Goal: Transaction & Acquisition: Purchase product/service

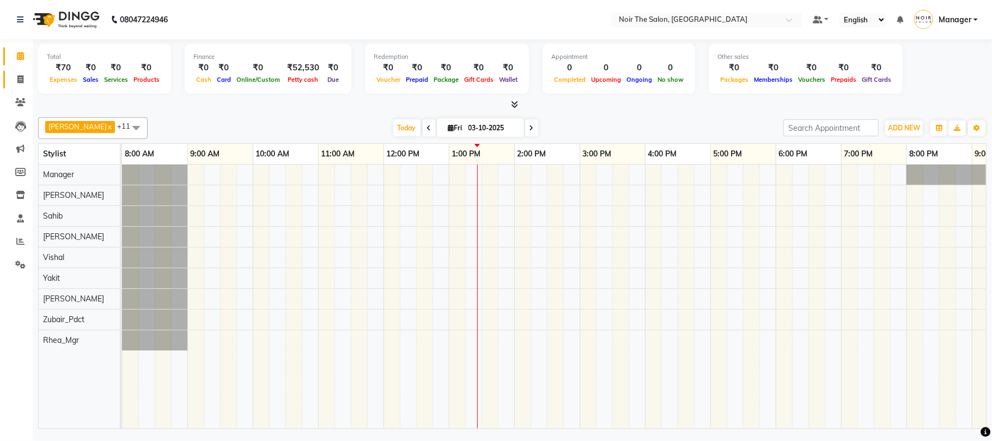
click at [23, 74] on span at bounding box center [20, 80] width 19 height 13
select select "service"
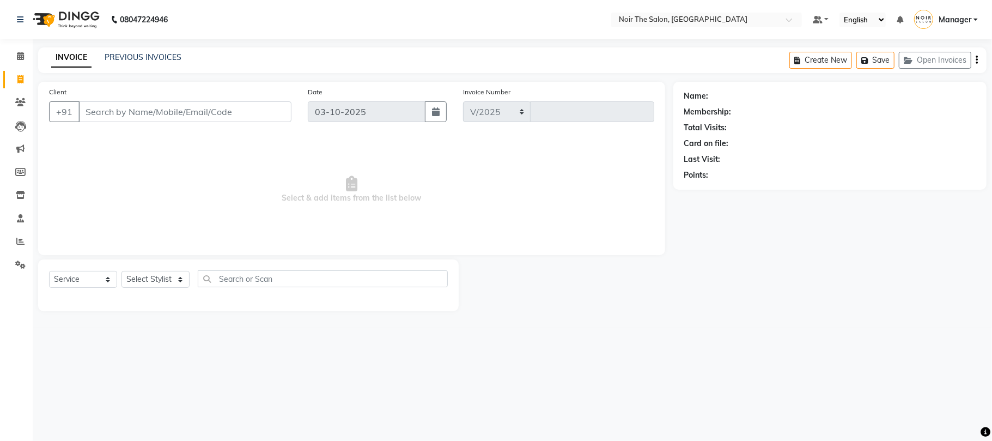
select select "8026"
type input "3680"
drag, startPoint x: 121, startPoint y: 104, endPoint x: 123, endPoint y: 110, distance: 6.4
click at [121, 104] on input "Client" at bounding box center [184, 111] width 213 height 21
click at [192, 280] on div "Select Service Product Membership Package Voucher Prepaid Gift Card Select Styl…" at bounding box center [248, 283] width 399 height 26
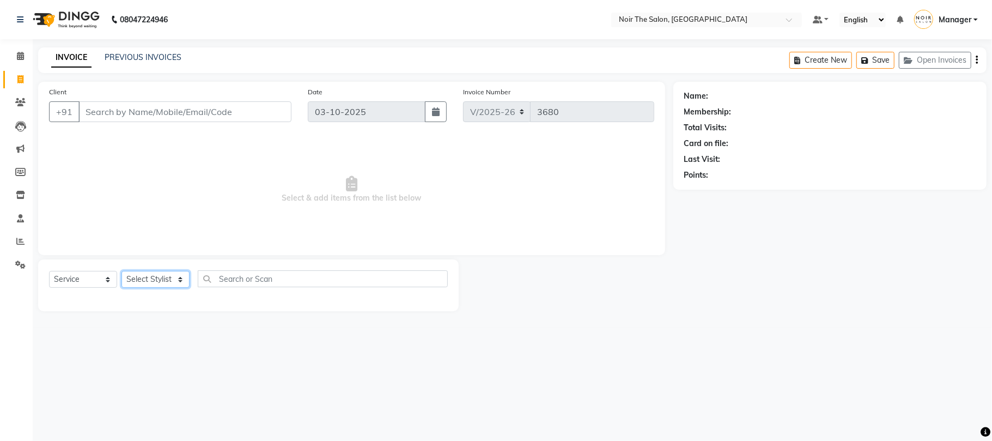
click at [169, 275] on select "Select Stylist Aalam Abhishek_Mgr Abhishek_Pdct [PERSON_NAME] Counter_Sales Man…" at bounding box center [156, 279] width 68 height 17
select select "82967"
click at [122, 271] on select "Select Stylist Aalam Abhishek_Mgr Abhishek_Pdct [PERSON_NAME] Counter_Sales Man…" at bounding box center [156, 279] width 68 height 17
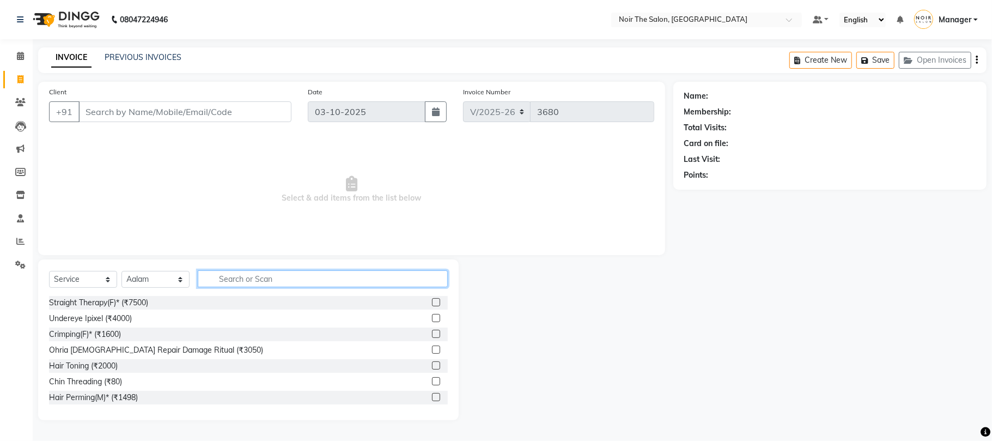
click at [247, 277] on input "text" at bounding box center [323, 278] width 250 height 17
type input "CUT"
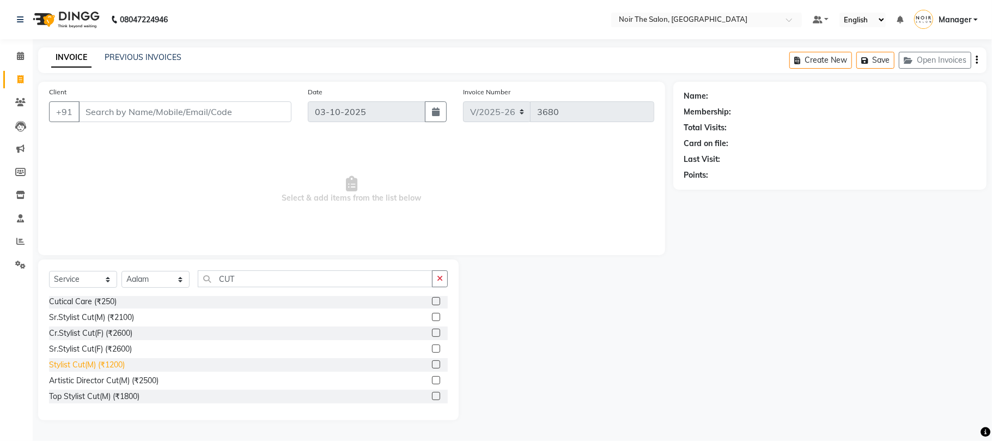
click at [90, 364] on div "Stylist Cut(M) (₹1200)" at bounding box center [87, 364] width 76 height 11
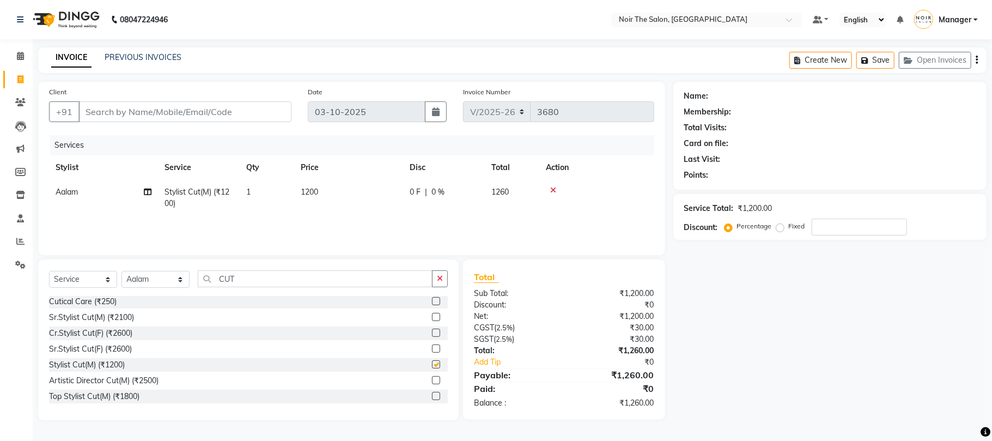
checkbox input "false"
click at [142, 110] on input "Client" at bounding box center [184, 111] width 213 height 21
type input "8"
type input "0"
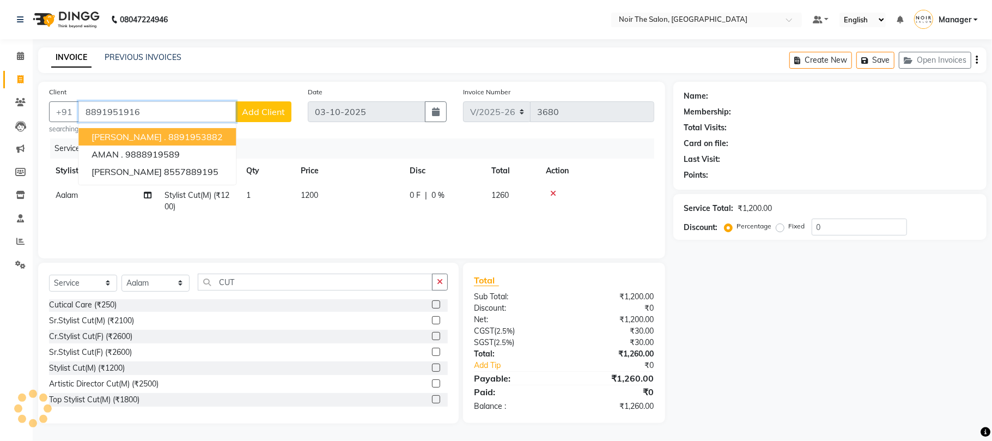
type input "8891951916"
click at [255, 108] on span "Add Client" at bounding box center [263, 111] width 43 height 11
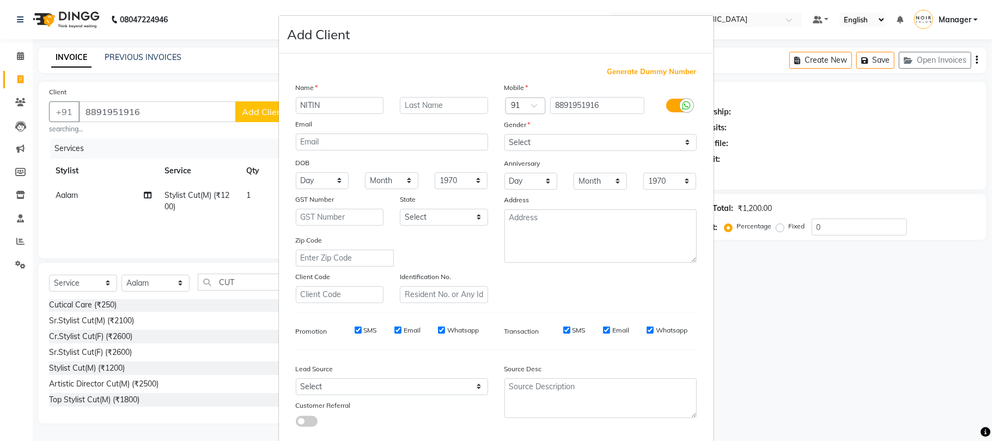
type input "NITIN"
type input "SIR"
drag, startPoint x: 529, startPoint y: 147, endPoint x: 533, endPoint y: 142, distance: 6.2
click at [530, 144] on select "Select [DEMOGRAPHIC_DATA] [DEMOGRAPHIC_DATA] Other Prefer Not To Say" at bounding box center [601, 142] width 192 height 17
select select "[DEMOGRAPHIC_DATA]"
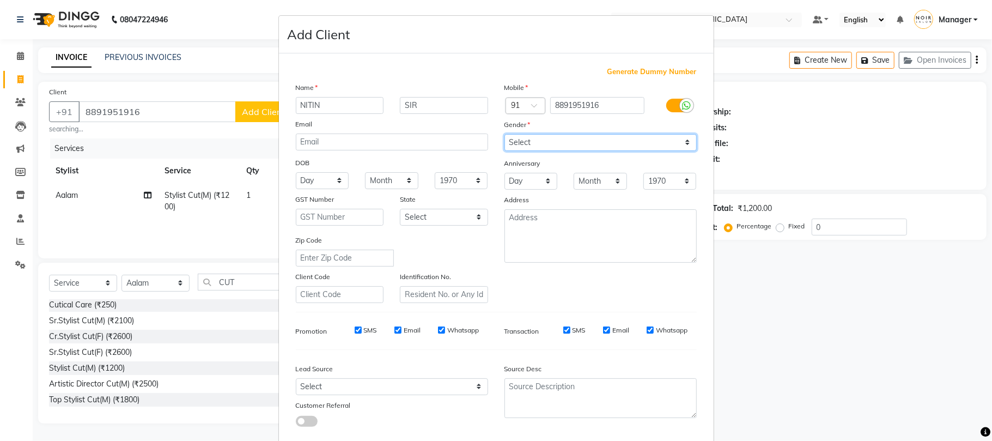
click at [505, 134] on select "Select [DEMOGRAPHIC_DATA] [DEMOGRAPHIC_DATA] Other Prefer Not To Say" at bounding box center [601, 142] width 192 height 17
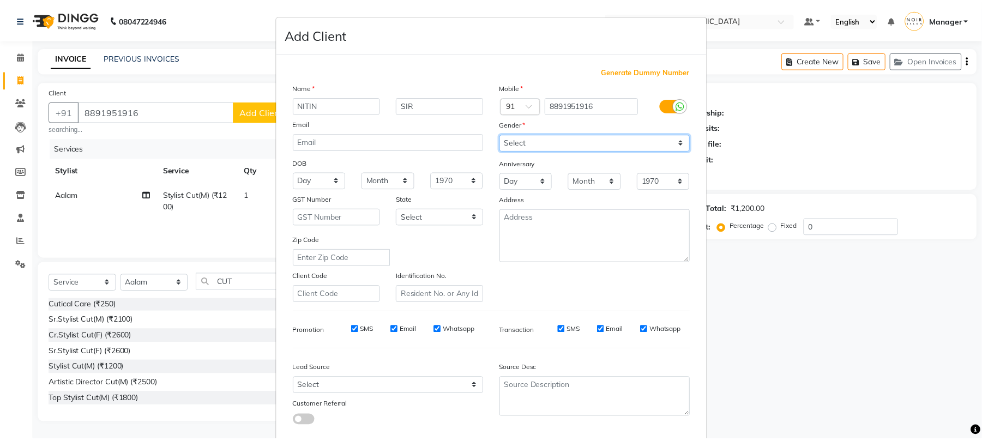
scroll to position [59, 0]
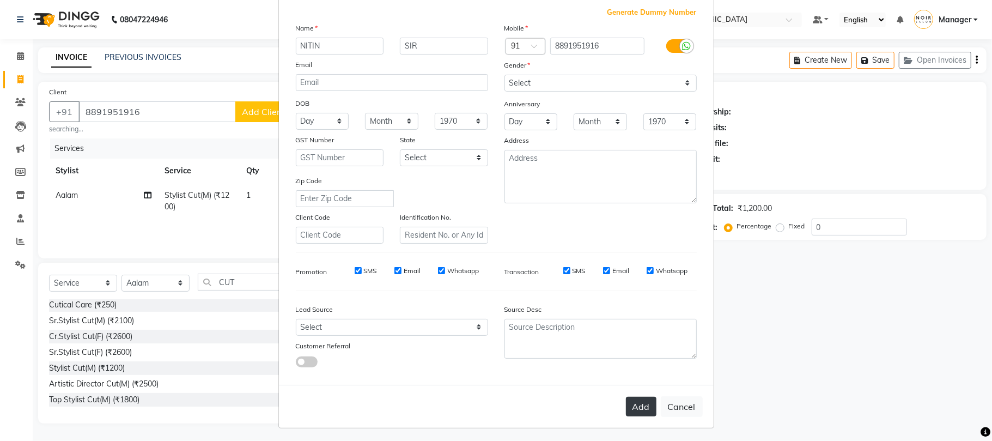
click at [628, 405] on button "Add" at bounding box center [641, 407] width 31 height 20
select select
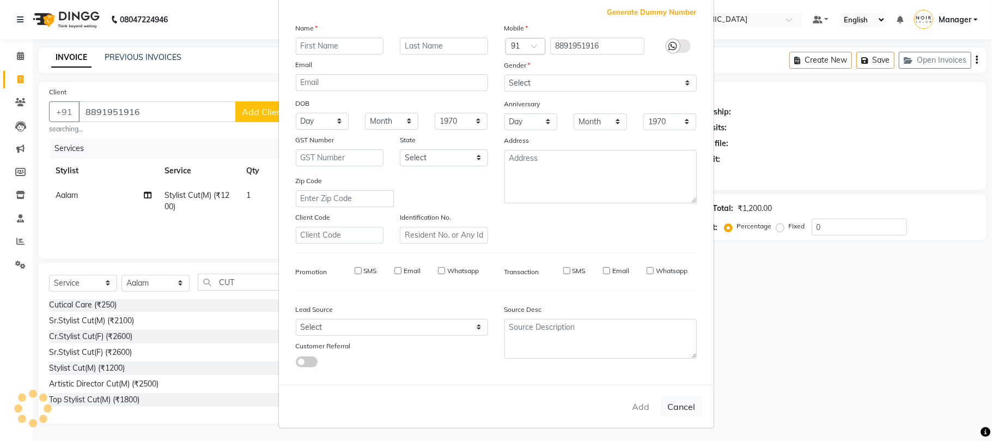
select select
checkbox input "false"
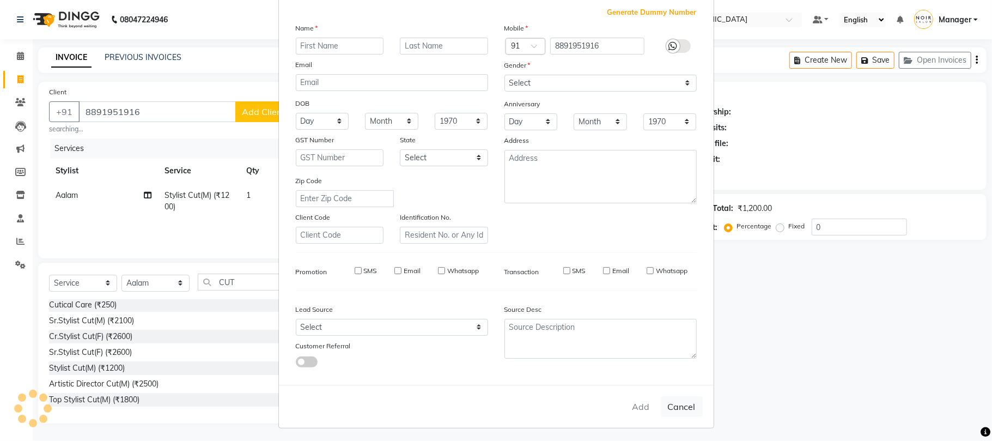
checkbox input "false"
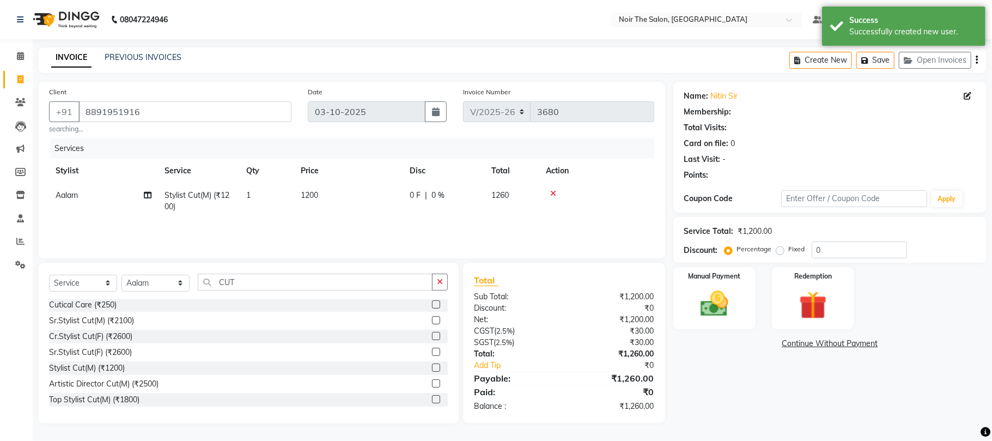
select select "1: Object"
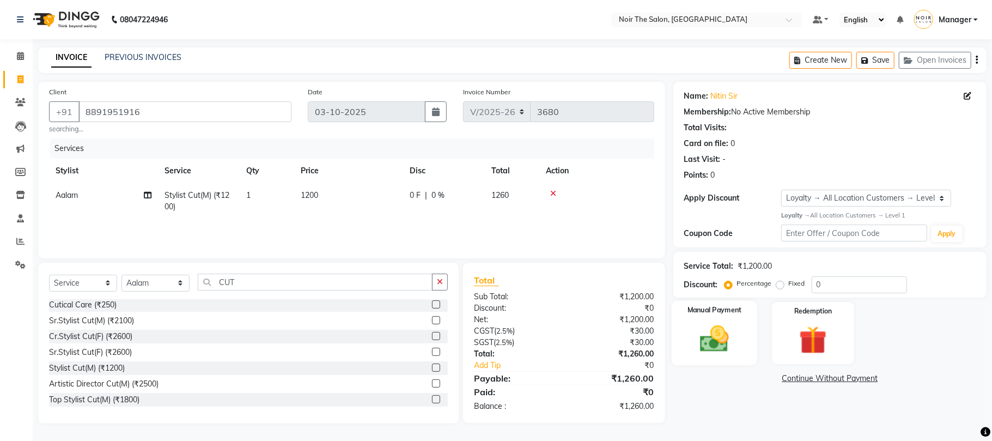
click at [698, 316] on div "Manual Payment" at bounding box center [715, 333] width 86 height 64
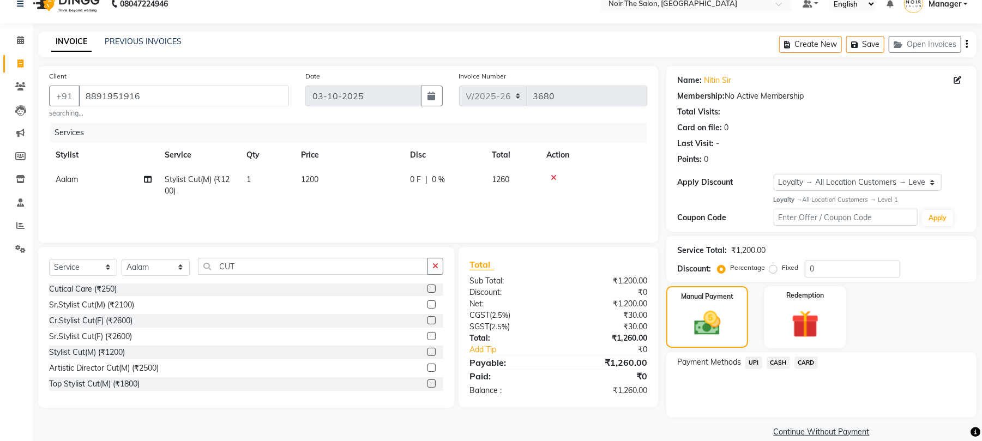
scroll to position [31, 0]
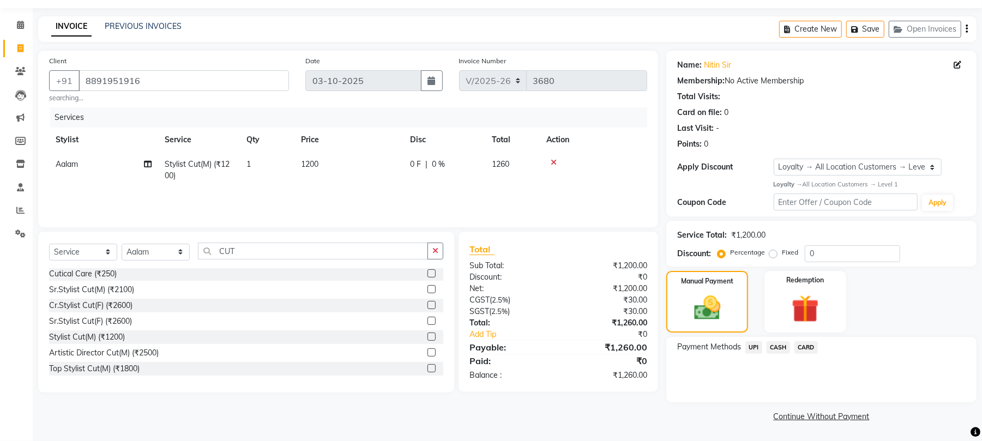
click at [755, 346] on span "UPI" at bounding box center [753, 347] width 17 height 13
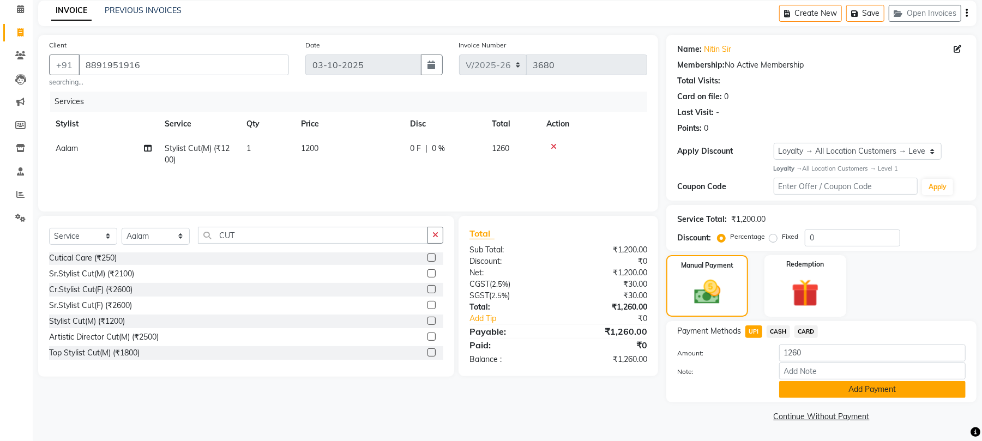
click at [800, 393] on button "Add Payment" at bounding box center [872, 389] width 186 height 17
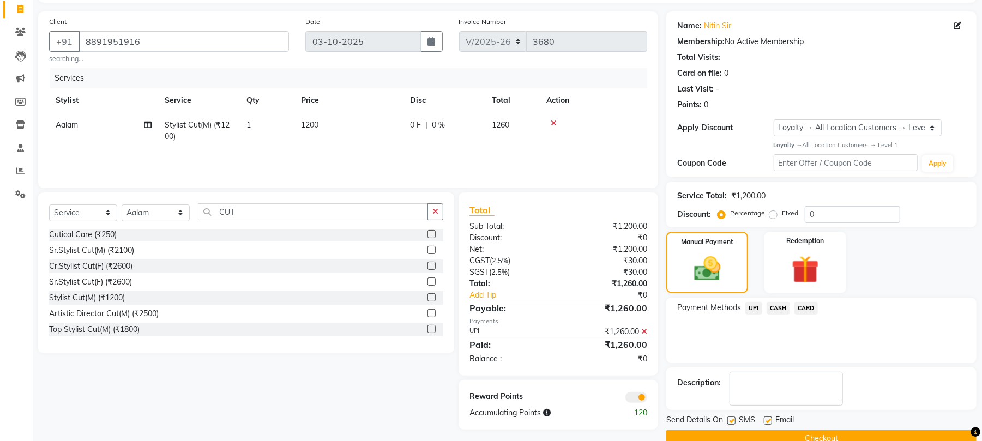
scroll to position [94, 0]
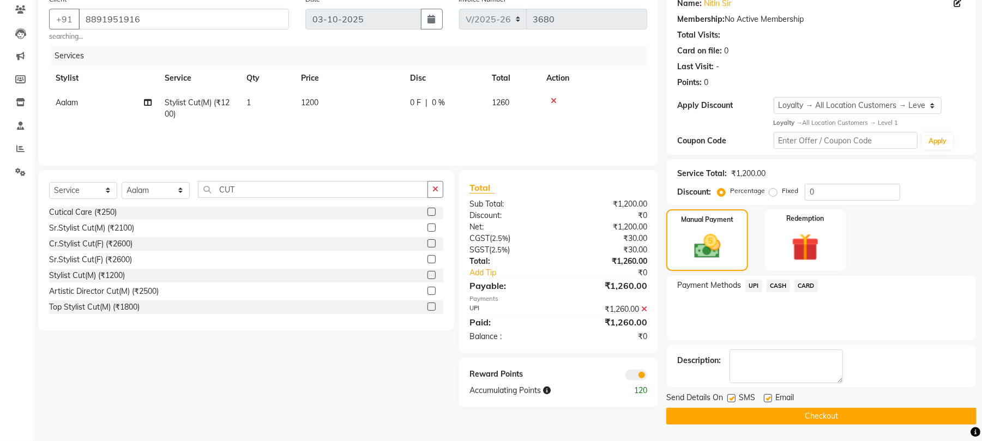
click at [640, 377] on span at bounding box center [636, 375] width 22 height 11
click at [647, 377] on input "checkbox" at bounding box center [647, 377] width 0 height 0
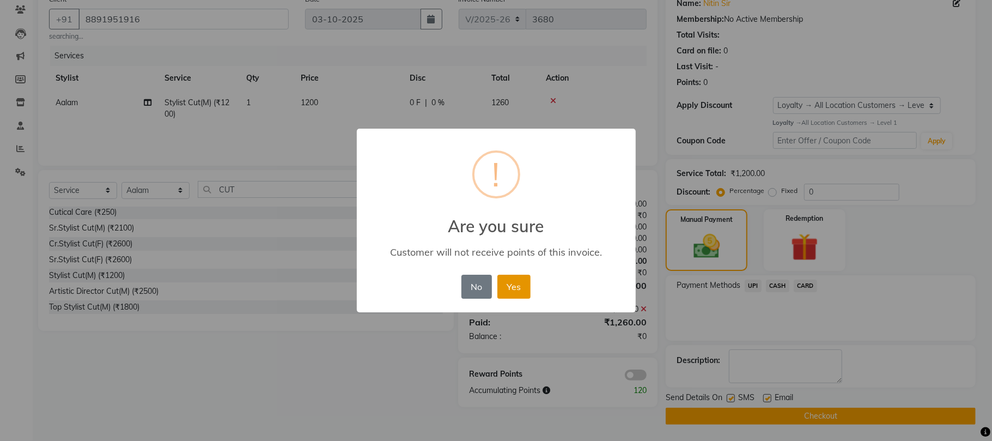
click at [519, 294] on button "Yes" at bounding box center [514, 287] width 33 height 24
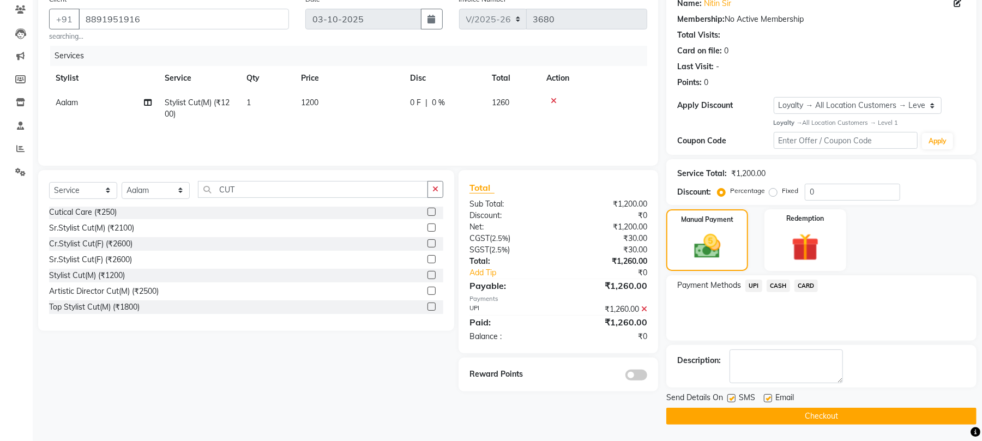
click at [767, 395] on label at bounding box center [768, 398] width 8 height 8
click at [767, 395] on input "checkbox" at bounding box center [767, 398] width 7 height 7
checkbox input "false"
click at [766, 409] on button "Checkout" at bounding box center [821, 416] width 310 height 17
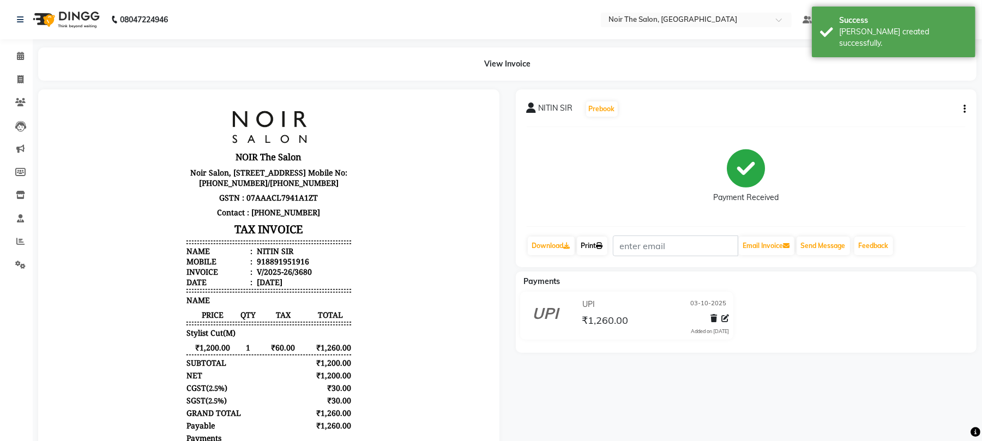
click at [598, 241] on link "Print" at bounding box center [592, 246] width 31 height 19
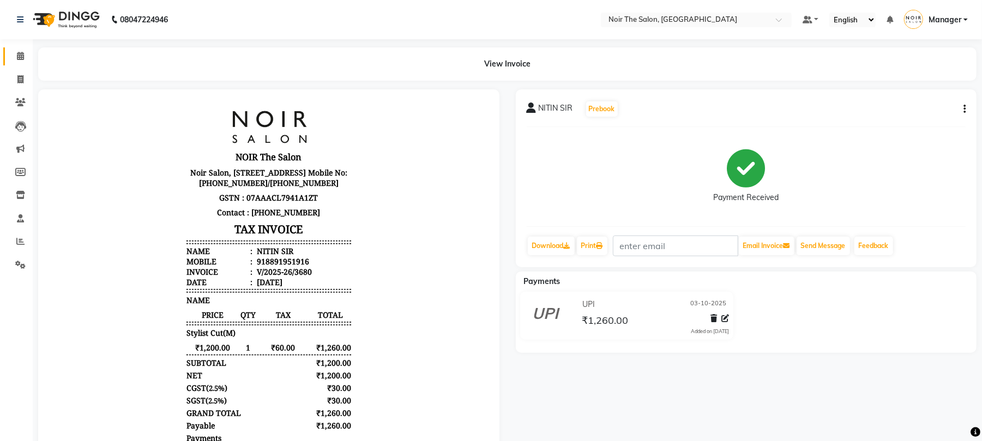
click at [27, 55] on span at bounding box center [20, 56] width 19 height 13
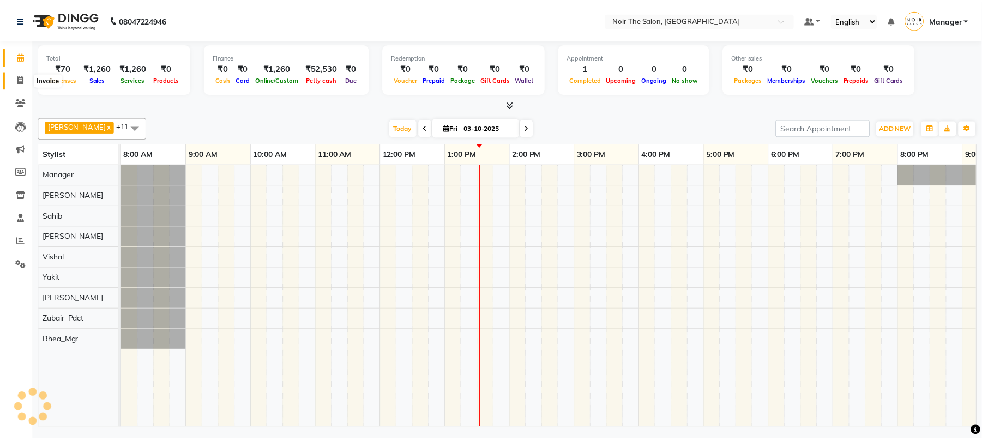
scroll to position [0, 117]
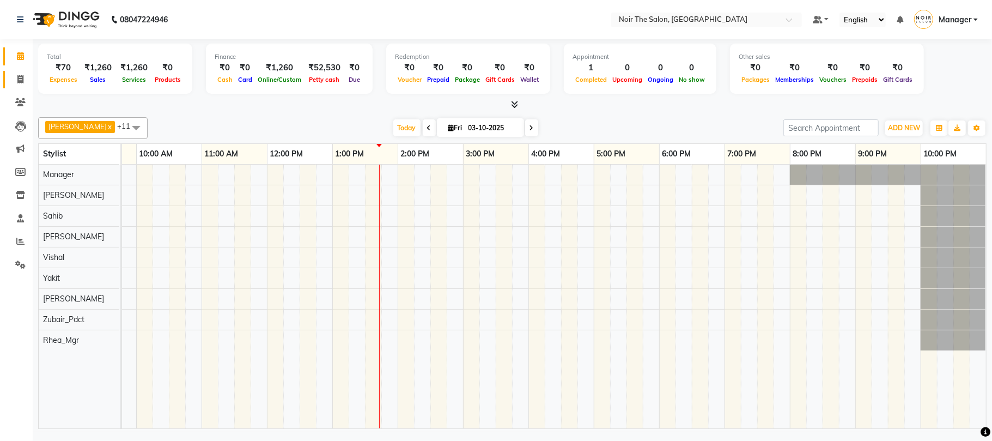
click at [20, 72] on link "Invoice" at bounding box center [16, 80] width 26 height 18
select select "8026"
select select "service"
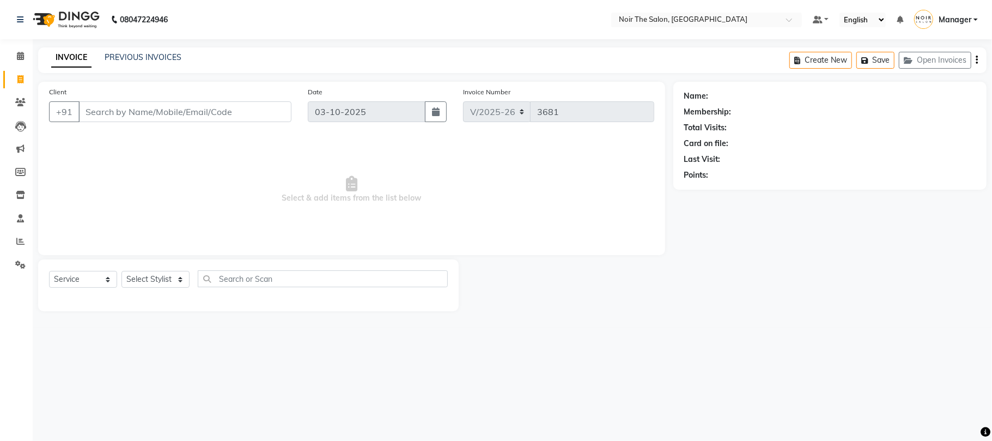
click at [112, 106] on input "Client" at bounding box center [184, 111] width 213 height 21
type input "9810009968"
select select "1: Object"
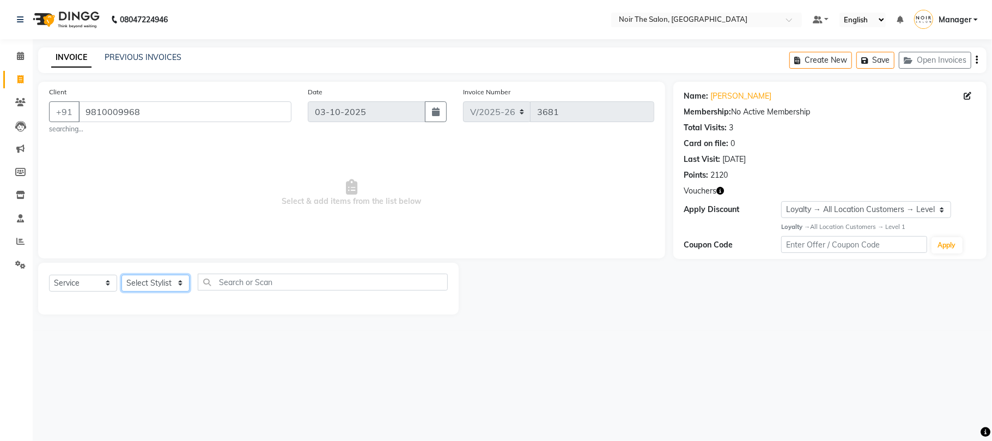
click at [171, 282] on select "Select Stylist Aalam Abhishek_Mgr Abhishek_Pdct [PERSON_NAME] Counter_Sales Man…" at bounding box center [156, 283] width 68 height 17
select select "72623"
click at [122, 275] on select "Select Stylist Aalam Abhishek_Mgr Abhishek_Pdct [PERSON_NAME] Counter_Sales Man…" at bounding box center [156, 283] width 68 height 17
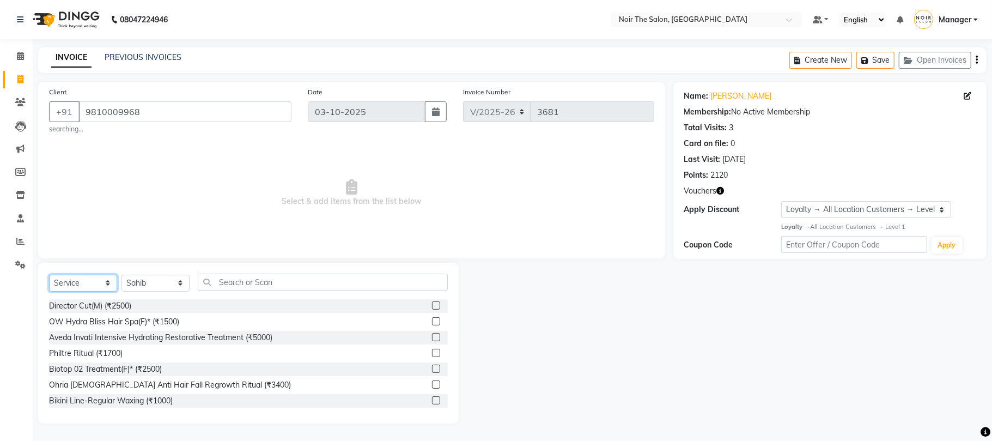
click at [64, 286] on select "Select Service Product Membership Package Voucher Prepaid Gift Card" at bounding box center [83, 283] width 68 height 17
select select "product"
click at [49, 275] on select "Select Service Product Membership Package Voucher Prepaid Gift Card" at bounding box center [83, 283] width 68 height 17
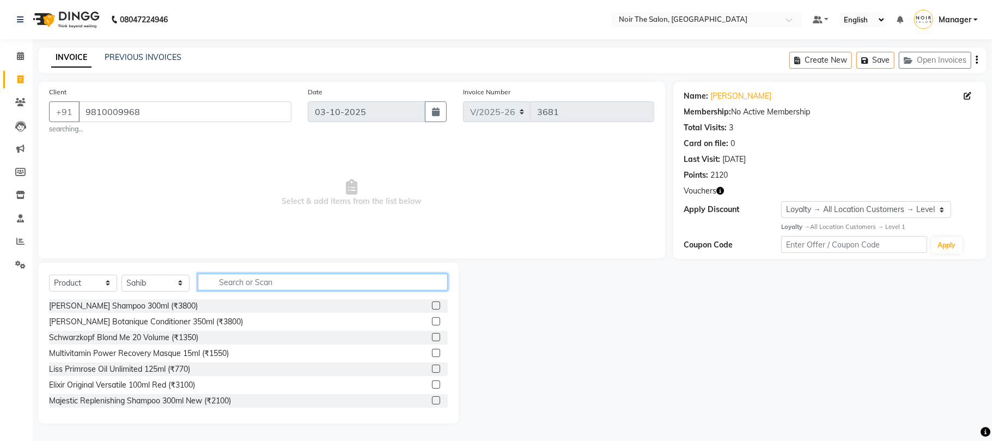
click at [235, 282] on input "text" at bounding box center [323, 282] width 250 height 17
type input "3474636400195"
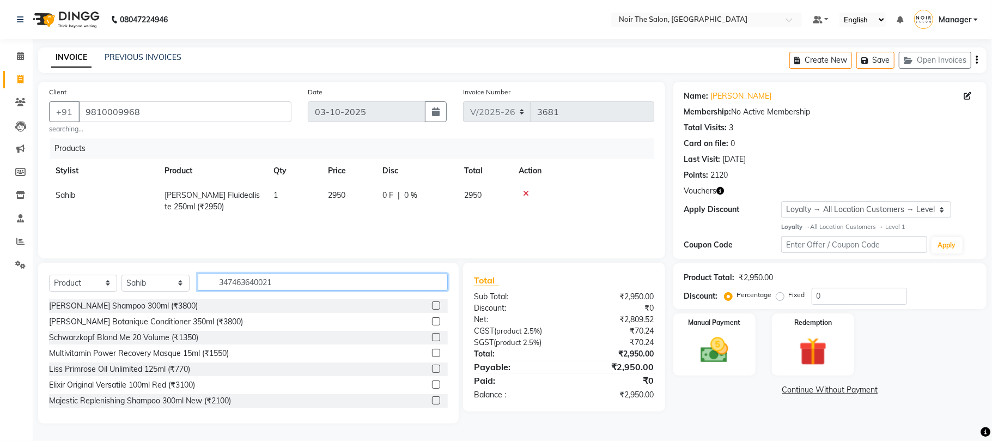
type input "3474636400218"
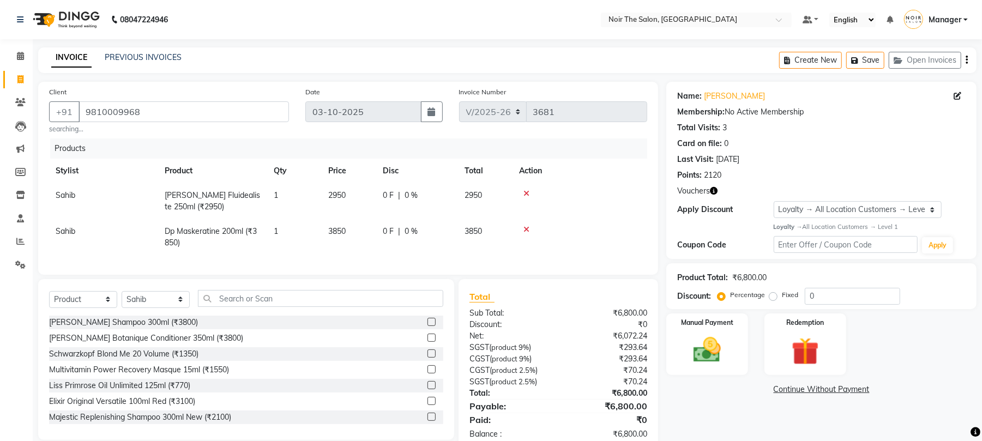
click at [340, 199] on span "2950" at bounding box center [336, 195] width 17 height 10
select select "72623"
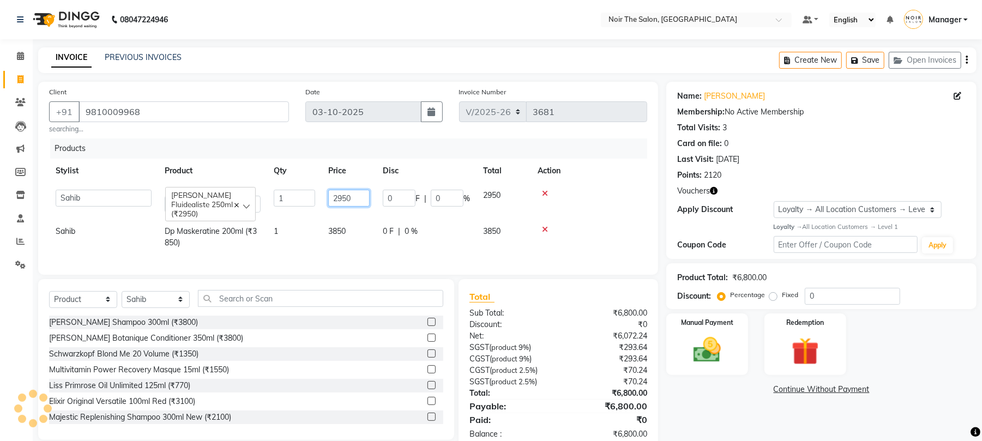
drag, startPoint x: 352, startPoint y: 198, endPoint x: 327, endPoint y: 209, distance: 27.3
click at [327, 209] on td "2950" at bounding box center [349, 201] width 54 height 36
type input "2803"
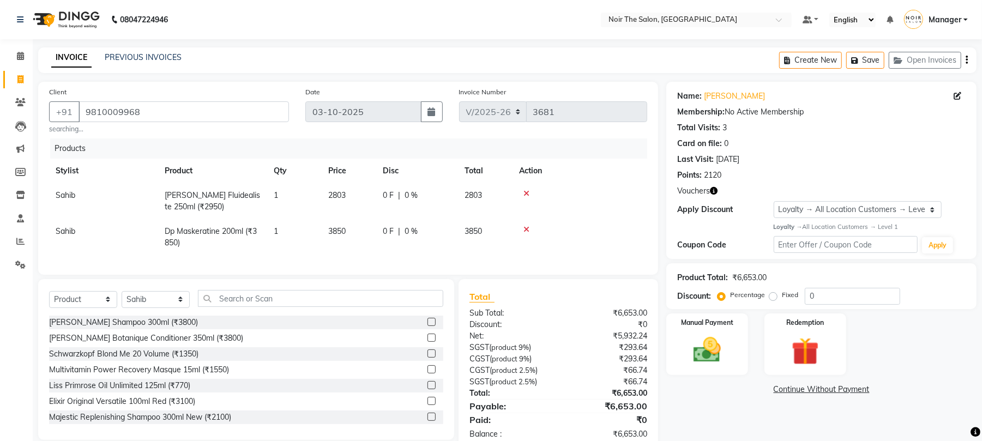
click at [302, 238] on td "1" at bounding box center [294, 237] width 54 height 36
select select "72623"
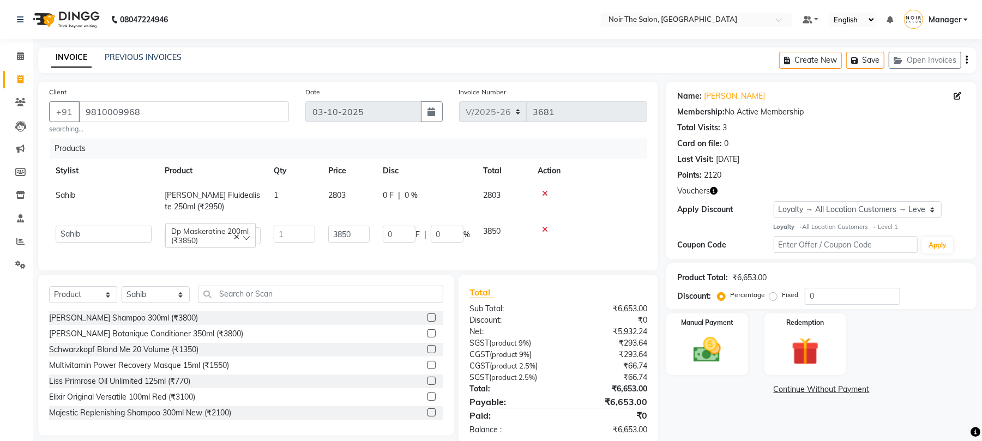
click at [717, 192] on icon "button" at bounding box center [714, 191] width 8 height 8
click at [715, 191] on icon "button" at bounding box center [714, 191] width 8 height 8
click at [803, 341] on img at bounding box center [805, 351] width 47 height 35
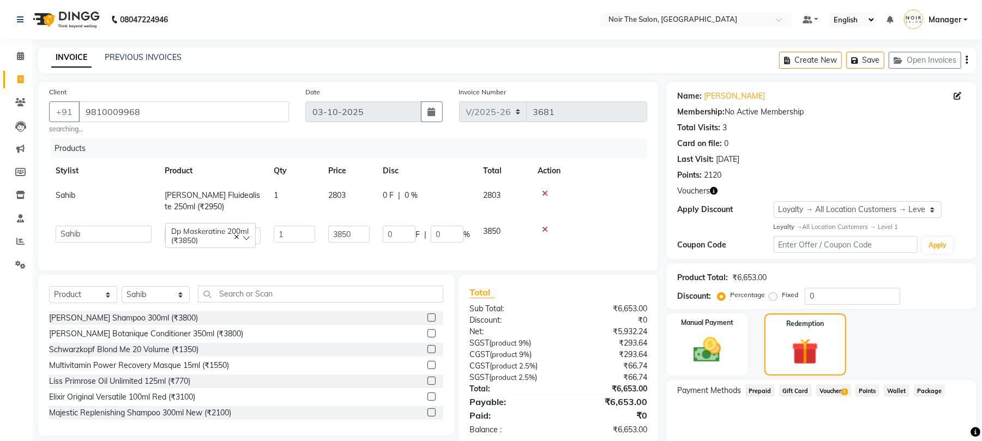
click at [835, 393] on span "Voucher 1" at bounding box center [833, 390] width 35 height 13
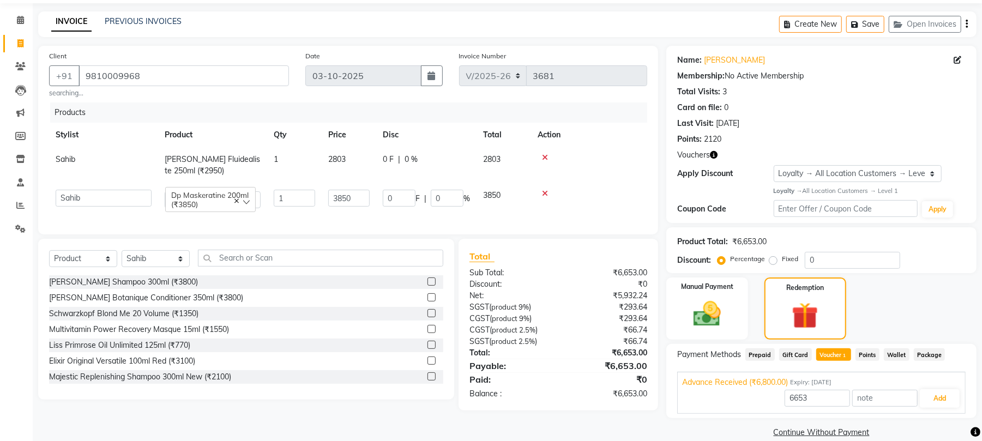
scroll to position [52, 0]
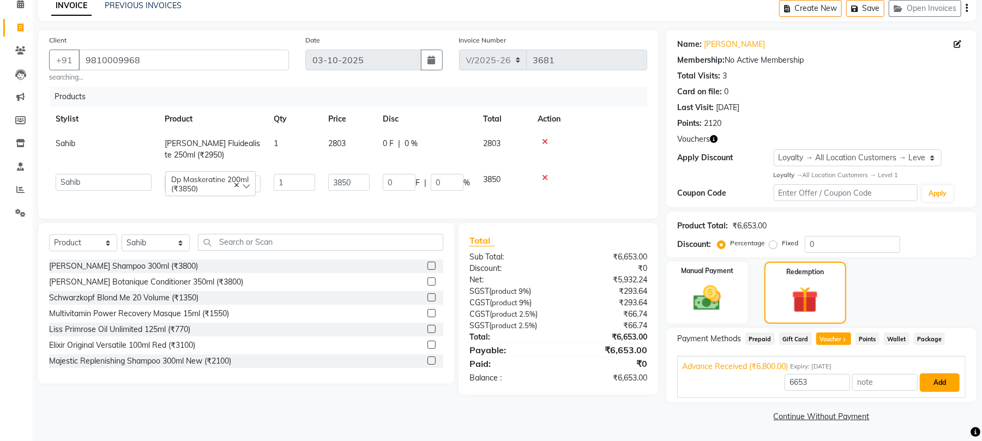
click at [934, 380] on button "Add" at bounding box center [939, 382] width 40 height 19
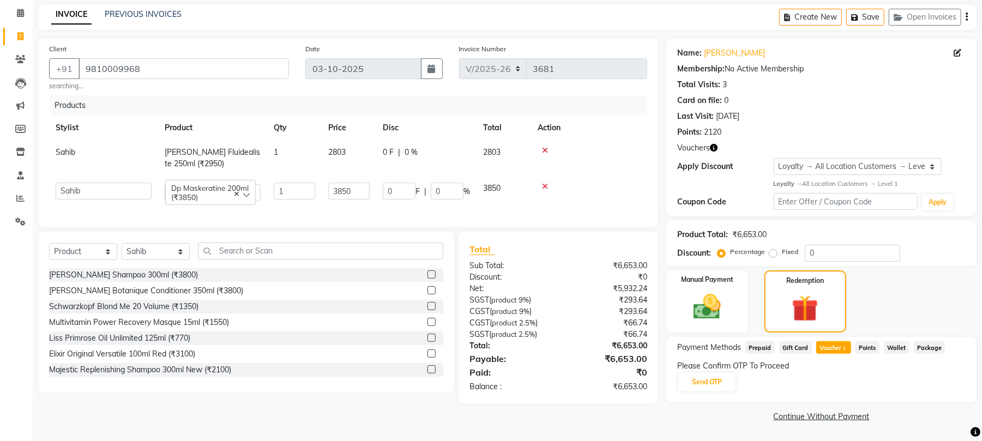
scroll to position [43, 0]
click at [720, 378] on button "Send OTP" at bounding box center [706, 382] width 57 height 19
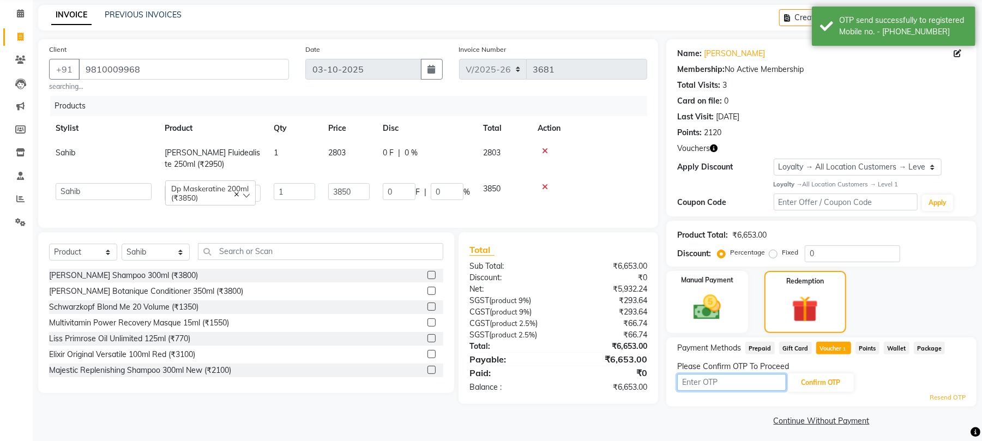
click at [720, 378] on input "text" at bounding box center [731, 382] width 109 height 17
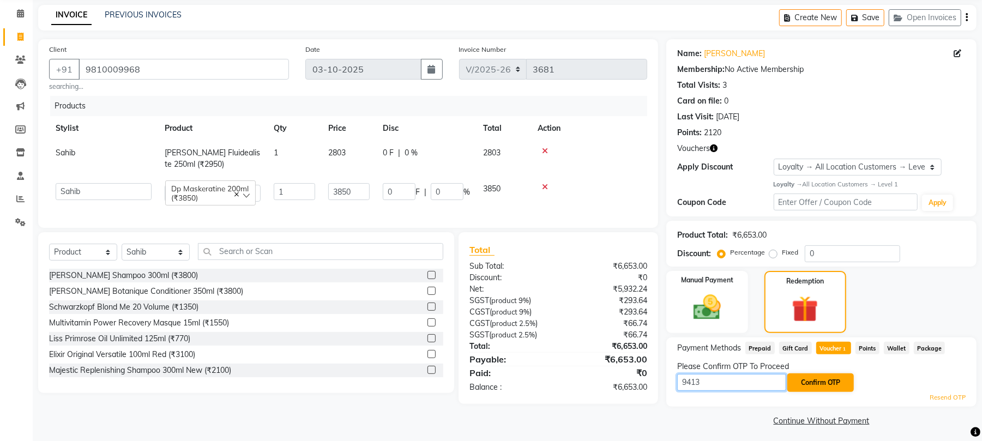
type input "9413"
click at [814, 386] on button "Confirm OTP" at bounding box center [820, 382] width 66 height 19
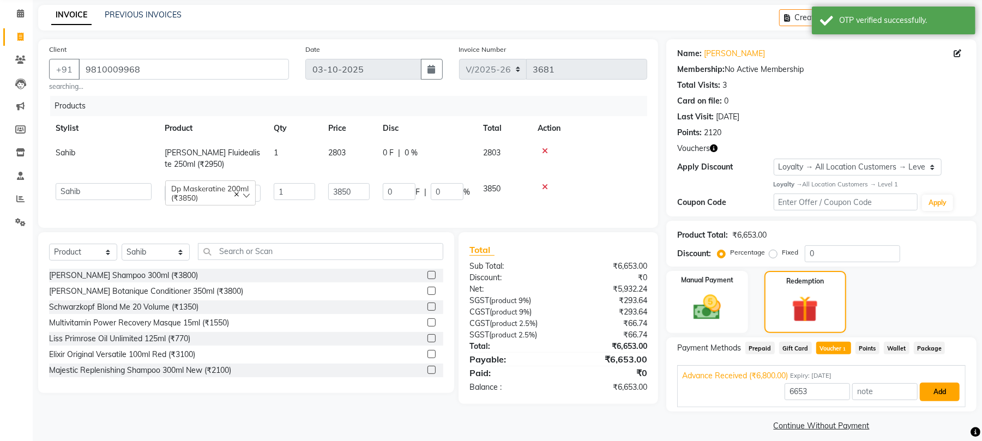
click at [944, 386] on button "Add" at bounding box center [939, 392] width 40 height 19
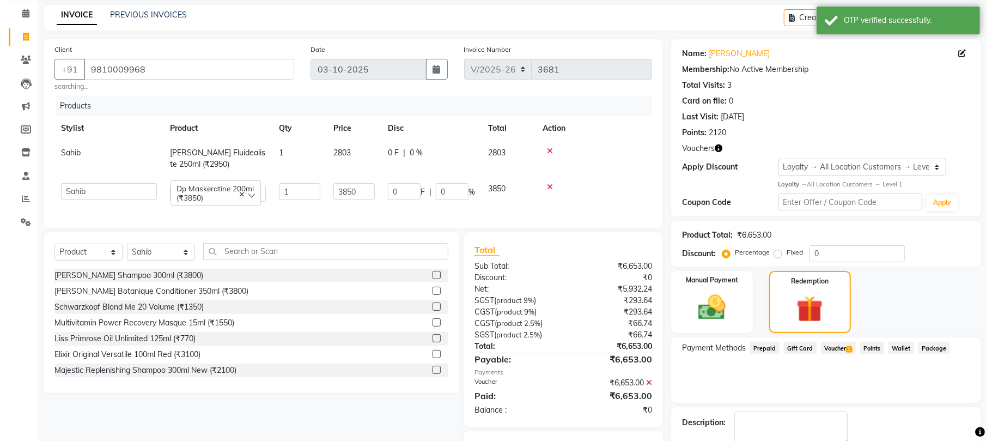
scroll to position [110, 0]
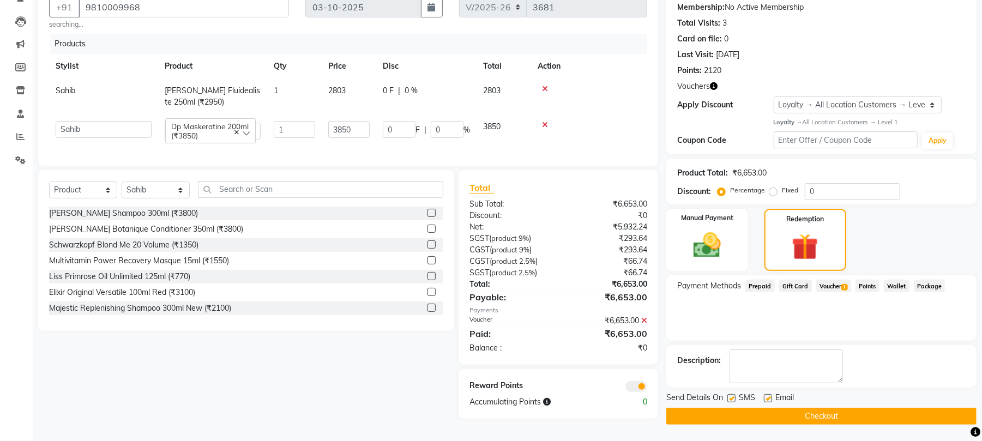
click at [635, 390] on span at bounding box center [636, 386] width 22 height 11
click at [647, 388] on input "checkbox" at bounding box center [647, 388] width 0 height 0
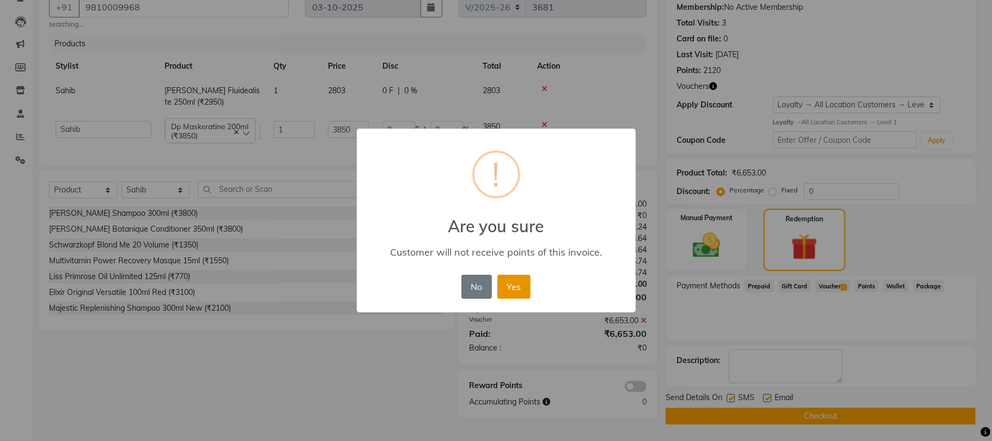
click at [520, 284] on button "Yes" at bounding box center [514, 287] width 33 height 24
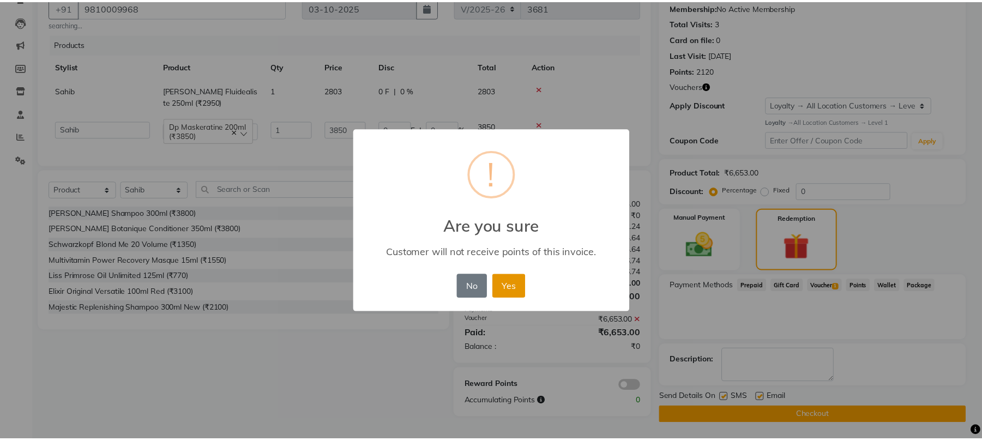
scroll to position [105, 0]
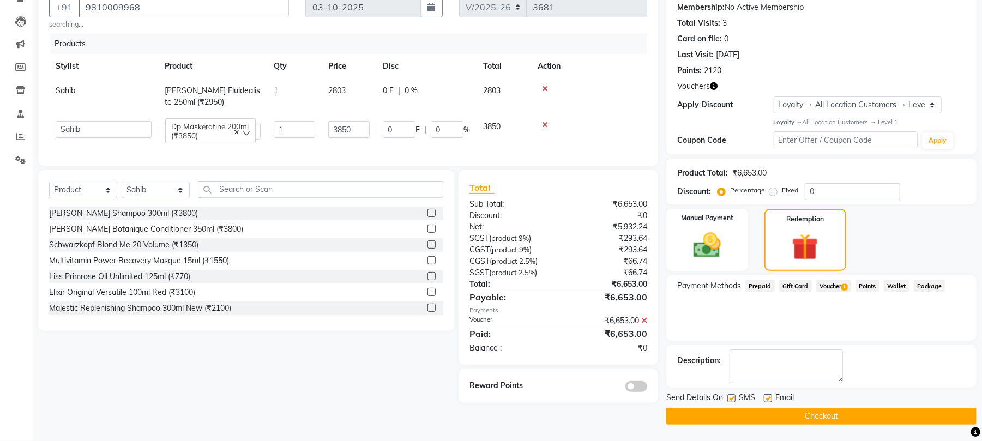
click at [770, 397] on label at bounding box center [768, 398] width 8 height 8
click at [770, 397] on input "checkbox" at bounding box center [767, 398] width 7 height 7
checkbox input "false"
click at [751, 419] on button "Checkout" at bounding box center [821, 416] width 310 height 17
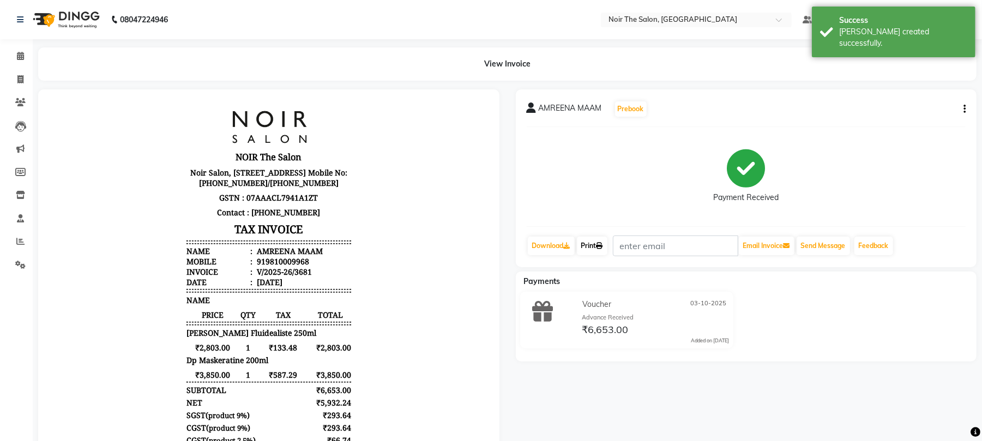
click at [596, 245] on link "Print" at bounding box center [592, 246] width 31 height 19
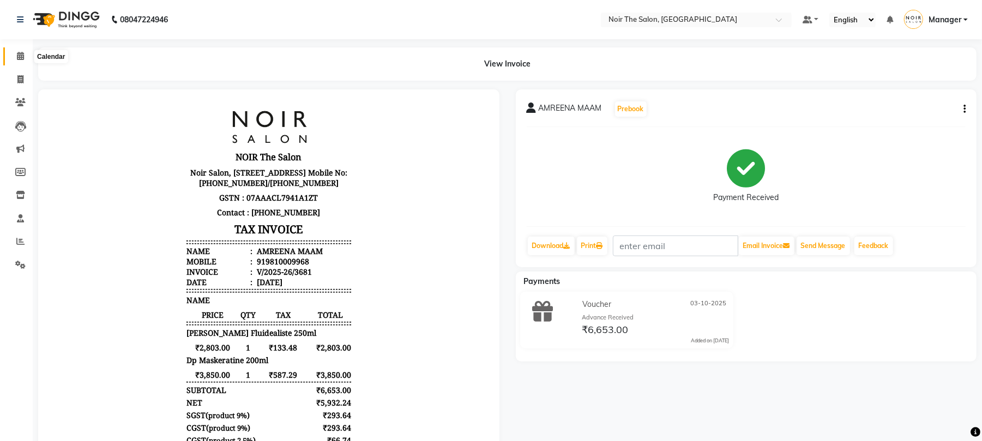
click at [23, 56] on icon at bounding box center [20, 56] width 7 height 8
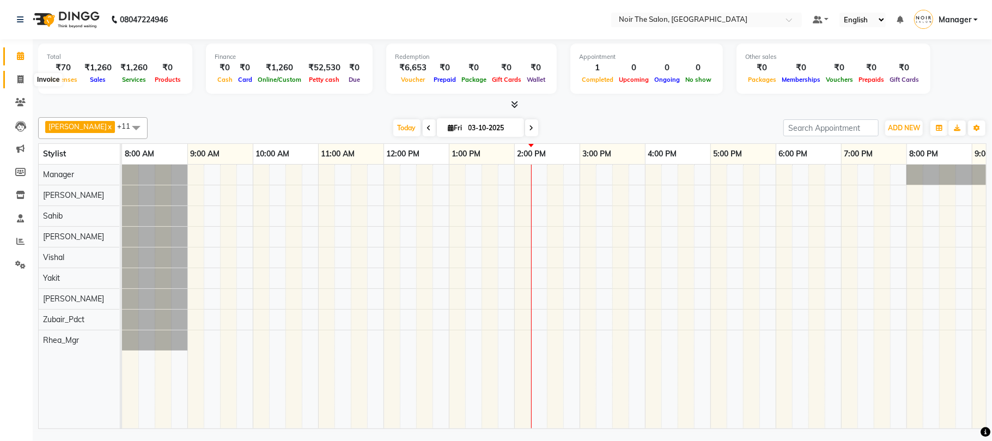
click at [22, 76] on icon at bounding box center [20, 79] width 6 height 8
select select "8026"
select select "service"
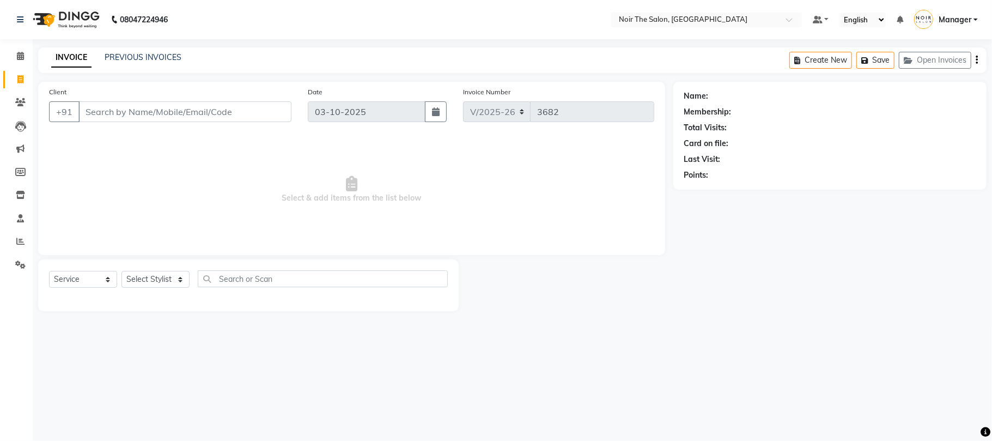
click at [109, 112] on input "Client" at bounding box center [184, 111] width 213 height 21
drag, startPoint x: 22, startPoint y: 99, endPoint x: 45, endPoint y: 99, distance: 22.3
click at [22, 100] on icon at bounding box center [20, 102] width 10 height 8
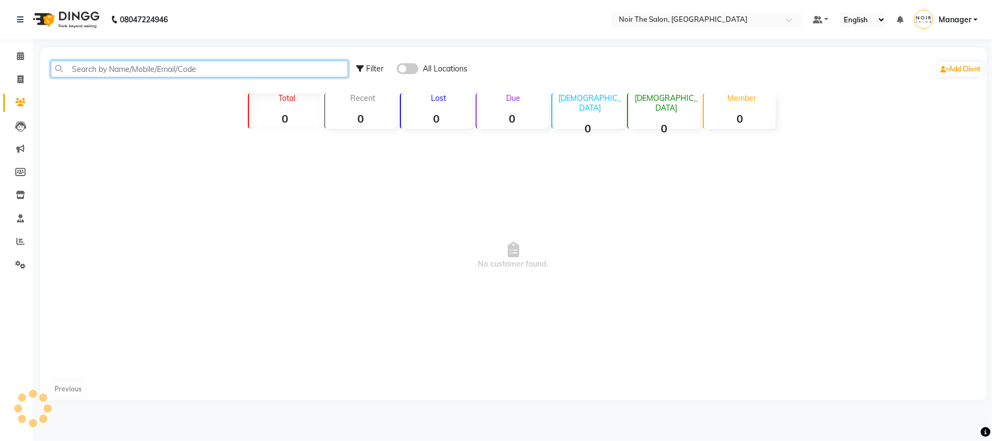
click at [118, 64] on input "text" at bounding box center [200, 68] width 298 height 17
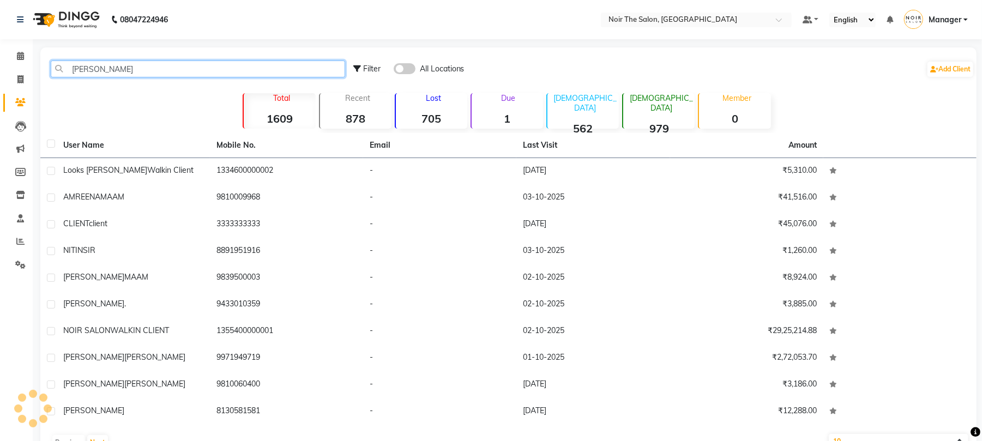
click at [112, 68] on input "[PERSON_NAME]" at bounding box center [198, 68] width 294 height 17
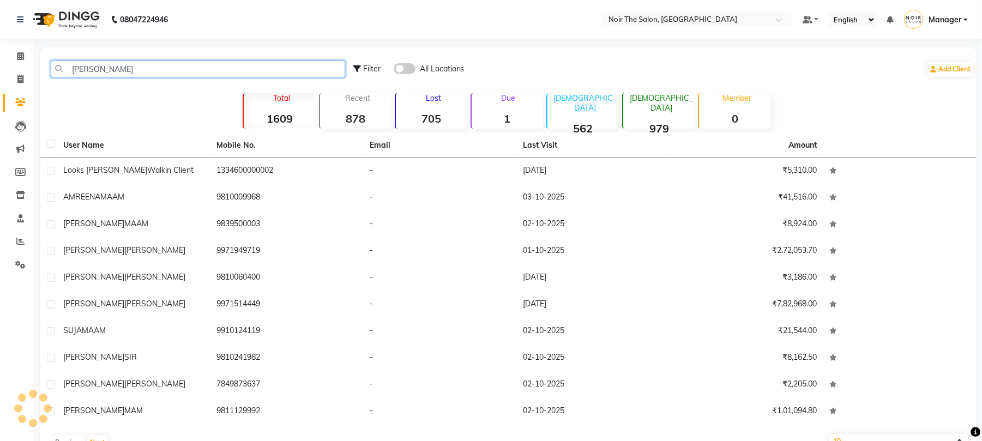
drag, startPoint x: 148, startPoint y: 69, endPoint x: 69, endPoint y: 68, distance: 79.6
click at [69, 68] on input "[PERSON_NAME]" at bounding box center [198, 68] width 294 height 17
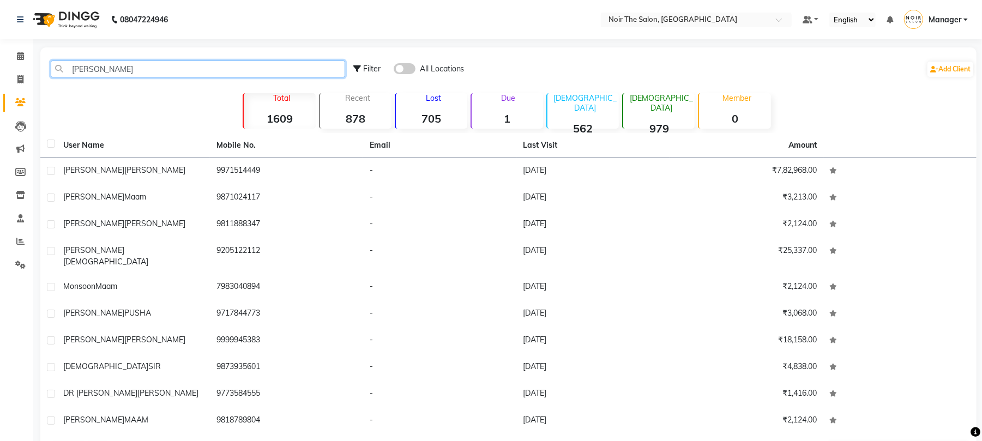
click at [153, 68] on input "[PERSON_NAME]" at bounding box center [198, 68] width 294 height 17
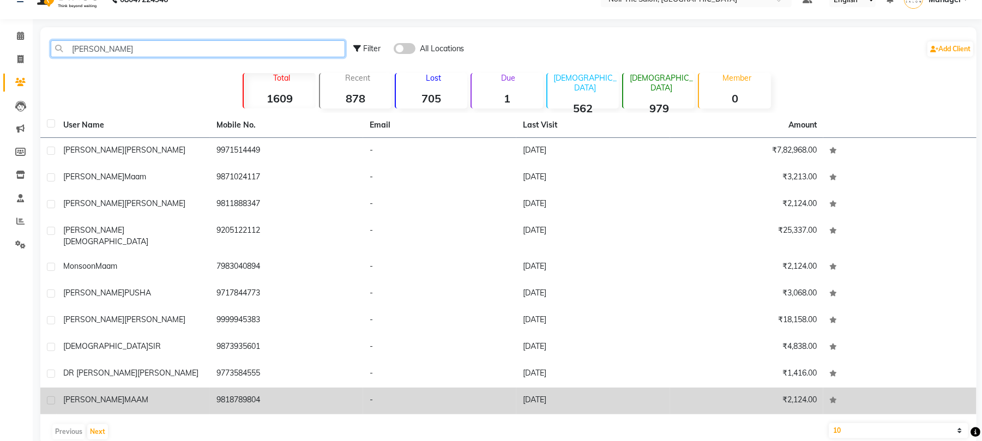
scroll to position [31, 0]
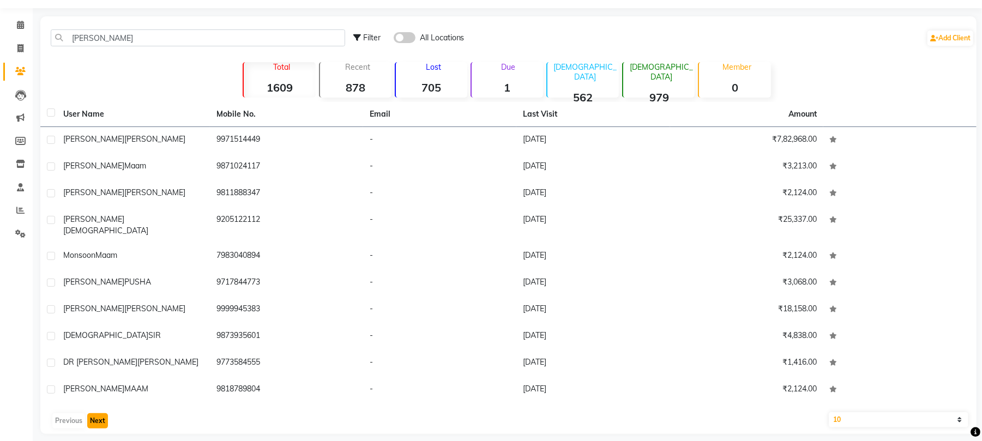
click at [98, 413] on button "Next" at bounding box center [97, 420] width 21 height 15
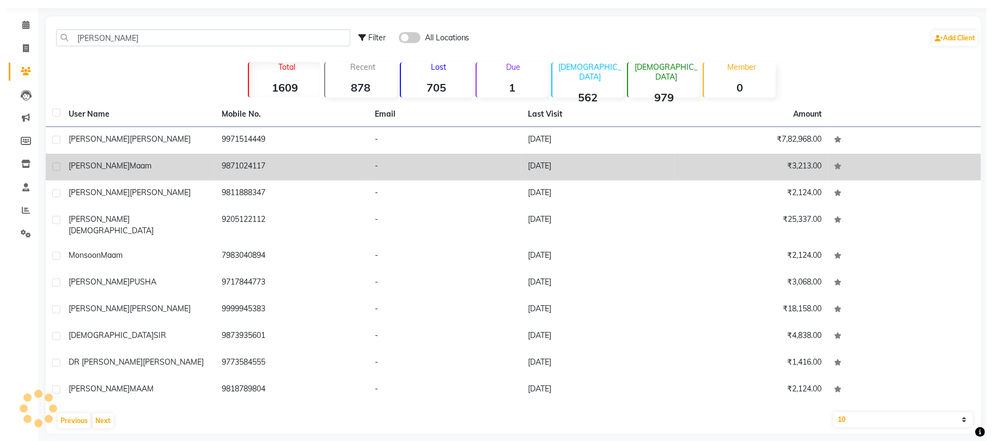
scroll to position [0, 0]
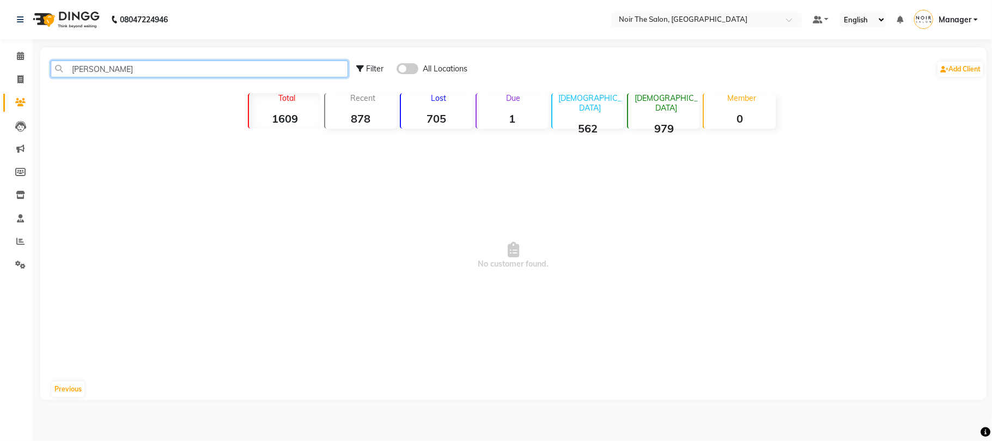
click at [97, 68] on input "[PERSON_NAME]" at bounding box center [200, 68] width 298 height 17
click at [129, 96] on div "[PERSON_NAME] All Locations Add Client Total 1609 Recent 878 Lost 705 Due 1 [DE…" at bounding box center [513, 223] width 947 height 353
click at [18, 103] on icon at bounding box center [20, 102] width 10 height 8
click at [107, 70] on input "[PERSON_NAME]" at bounding box center [200, 68] width 298 height 17
type input "[PERSON_NAME]"
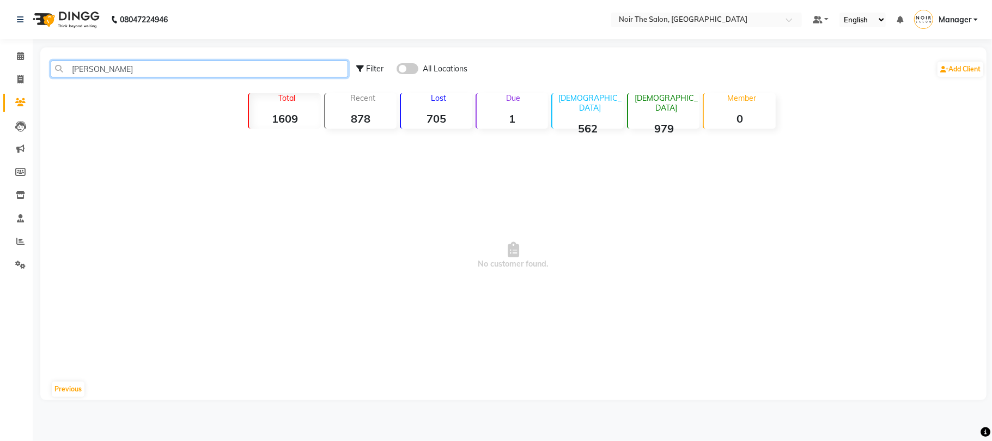
drag, startPoint x: 121, startPoint y: 66, endPoint x: 71, endPoint y: 68, distance: 50.2
click at [71, 68] on input "[PERSON_NAME]" at bounding box center [200, 68] width 298 height 17
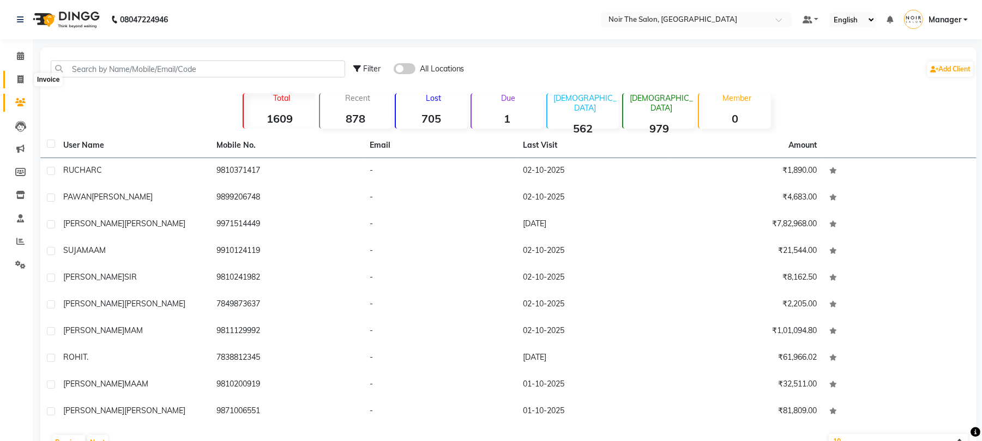
click at [20, 82] on icon at bounding box center [20, 79] width 6 height 8
select select "service"
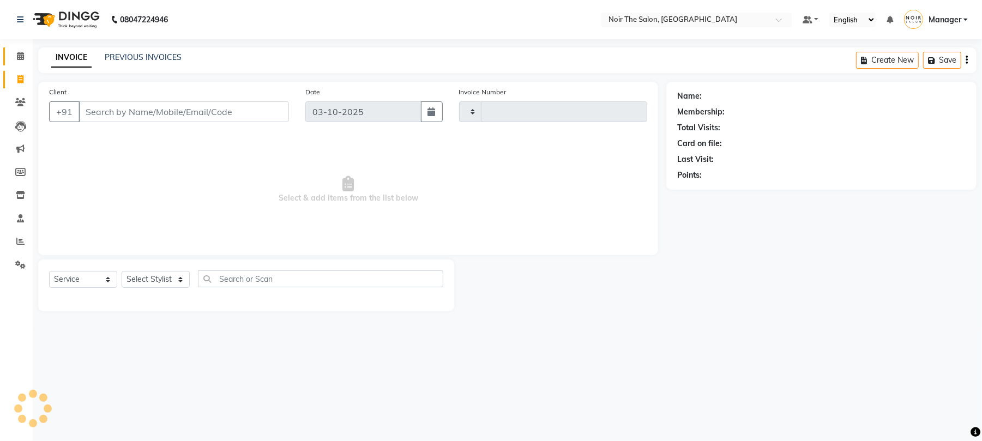
type input "3682"
select select "8026"
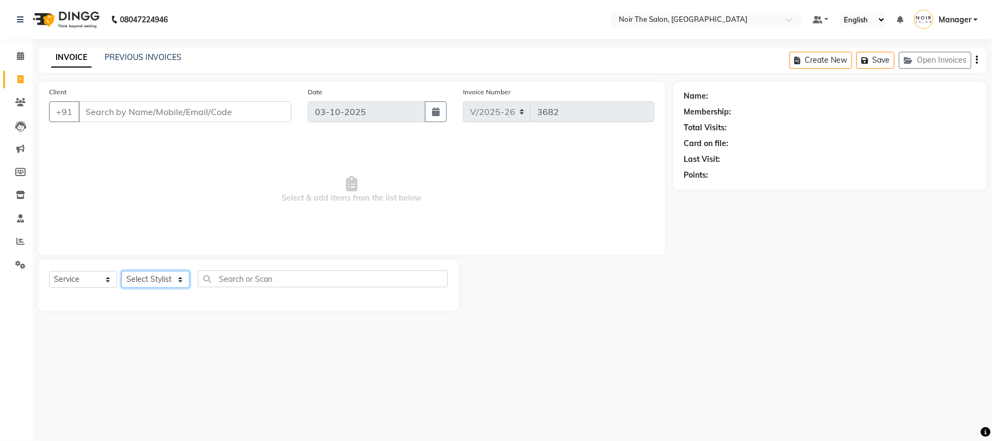
click at [138, 282] on select "Select Stylist Aalam Abhishek_Mgr Abhishek_Pdct [PERSON_NAME] Counter_Sales Man…" at bounding box center [156, 279] width 68 height 17
select select "72623"
click at [122, 271] on select "Select Stylist Aalam Abhishek_Mgr Abhishek_Pdct [PERSON_NAME] Counter_Sales Man…" at bounding box center [156, 279] width 68 height 17
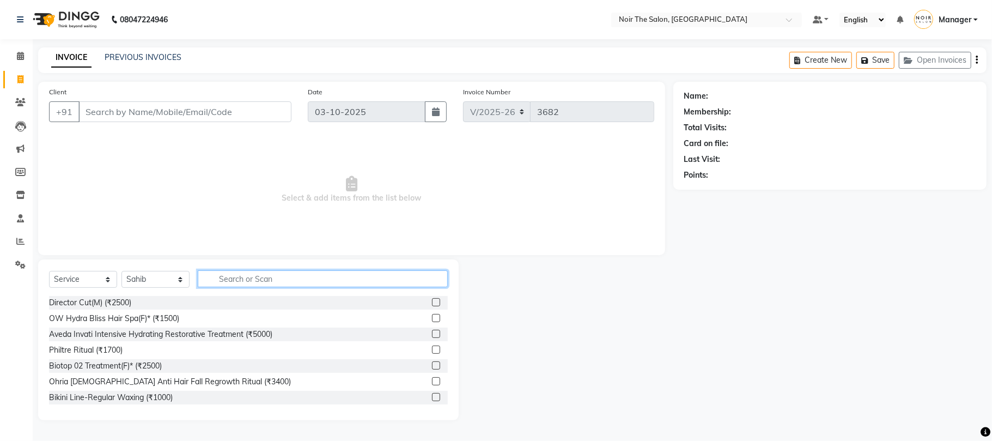
click at [239, 284] on input "text" at bounding box center [323, 278] width 250 height 17
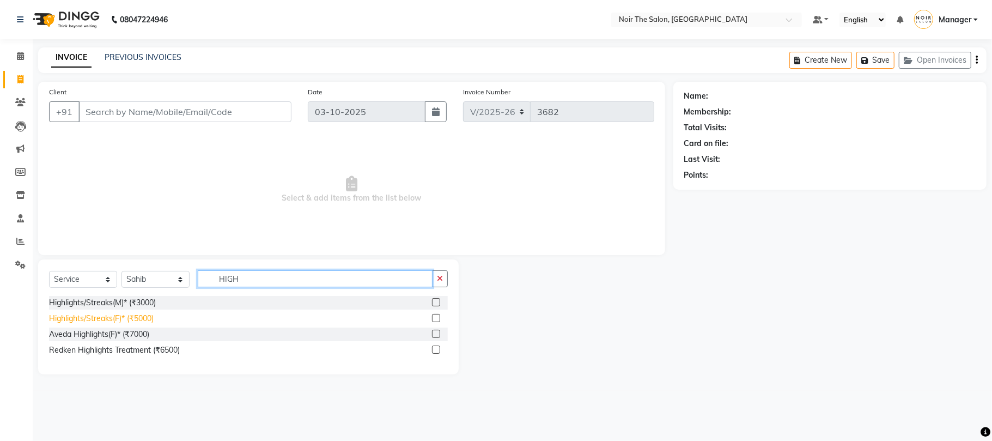
type input "HIGH"
click at [117, 315] on div "Highlights/Streaks(F)* (₹5000)" at bounding box center [101, 318] width 105 height 11
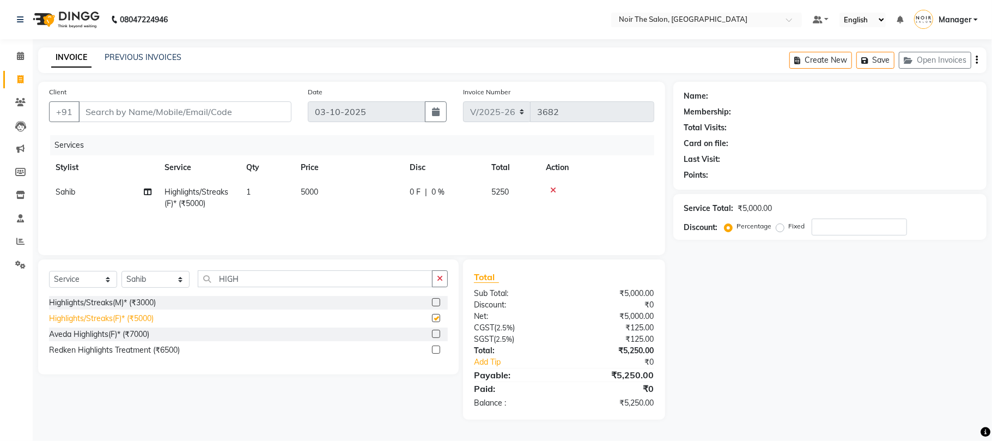
checkbox input "false"
click at [301, 189] on span "5000" at bounding box center [309, 192] width 17 height 10
select select "72623"
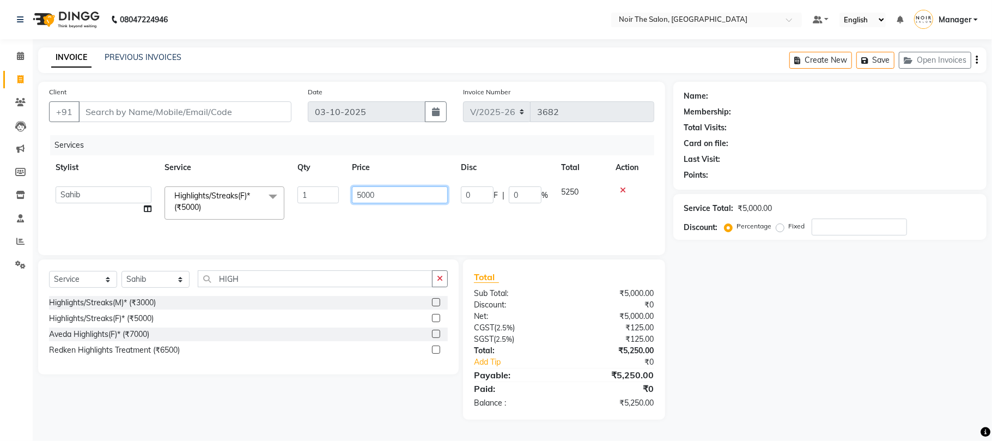
drag, startPoint x: 397, startPoint y: 199, endPoint x: 329, endPoint y: 199, distance: 67.6
click at [329, 199] on tr "Aalam Abhishek_Mgr Abhishek_Pdct [PERSON_NAME] Counter_Sales Manager [PERSON_NA…" at bounding box center [351, 203] width 605 height 46
type input "20000"
click at [358, 213] on td "20000" at bounding box center [400, 203] width 109 height 46
select select "72623"
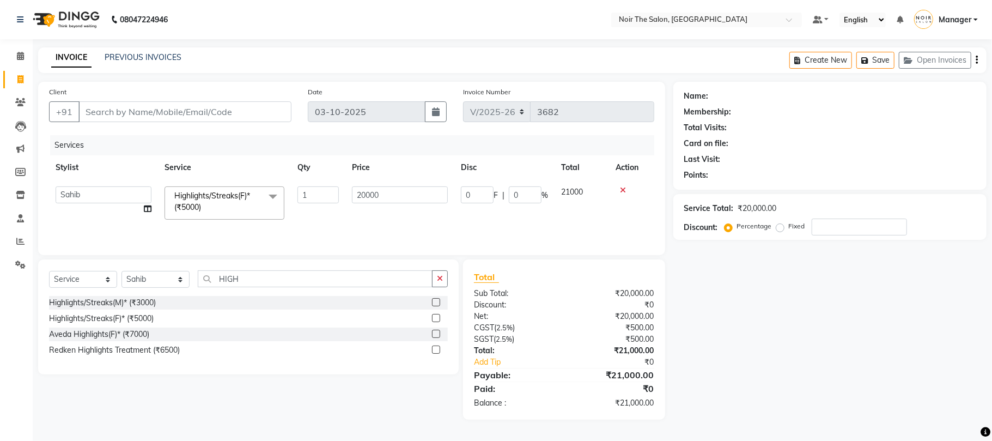
click at [242, 199] on span "Highlights/Streaks(F)* (₹5000)" at bounding box center [212, 201] width 76 height 21
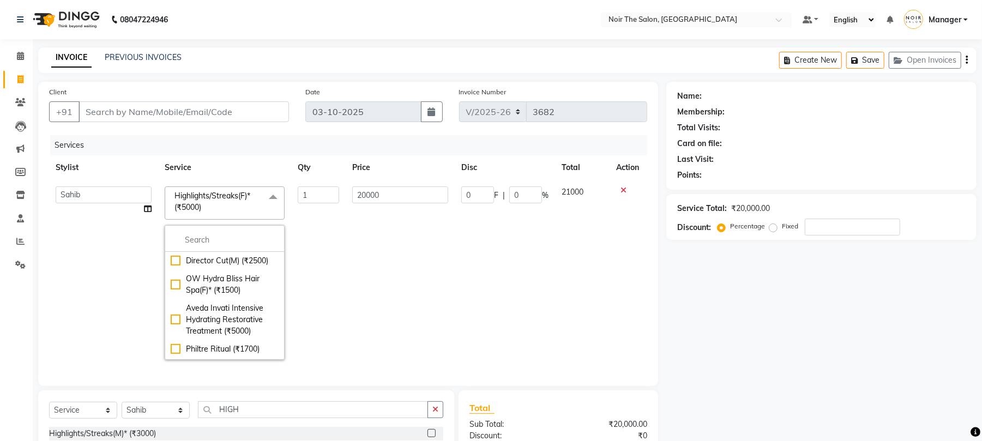
click at [201, 198] on span "Highlights/Streaks(F)* (₹5000)" at bounding box center [212, 201] width 76 height 21
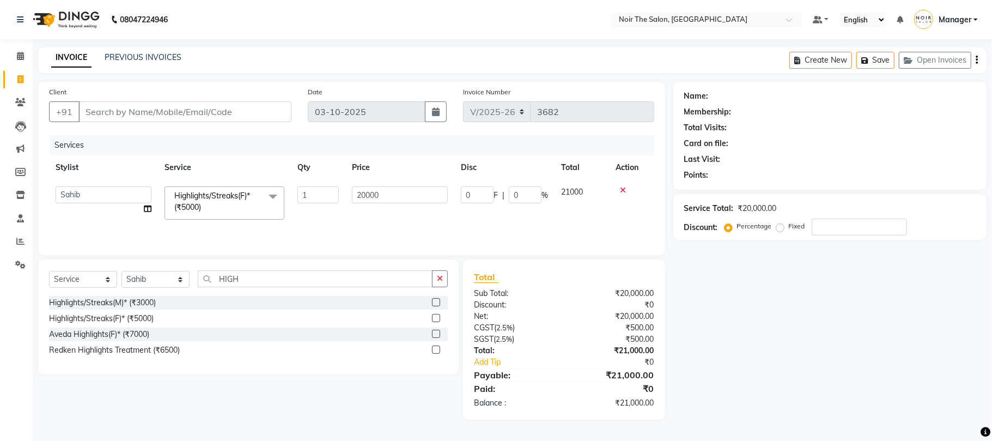
click at [201, 198] on span "Highlights/Streaks(F)* (₹5000)" at bounding box center [212, 201] width 76 height 21
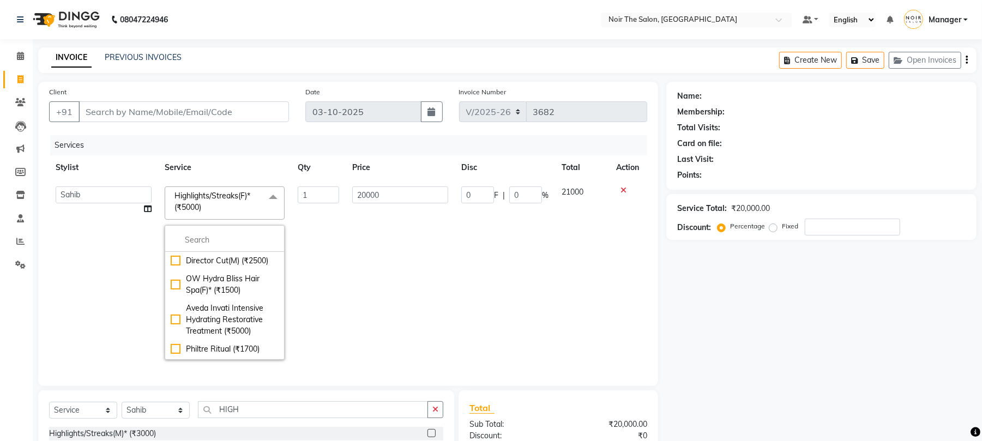
click at [201, 198] on span "Highlights/Streaks(F)* (₹5000)" at bounding box center [212, 201] width 76 height 21
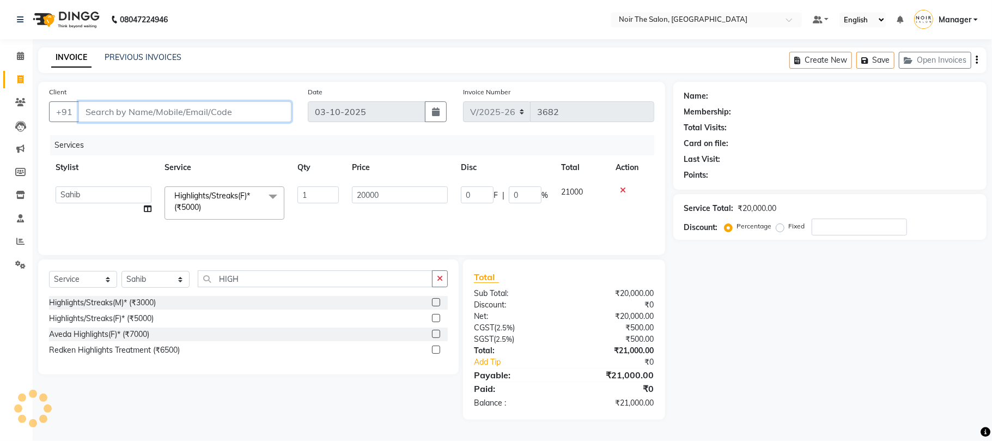
click at [127, 112] on input "Client" at bounding box center [184, 111] width 213 height 21
click at [132, 108] on input "Client" at bounding box center [184, 111] width 213 height 21
paste input "9211612066"
type input "9211612066"
type input "0"
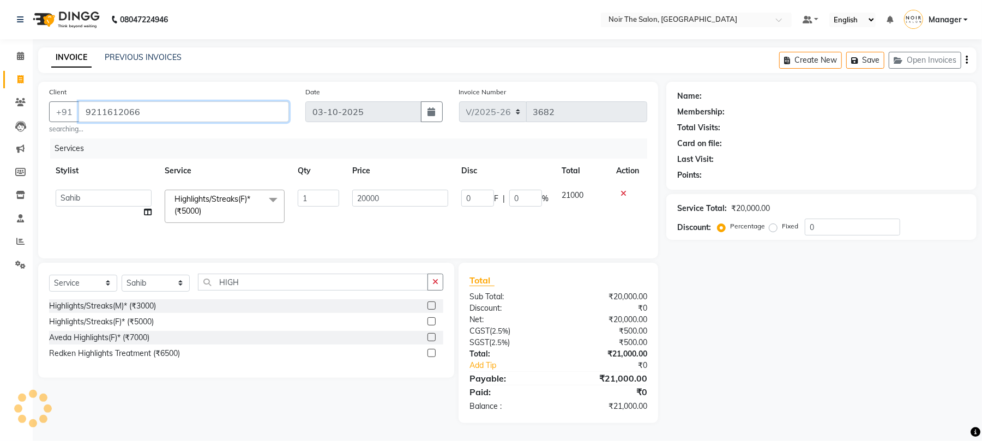
click at [83, 110] on input "9211612066" at bounding box center [183, 111] width 210 height 21
click at [517, 9] on nav "08047224946 Select Location × Noir The Salon, Chanakyapuri Default Panel My Pan…" at bounding box center [491, 19] width 982 height 39
click at [147, 117] on input "9211612066" at bounding box center [183, 111] width 210 height 21
type input "9211612066"
click at [258, 112] on span "Add Client" at bounding box center [260, 111] width 43 height 11
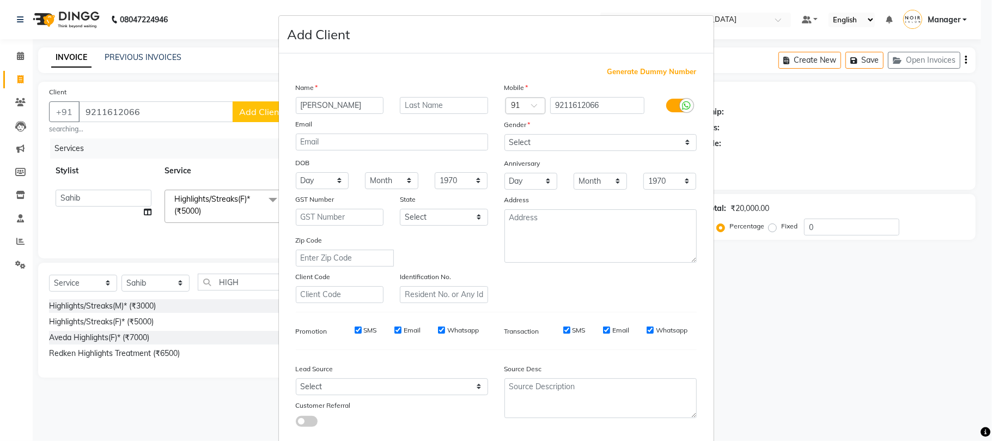
type input "[PERSON_NAME]"
click at [443, 104] on input "text" at bounding box center [444, 105] width 88 height 17
type input "MAAM"
click at [525, 144] on select "Select [DEMOGRAPHIC_DATA] [DEMOGRAPHIC_DATA] Other Prefer Not To Say" at bounding box center [601, 142] width 192 height 17
select select "[DEMOGRAPHIC_DATA]"
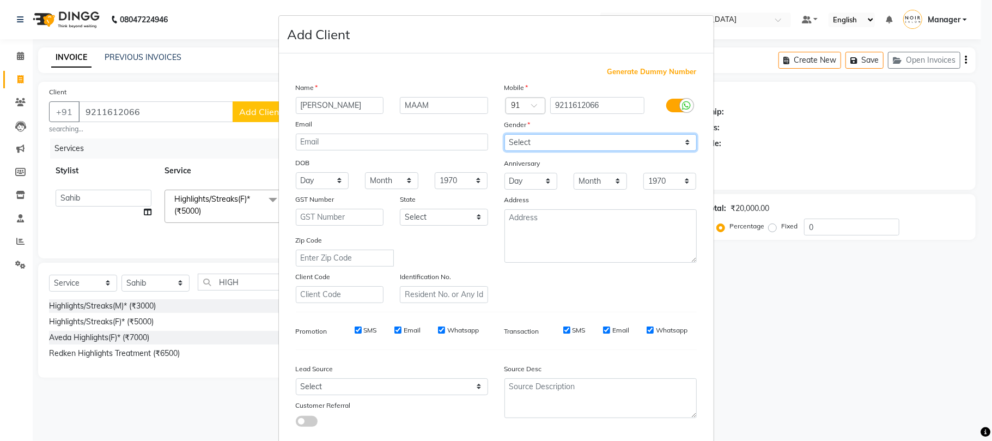
click at [505, 134] on select "Select [DEMOGRAPHIC_DATA] [DEMOGRAPHIC_DATA] Other Prefer Not To Say" at bounding box center [601, 142] width 192 height 17
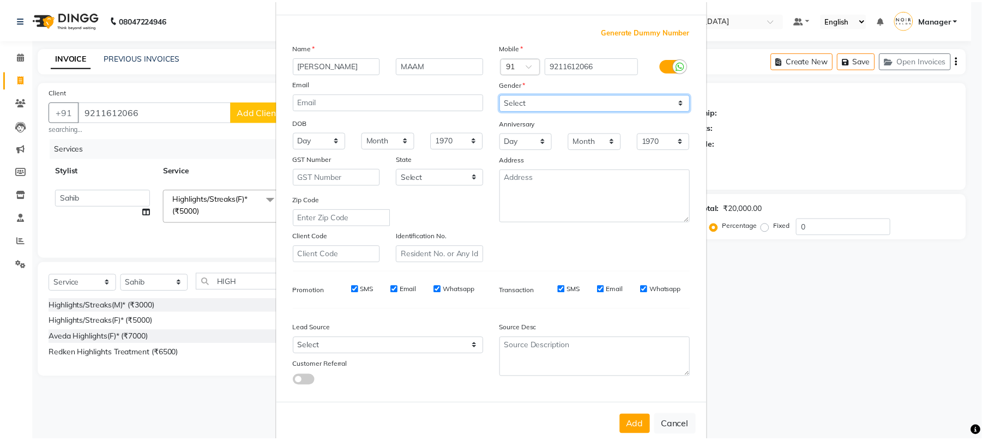
scroll to position [59, 0]
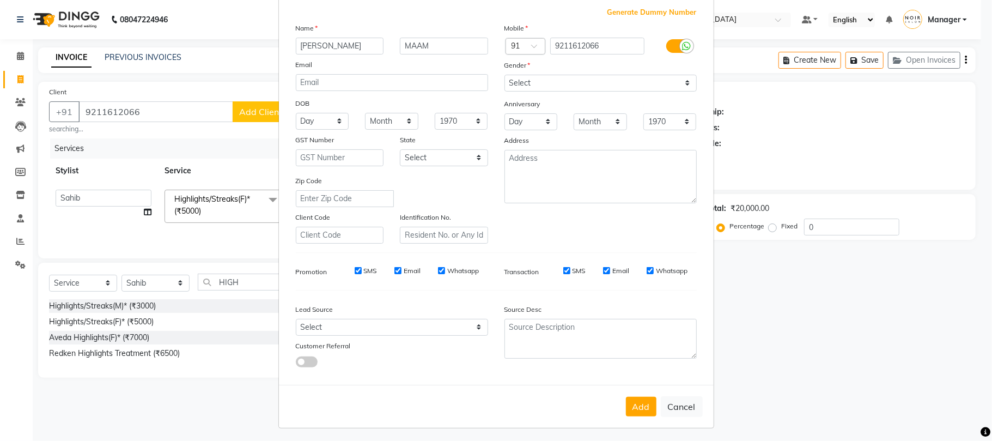
click at [634, 400] on button "Add" at bounding box center [641, 407] width 31 height 20
select select
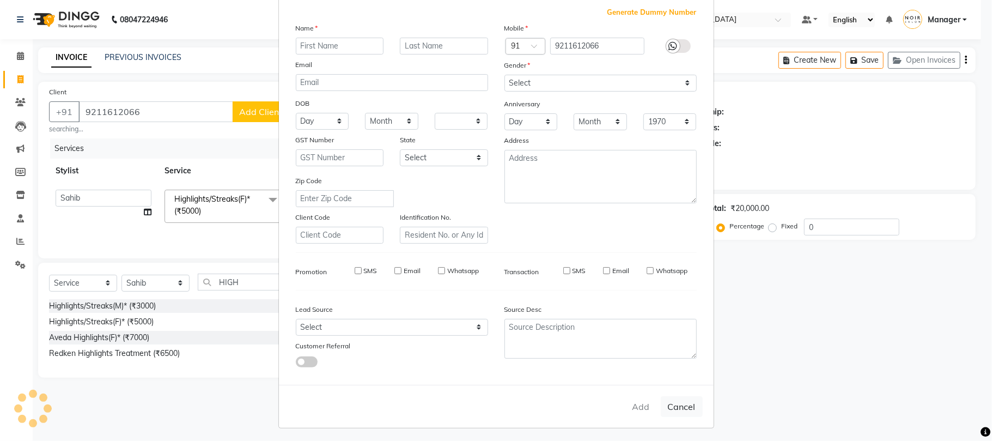
select select
checkbox input "false"
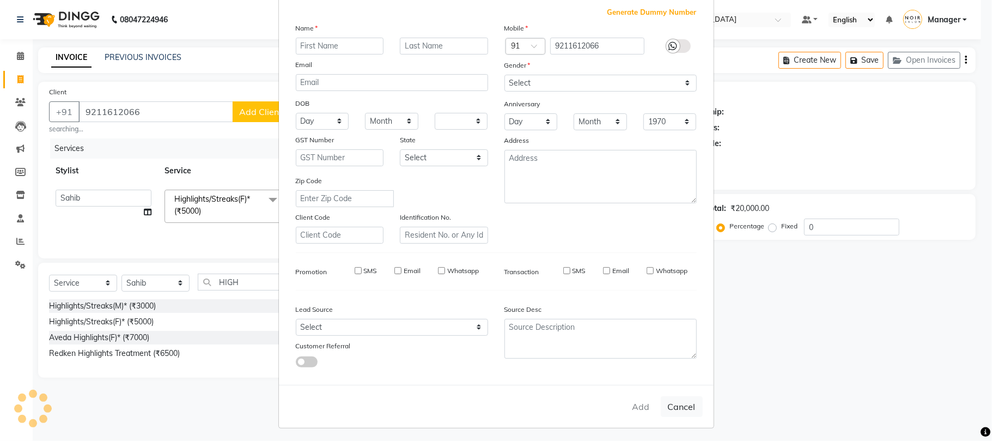
checkbox input "false"
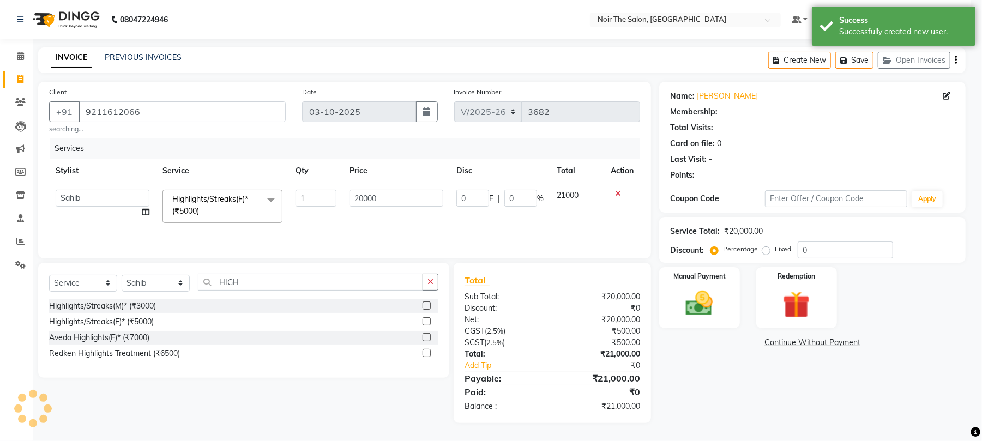
select select "1: Object"
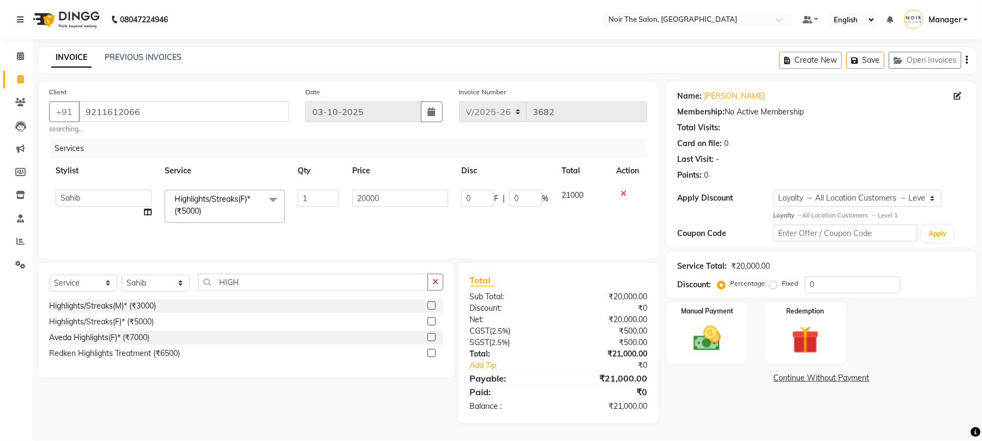
click at [351, 220] on td "20000" at bounding box center [400, 206] width 109 height 46
click at [958, 96] on icon at bounding box center [957, 96] width 8 height 8
select select "[DEMOGRAPHIC_DATA]"
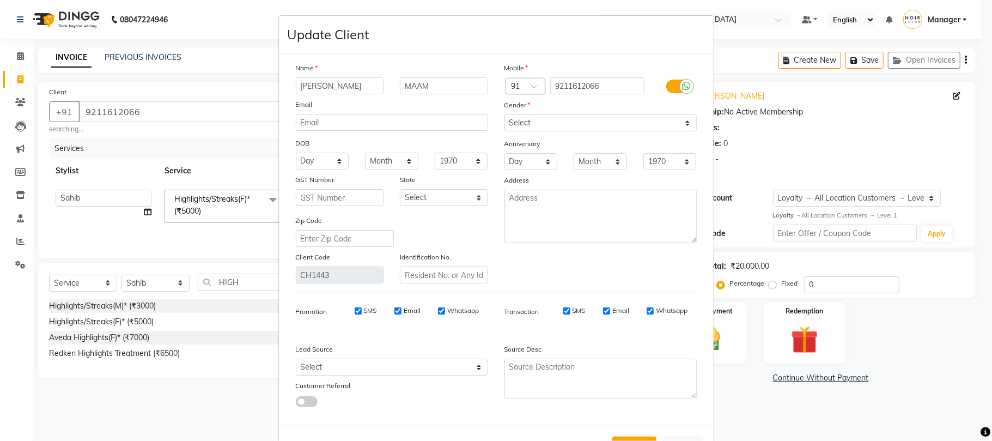
click at [321, 83] on input "[PERSON_NAME]" at bounding box center [340, 85] width 88 height 17
type input "[PERSON_NAME]"
click at [382, 105] on div "Email" at bounding box center [392, 106] width 209 height 15
click at [630, 437] on button "Update" at bounding box center [635, 447] width 44 height 20
select select
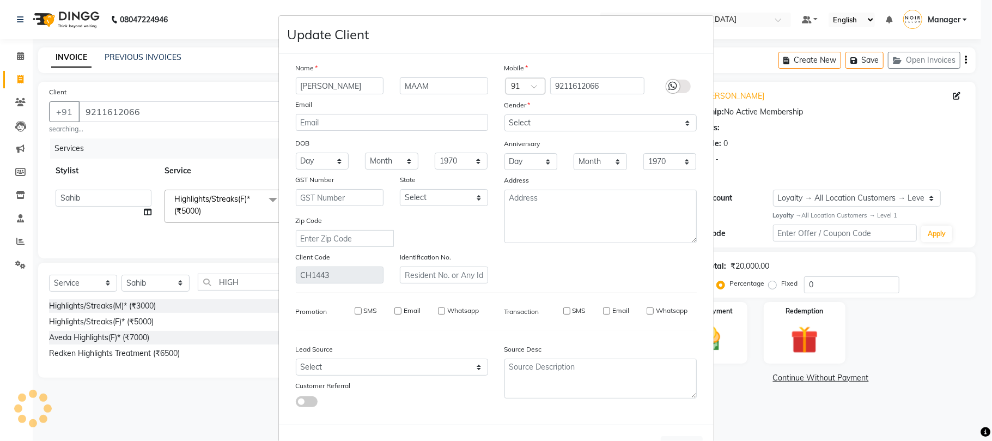
select select
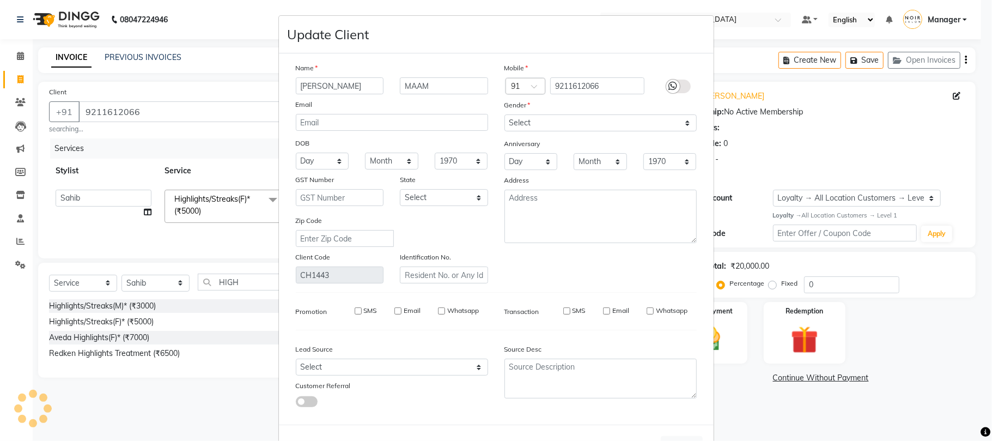
select select
checkbox input "false"
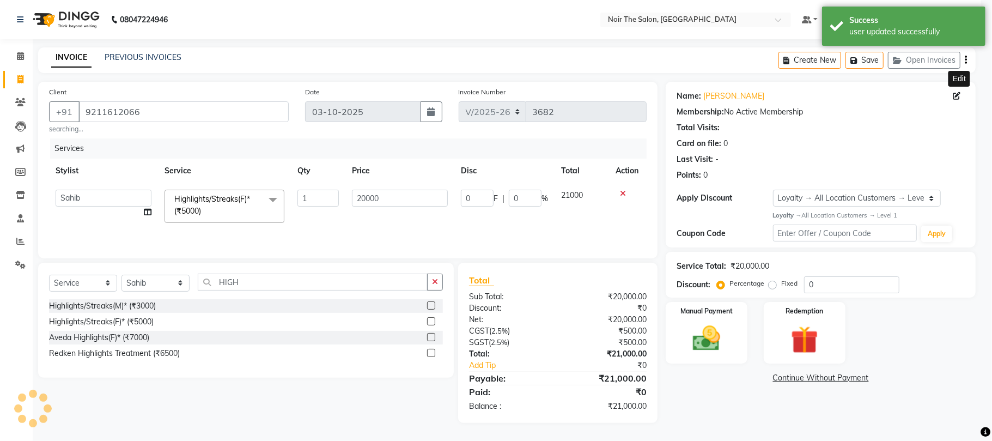
select select "1: Object"
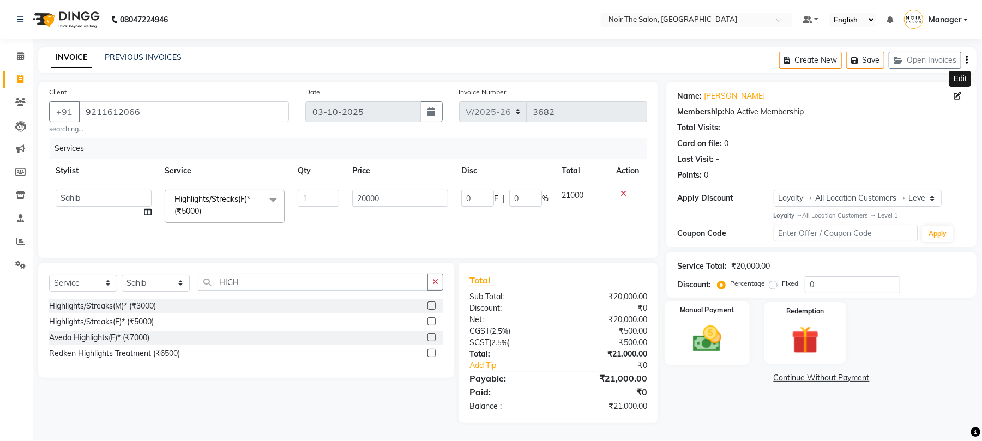
click at [703, 341] on img at bounding box center [706, 338] width 47 height 33
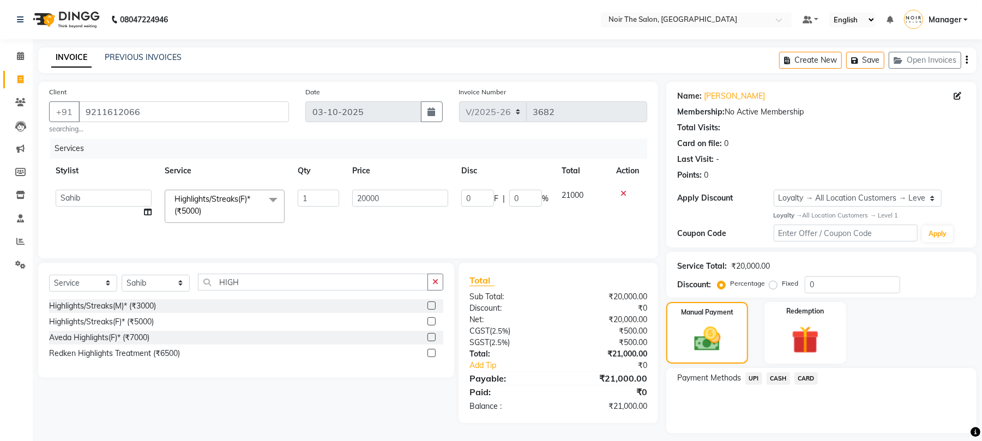
click at [798, 379] on span "CARD" at bounding box center [805, 378] width 23 height 13
click at [804, 432] on button "Add Payment" at bounding box center [872, 436] width 186 height 17
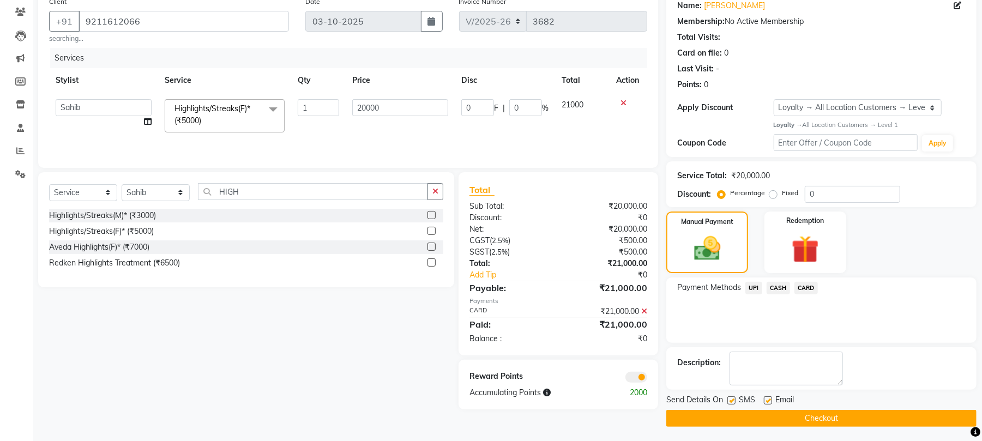
scroll to position [94, 0]
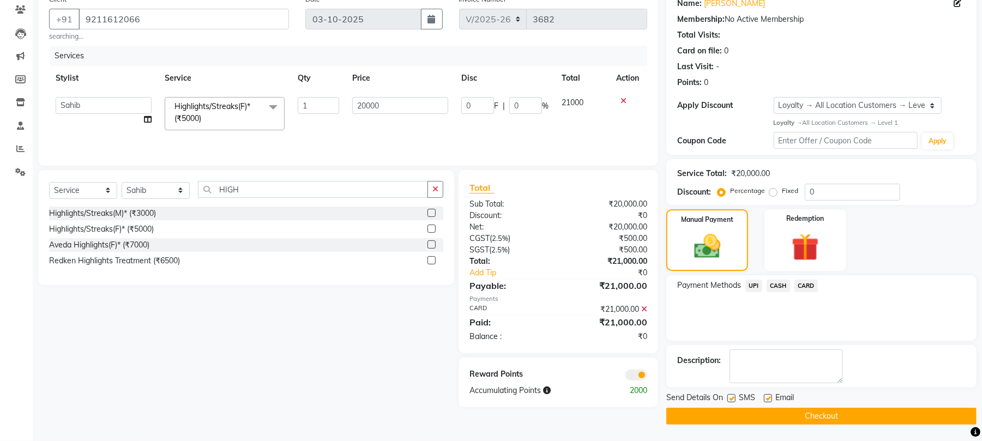
click at [635, 373] on span at bounding box center [636, 375] width 22 height 11
click at [647, 377] on input "checkbox" at bounding box center [647, 377] width 0 height 0
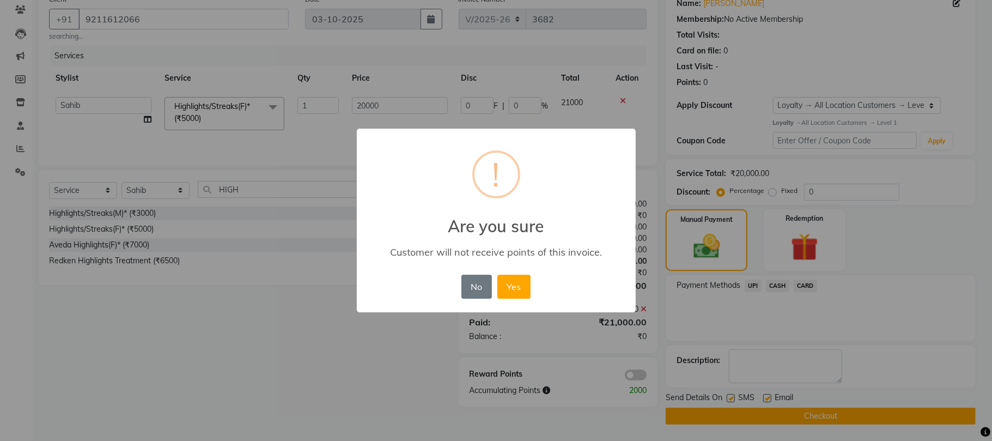
click at [532, 287] on div "No No Yes" at bounding box center [496, 286] width 75 height 29
click at [521, 288] on button "Yes" at bounding box center [514, 287] width 33 height 24
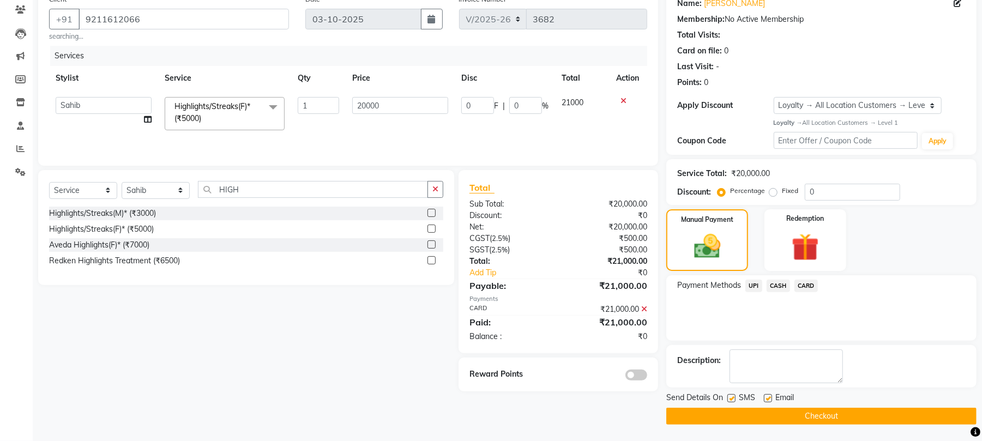
click at [733, 398] on label at bounding box center [731, 398] width 8 height 8
click at [733, 398] on input "checkbox" at bounding box center [730, 398] width 7 height 7
checkbox input "false"
click at [772, 398] on div "Email" at bounding box center [783, 399] width 39 height 14
click at [768, 401] on label at bounding box center [768, 398] width 8 height 8
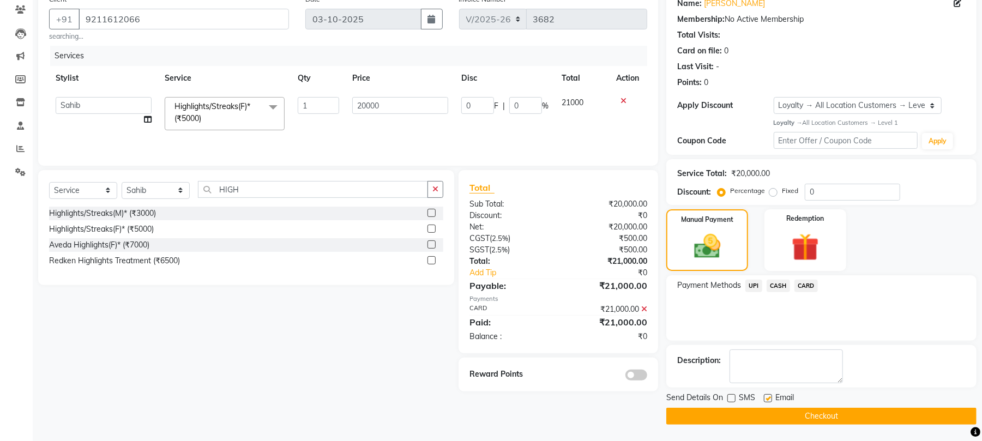
click at [768, 401] on input "checkbox" at bounding box center [767, 398] width 7 height 7
checkbox input "false"
click at [729, 398] on label at bounding box center [731, 398] width 8 height 8
click at [729, 398] on input "checkbox" at bounding box center [730, 398] width 7 height 7
checkbox input "true"
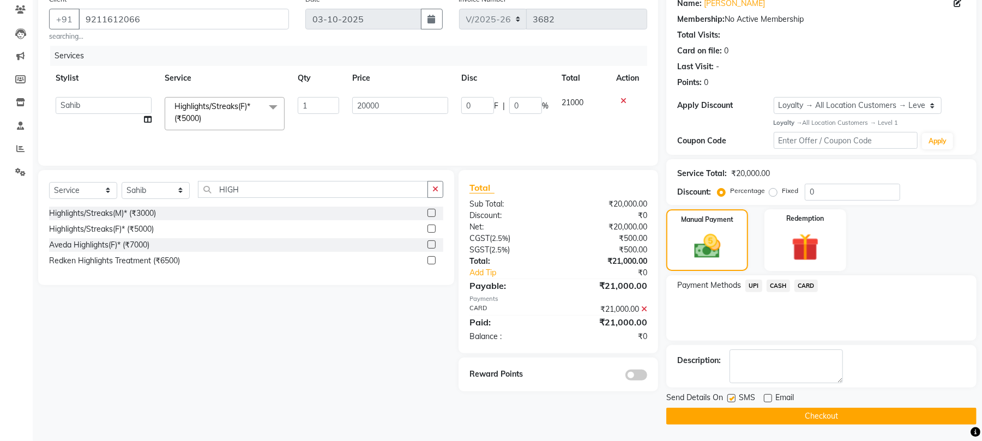
click at [737, 419] on button "Checkout" at bounding box center [821, 416] width 310 height 17
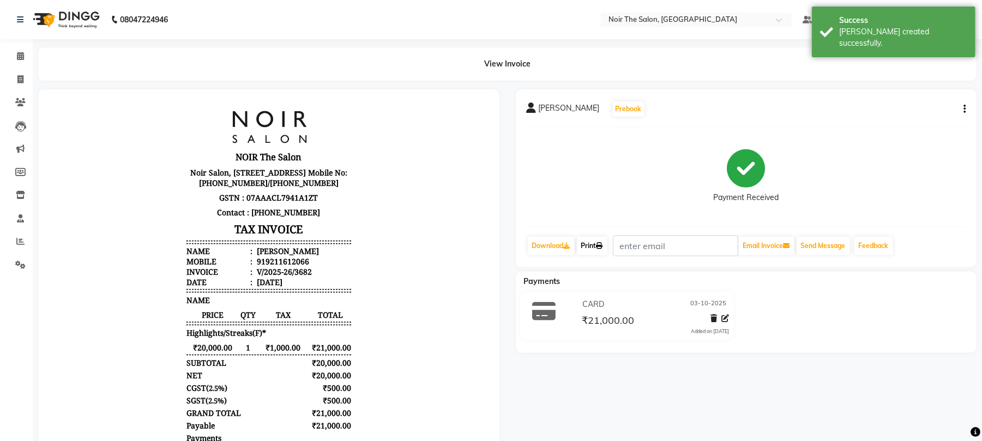
click at [602, 247] on icon at bounding box center [599, 246] width 7 height 7
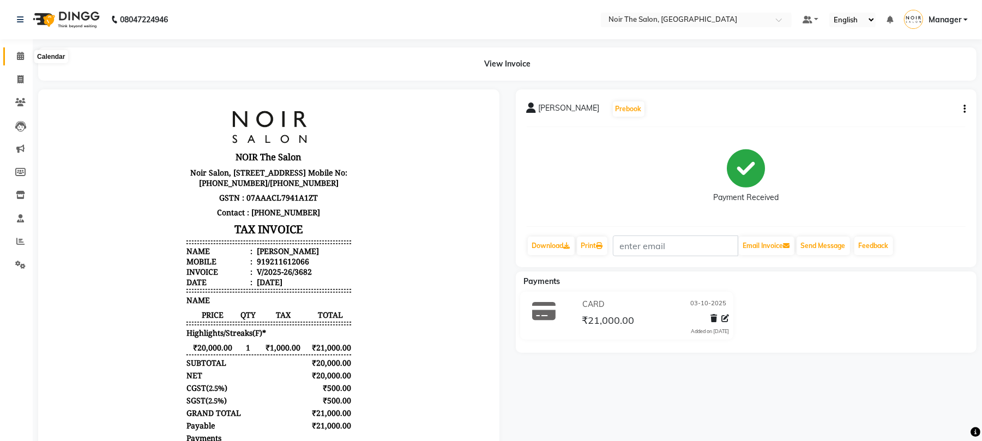
click at [22, 50] on span at bounding box center [20, 56] width 19 height 13
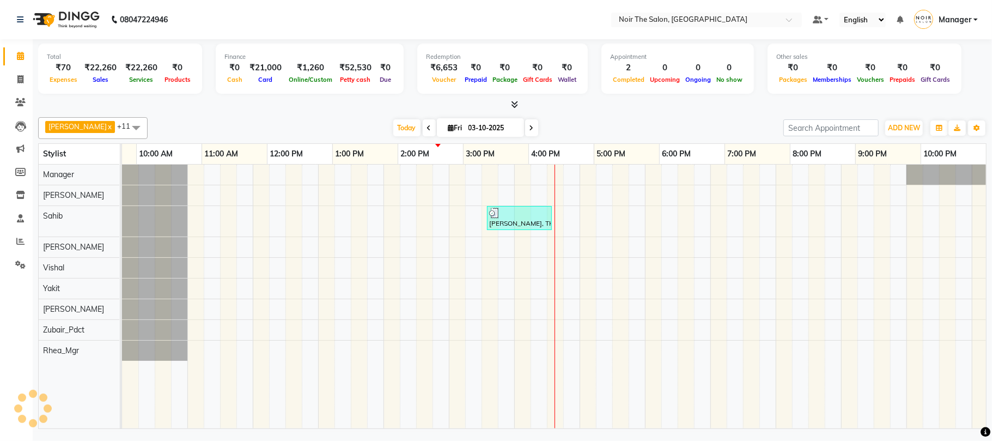
scroll to position [0, 117]
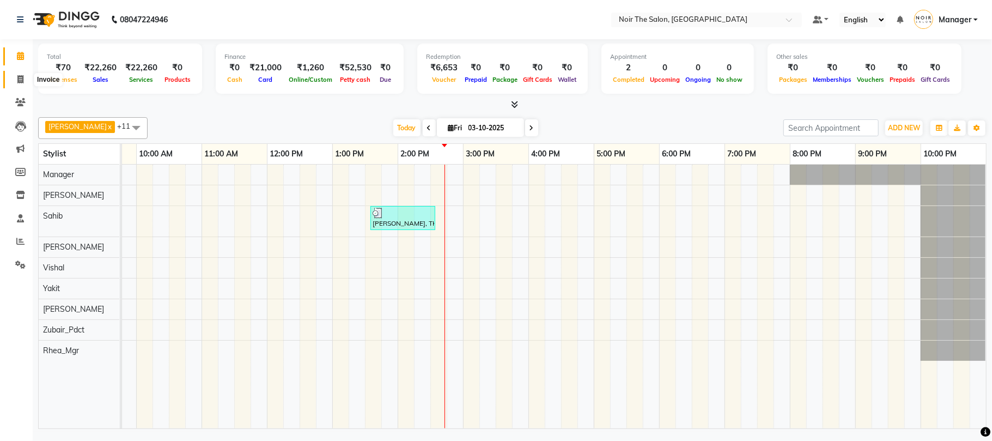
click at [27, 80] on span at bounding box center [20, 80] width 19 height 13
select select "8026"
select select "service"
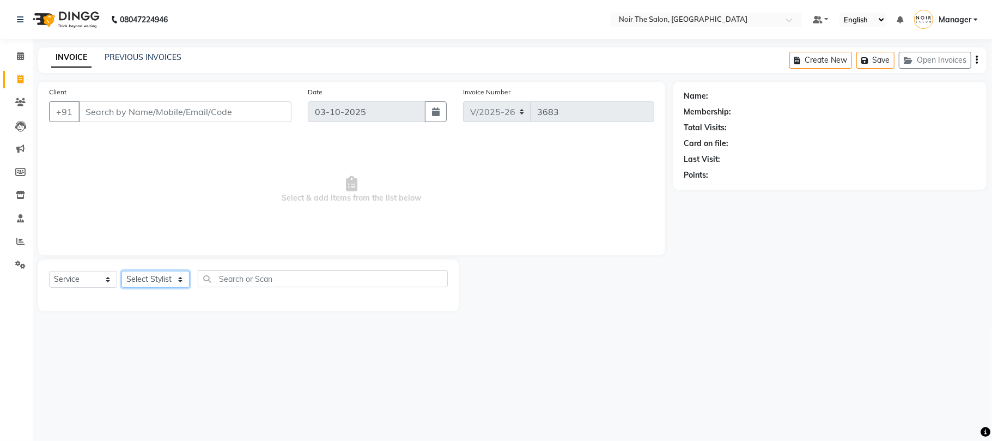
click at [158, 271] on select "Select Stylist" at bounding box center [156, 279] width 68 height 17
click at [158, 280] on select "Select Stylist" at bounding box center [156, 279] width 68 height 17
click at [158, 280] on select "Select Stylist Aalam Abhishek_Mgr Abhishek_Pdct [PERSON_NAME] Counter_Sales Man…" at bounding box center [156, 279] width 68 height 17
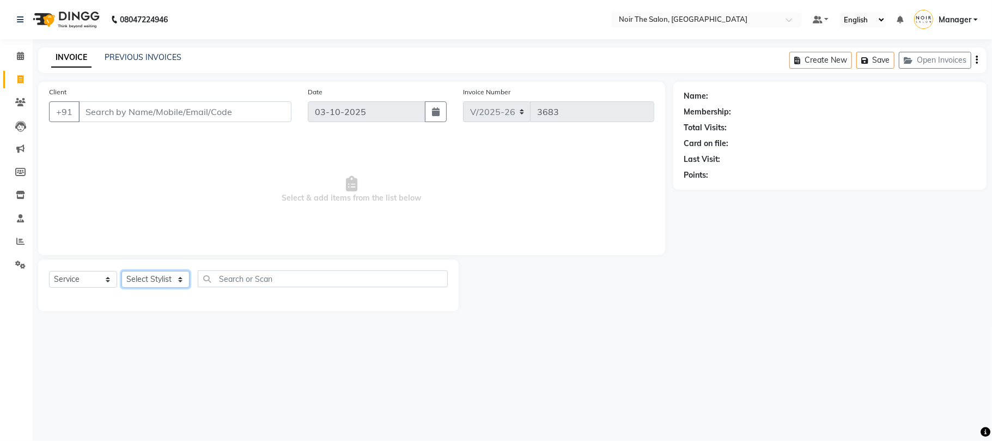
select select "83407"
click at [122, 271] on select "Select Stylist Aalam Abhishek_Mgr Abhishek_Pdct [PERSON_NAME] Counter_Sales Man…" at bounding box center [156, 279] width 68 height 17
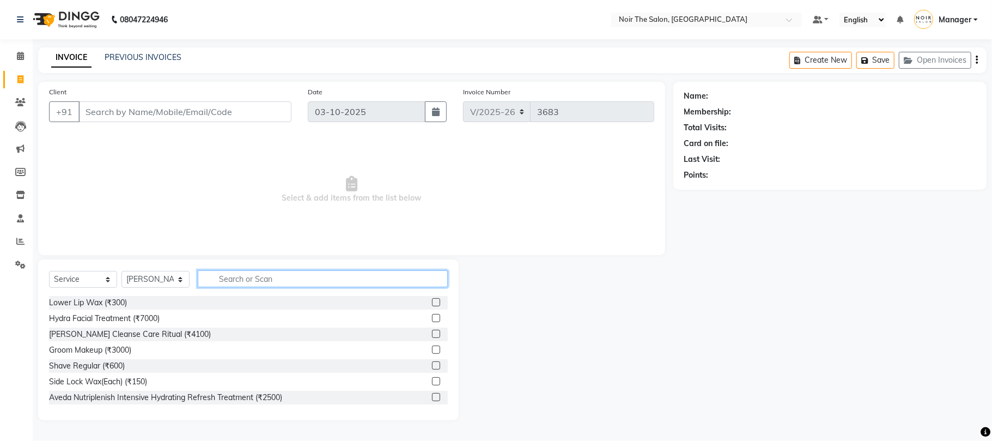
click at [236, 273] on input "text" at bounding box center [323, 278] width 250 height 17
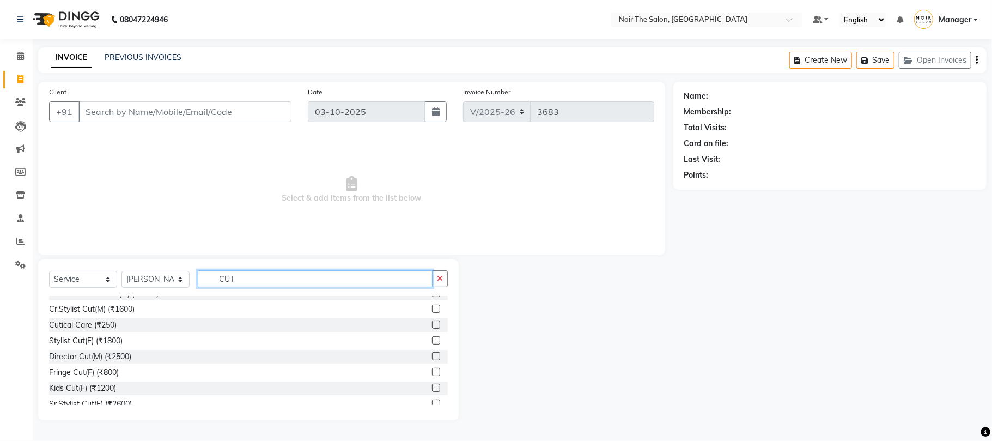
scroll to position [128, 0]
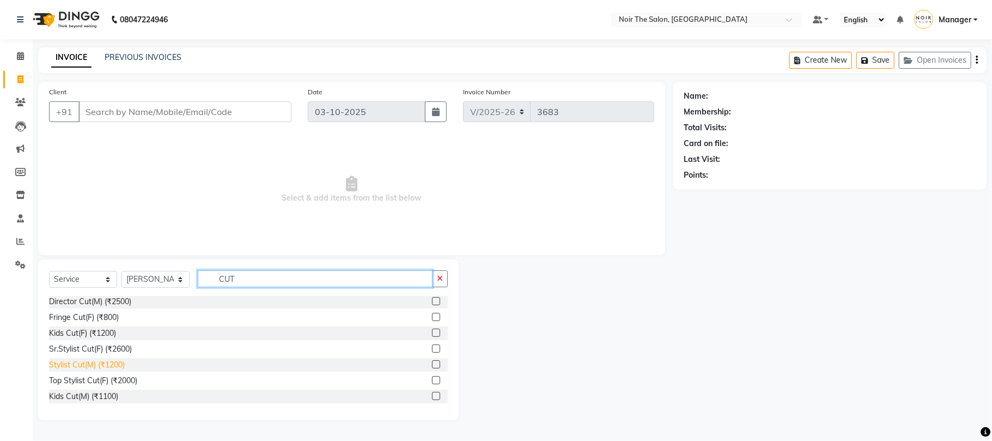
type input "CUT"
click at [88, 367] on div "Stylist Cut(M) (₹1200)" at bounding box center [87, 364] width 76 height 11
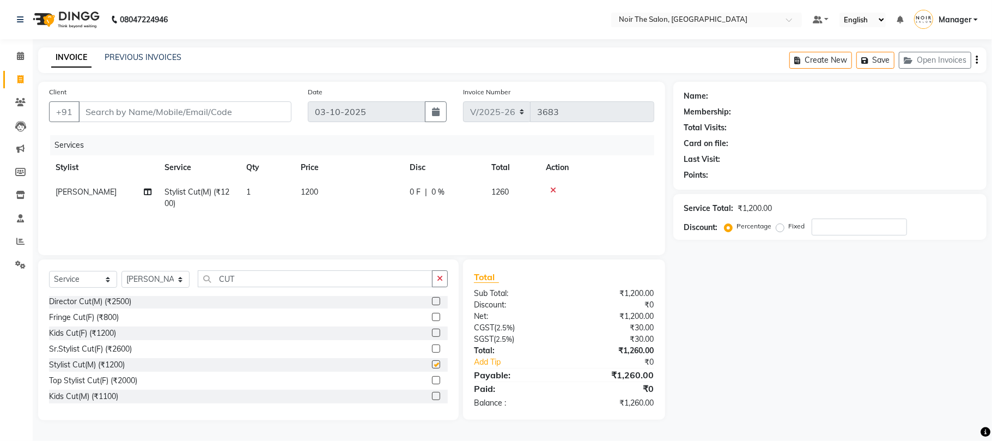
checkbox input "false"
click at [163, 289] on div "Select Service Product Membership Package Voucher Prepaid Gift Card Select Styl…" at bounding box center [248, 283] width 399 height 26
click at [163, 278] on select "Select Stylist Aalam Abhishek_Mgr Abhishek_Pdct [PERSON_NAME] Counter_Sales Man…" at bounding box center [156, 279] width 68 height 17
select select "72630"
click at [122, 271] on select "Select Stylist Aalam Abhishek_Mgr Abhishek_Pdct [PERSON_NAME] Counter_Sales Man…" at bounding box center [156, 279] width 68 height 17
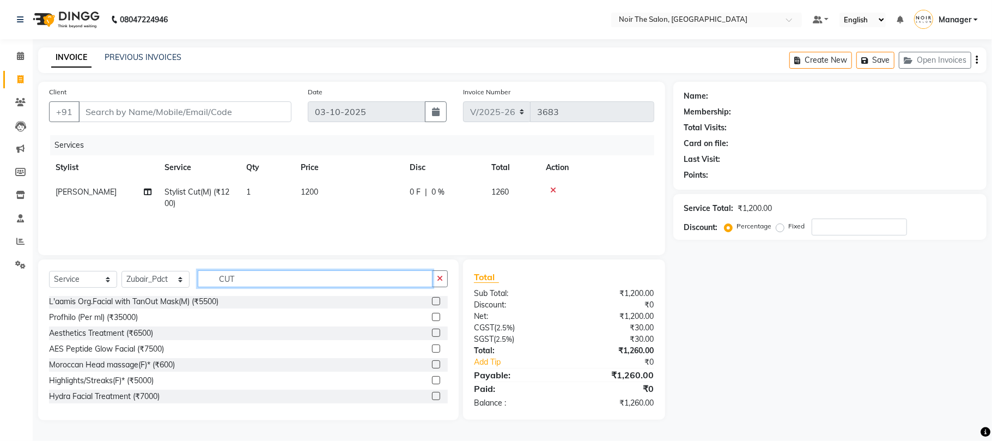
click at [239, 278] on input "CUT" at bounding box center [315, 278] width 235 height 17
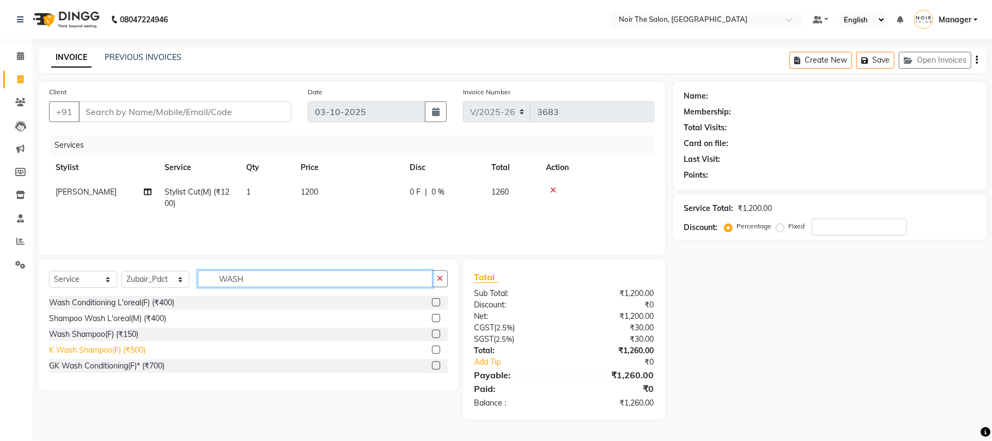
type input "WASH"
click at [100, 349] on div "K Wash Shampoo(F) (₹500)" at bounding box center [97, 349] width 96 height 11
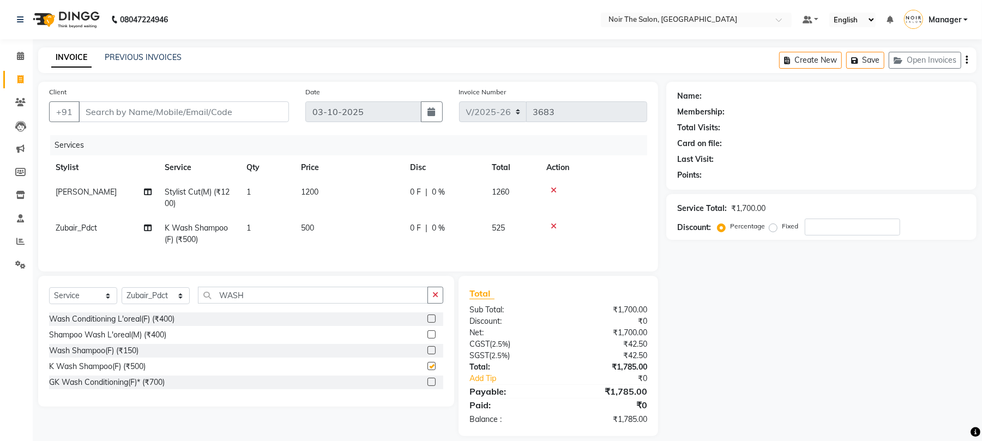
checkbox input "false"
click at [317, 226] on td "500" at bounding box center [348, 234] width 109 height 36
select select "72630"
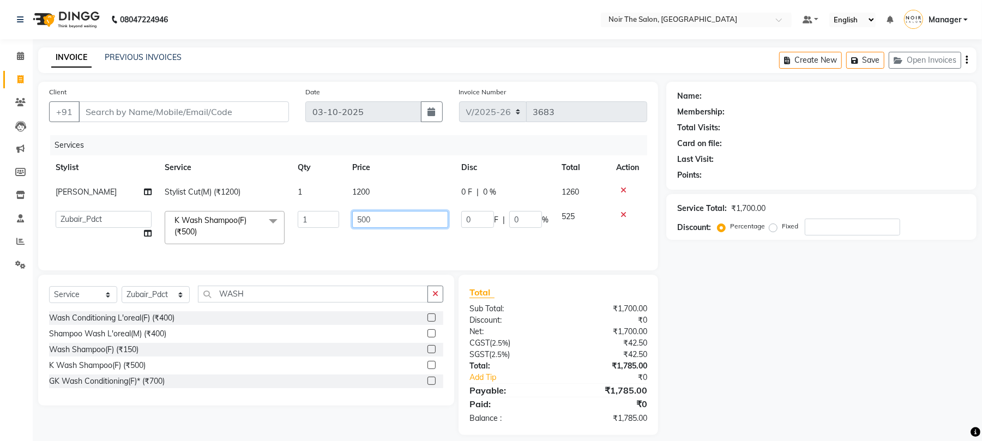
click at [362, 223] on input "500" at bounding box center [400, 219] width 96 height 17
type input "700"
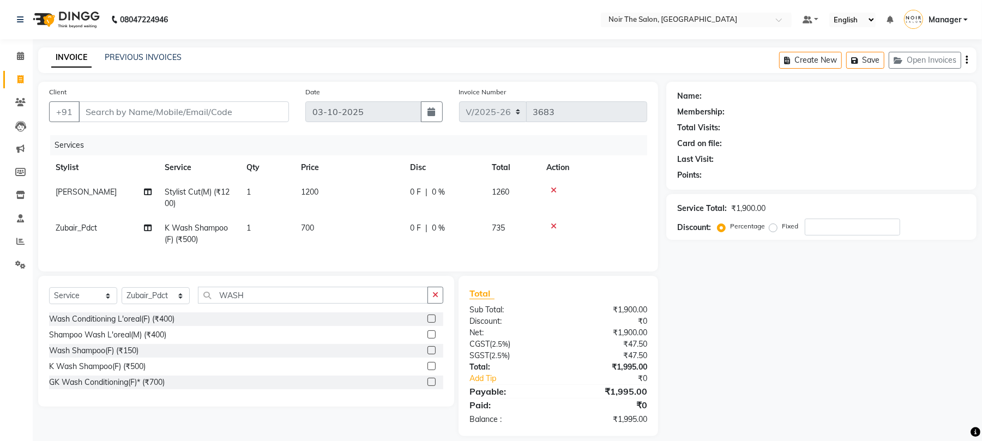
click at [362, 249] on td "700" at bounding box center [348, 234] width 109 height 36
select select "72630"
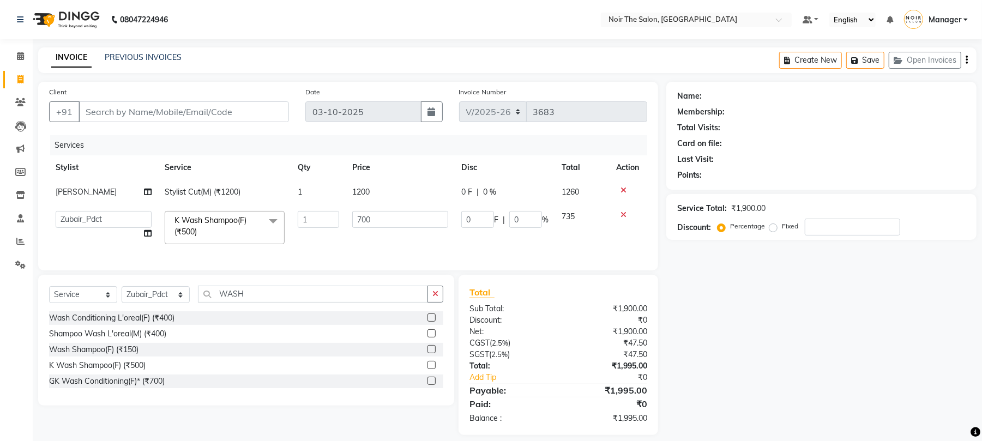
click at [694, 364] on div "Name: Membership: Total Visits: Card on file: Last Visit: Points: Service Total…" at bounding box center [825, 258] width 318 height 353
click at [184, 126] on div "Client +91" at bounding box center [169, 108] width 256 height 45
click at [177, 109] on input "Client" at bounding box center [183, 111] width 210 height 21
type input "9"
type input "0"
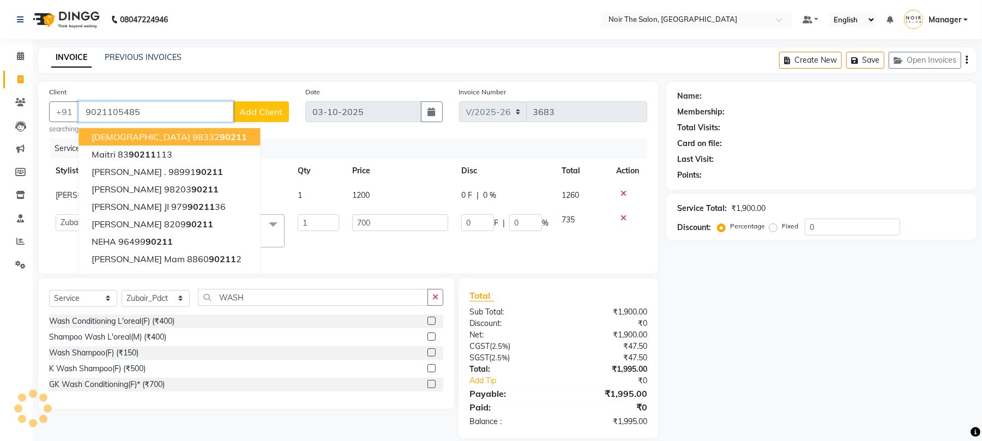
type input "9021105485"
click at [262, 116] on span "Add Client" at bounding box center [260, 111] width 43 height 11
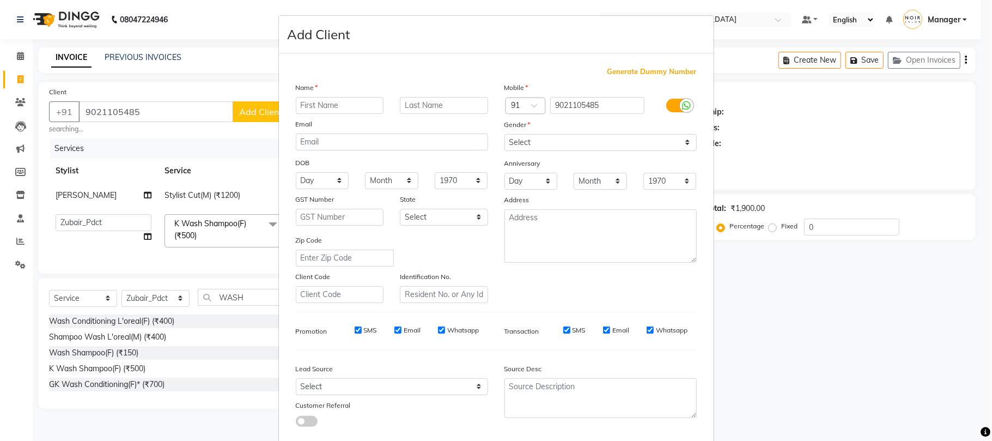
type input "U"
type input "[PERSON_NAME]"
type input "SIR"
click at [611, 151] on div "Mobile Country Code × 91 9021105485 Gender Select [DEMOGRAPHIC_DATA] [DEMOGRAPH…" at bounding box center [600, 192] width 209 height 221
click at [583, 142] on select "Select [DEMOGRAPHIC_DATA] [DEMOGRAPHIC_DATA] Other Prefer Not To Say" at bounding box center [601, 142] width 192 height 17
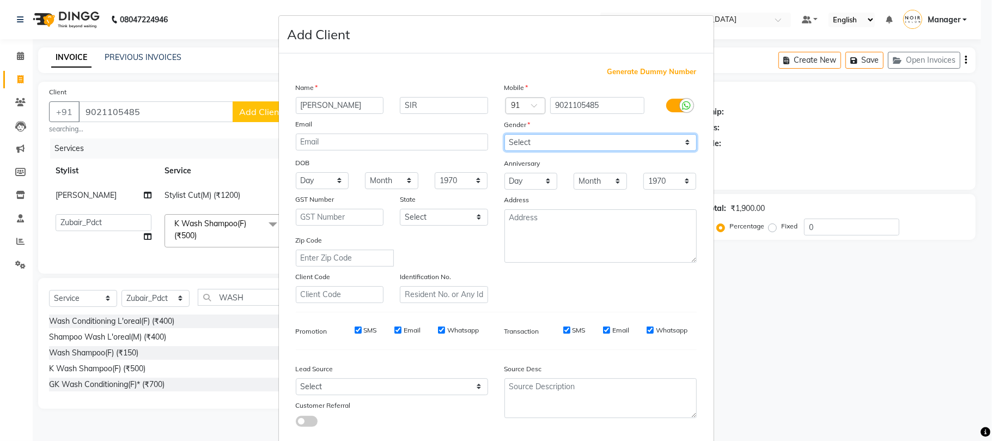
select select "[DEMOGRAPHIC_DATA]"
click at [505, 134] on select "Select [DEMOGRAPHIC_DATA] [DEMOGRAPHIC_DATA] Other Prefer Not To Say" at bounding box center [601, 142] width 192 height 17
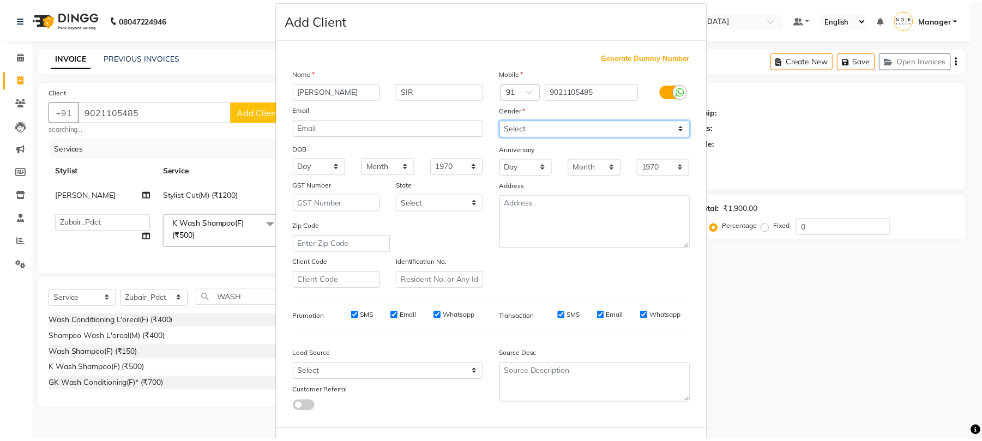
scroll to position [59, 0]
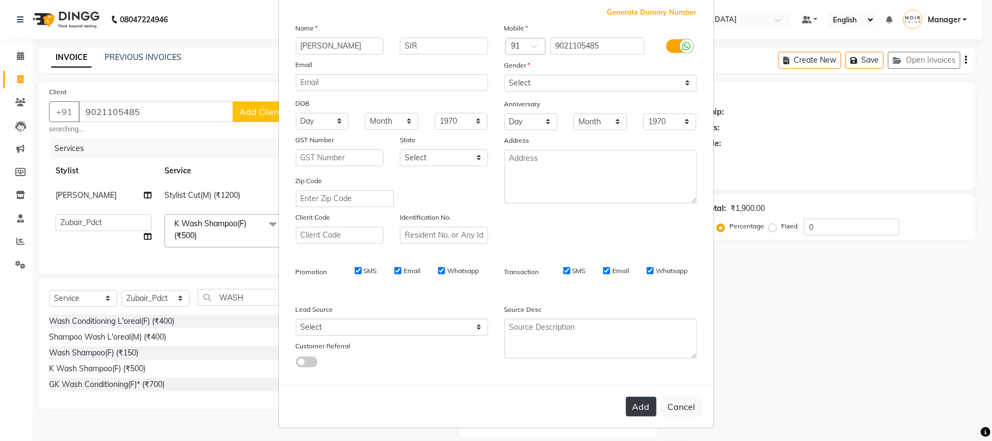
click at [634, 398] on button "Add" at bounding box center [641, 407] width 31 height 20
select select
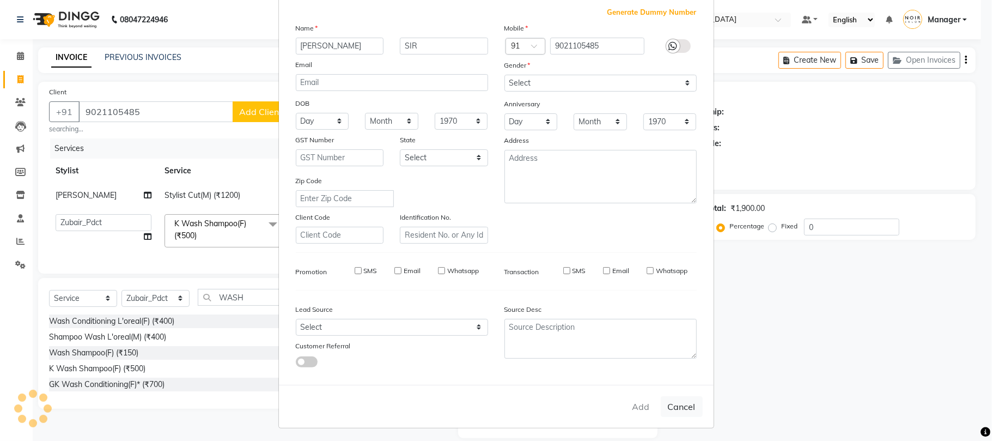
select select
checkbox input "false"
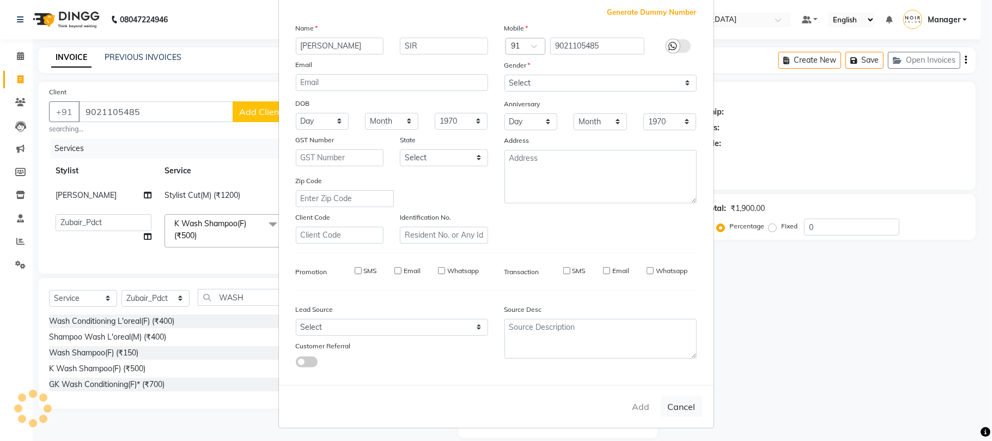
checkbox input "false"
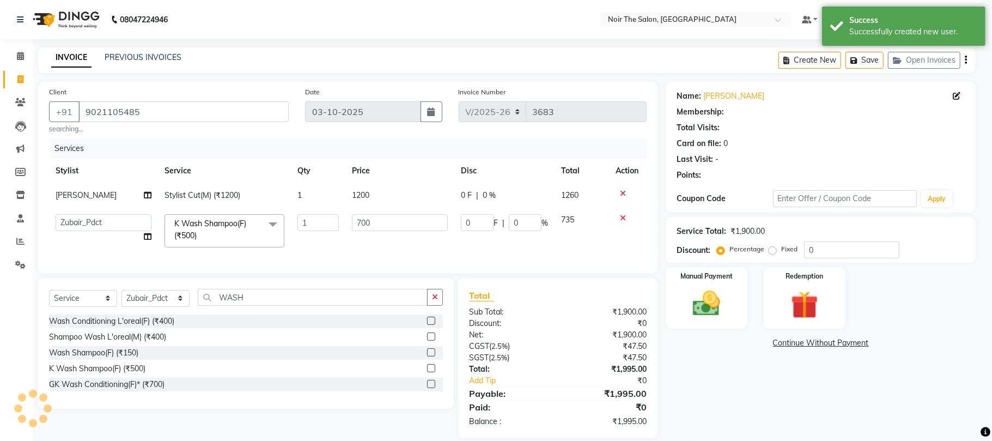
select select "1: Object"
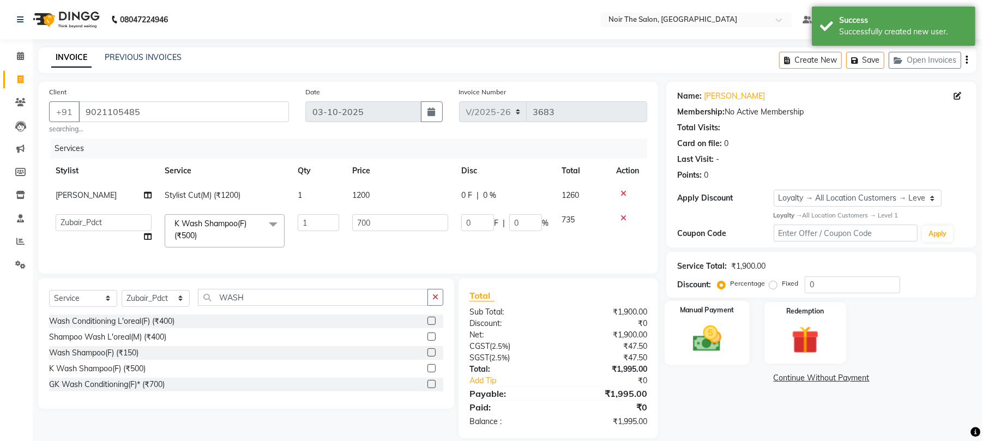
click at [705, 352] on img at bounding box center [706, 338] width 47 height 33
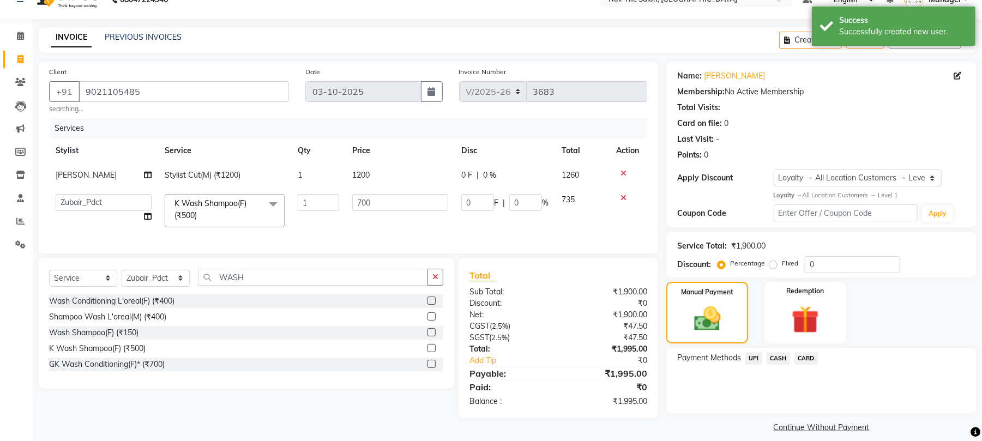
scroll to position [31, 0]
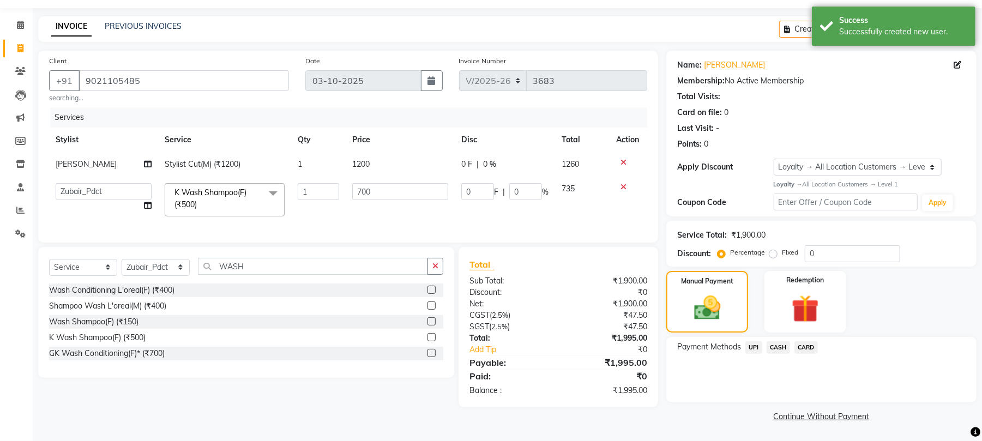
click at [809, 347] on span "CARD" at bounding box center [805, 347] width 23 height 13
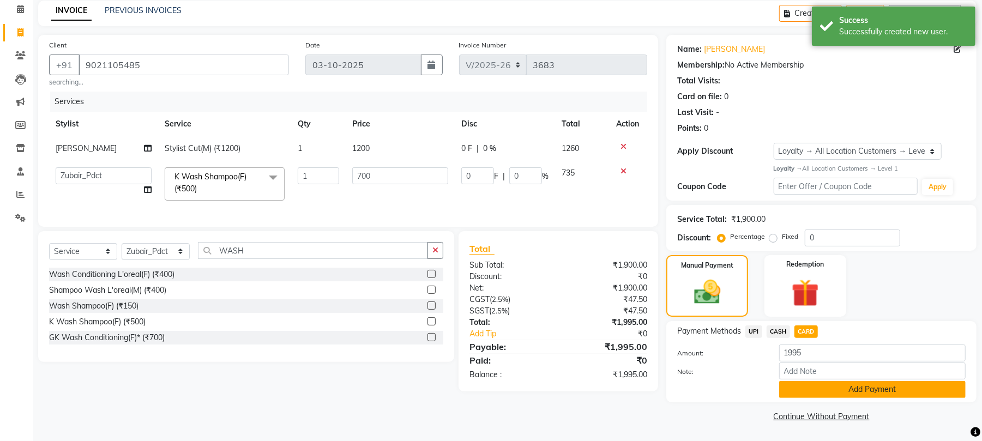
click at [835, 386] on button "Add Payment" at bounding box center [872, 389] width 186 height 17
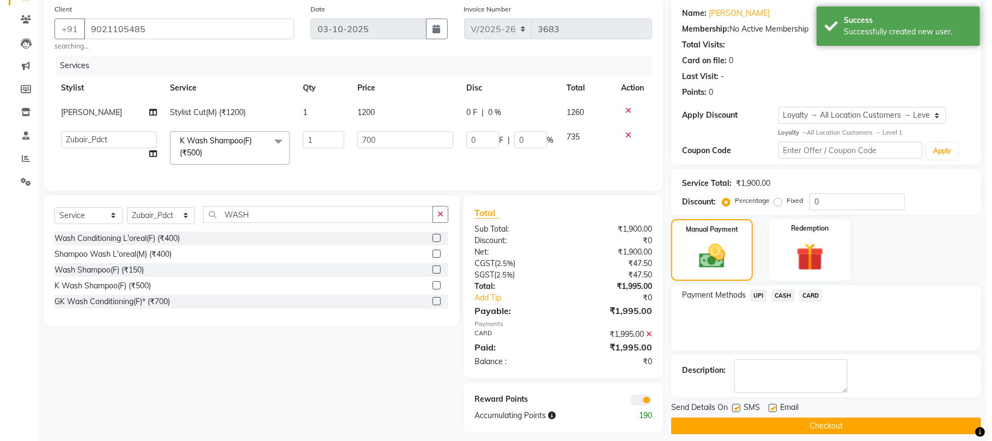
scroll to position [101, 0]
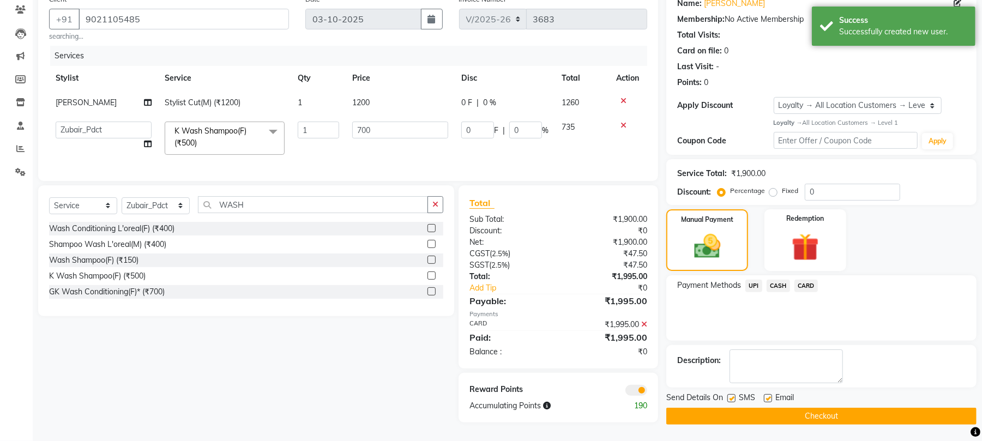
click at [642, 393] on span at bounding box center [636, 390] width 22 height 11
click at [647, 392] on input "checkbox" at bounding box center [647, 392] width 0 height 0
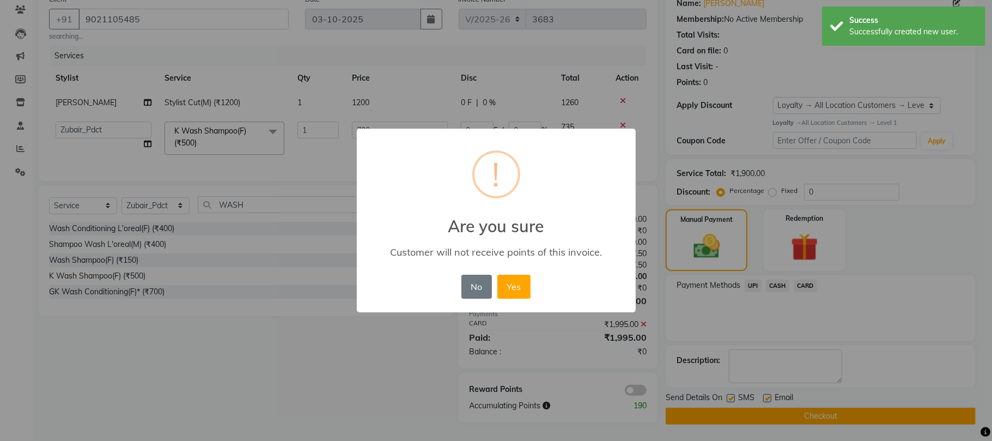
click at [528, 303] on div "× ! Are you sure Customer will not receive points of this invoice. No No Yes" at bounding box center [496, 221] width 279 height 184
click at [519, 282] on button "Yes" at bounding box center [514, 287] width 33 height 24
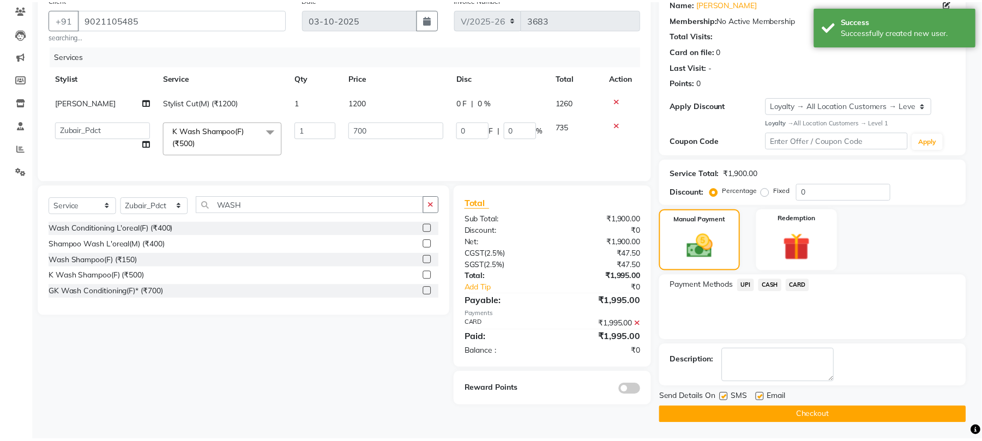
scroll to position [94, 0]
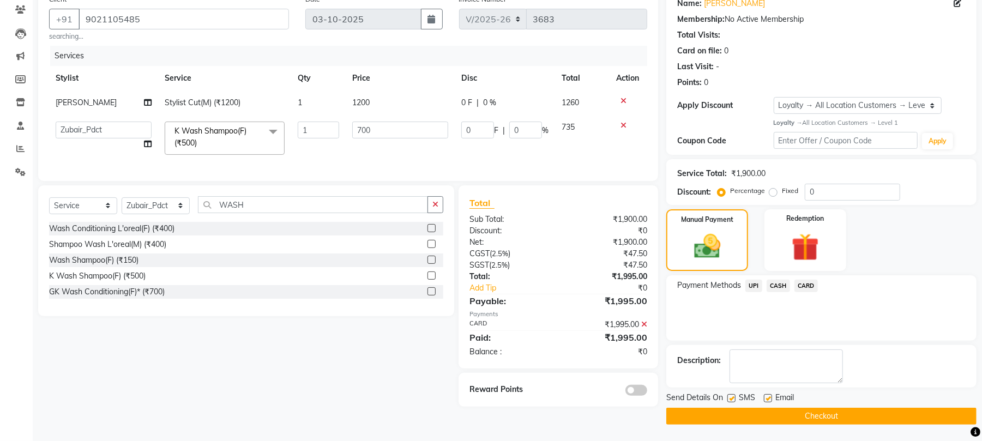
click at [732, 400] on label at bounding box center [731, 398] width 8 height 8
click at [732, 400] on input "checkbox" at bounding box center [730, 398] width 7 height 7
checkbox input "false"
drag, startPoint x: 760, startPoint y: 397, endPoint x: 766, endPoint y: 398, distance: 6.0
click at [761, 397] on div "SMS" at bounding box center [745, 399] width 37 height 14
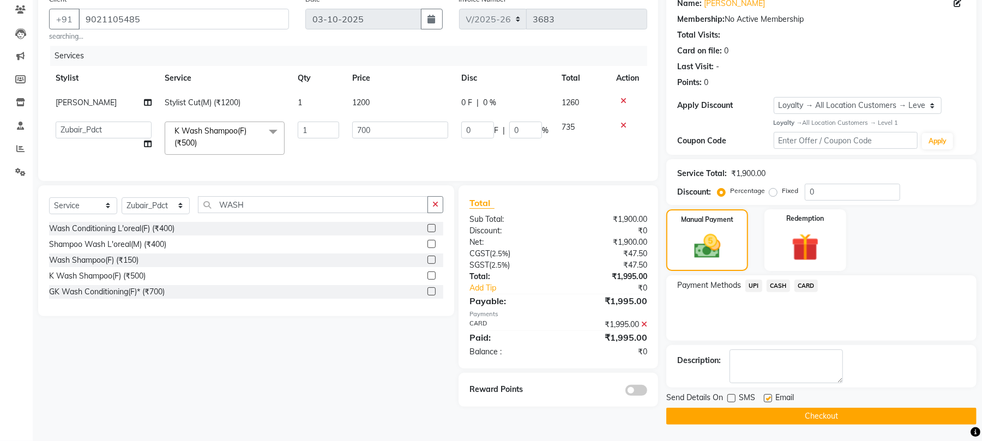
click at [767, 399] on label at bounding box center [768, 398] width 8 height 8
click at [767, 399] on input "checkbox" at bounding box center [767, 398] width 7 height 7
checkbox input "false"
click at [766, 411] on button "Checkout" at bounding box center [821, 416] width 310 height 17
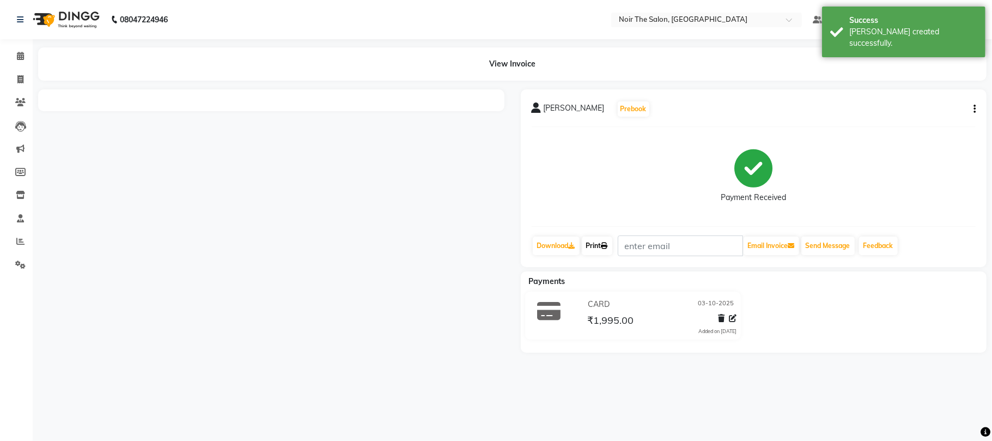
click at [598, 251] on link "Print" at bounding box center [597, 246] width 31 height 19
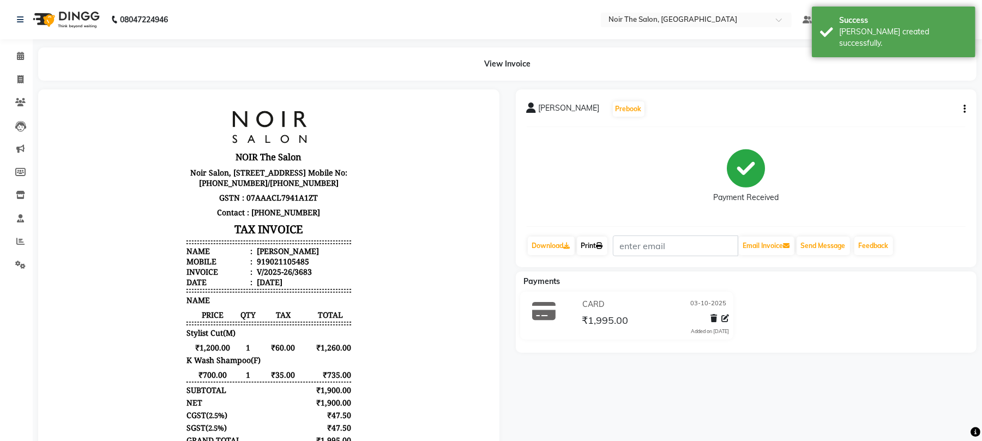
click at [598, 245] on link "Print" at bounding box center [592, 246] width 31 height 19
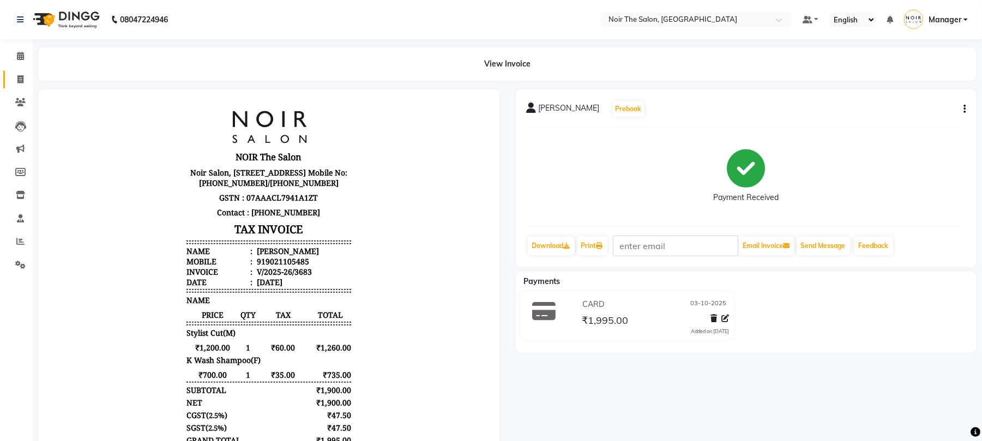
click at [22, 79] on icon at bounding box center [20, 79] width 6 height 8
select select "service"
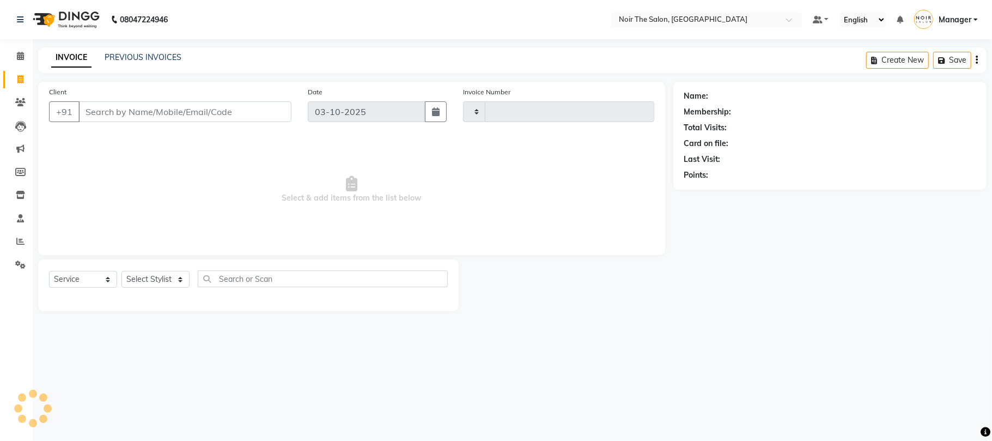
type input "3684"
select select "8026"
click at [152, 58] on link "PREVIOUS INVOICES" at bounding box center [143, 57] width 77 height 10
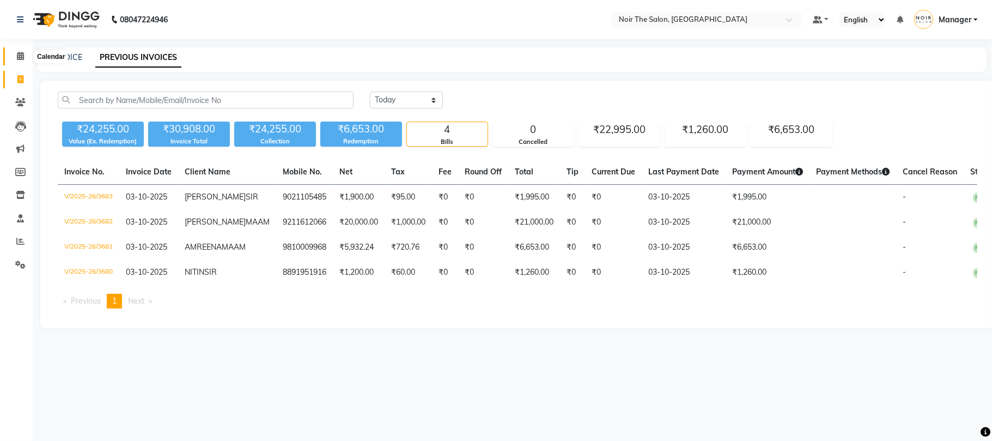
click at [18, 58] on icon at bounding box center [20, 56] width 7 height 8
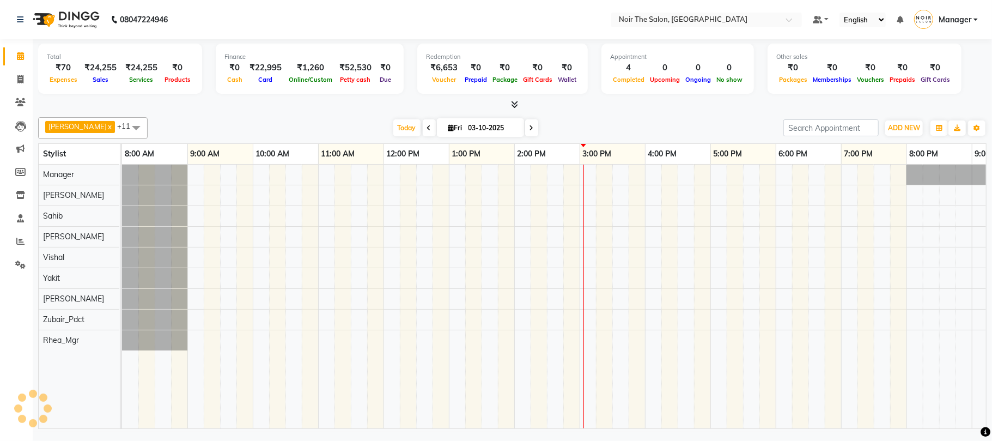
scroll to position [0, 117]
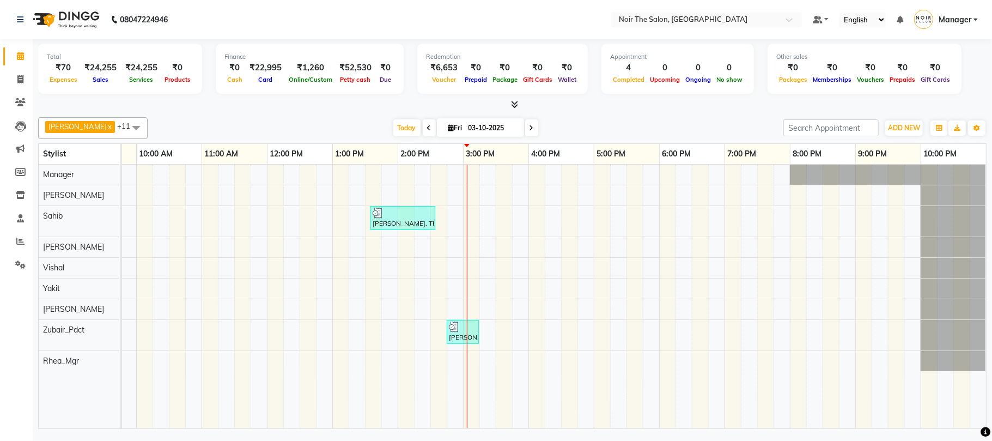
click at [512, 104] on icon at bounding box center [514, 104] width 7 height 8
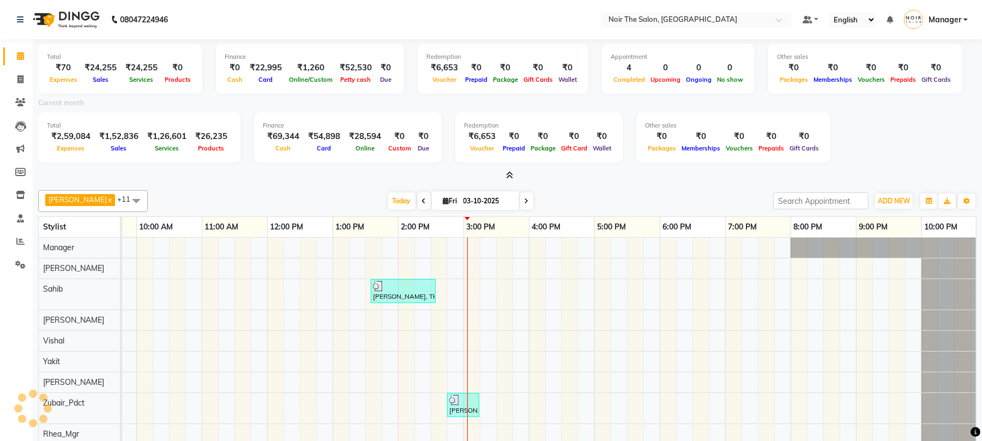
click at [511, 175] on icon at bounding box center [509, 175] width 7 height 8
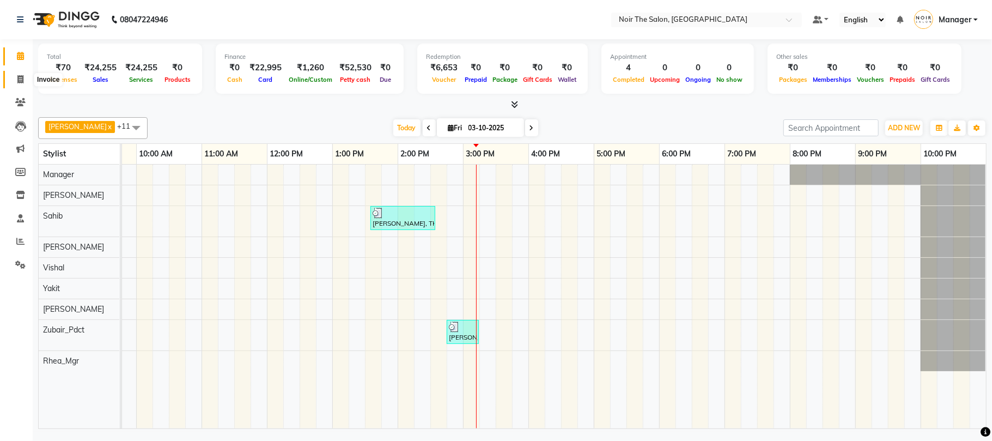
click at [20, 81] on icon at bounding box center [20, 79] width 6 height 8
select select "service"
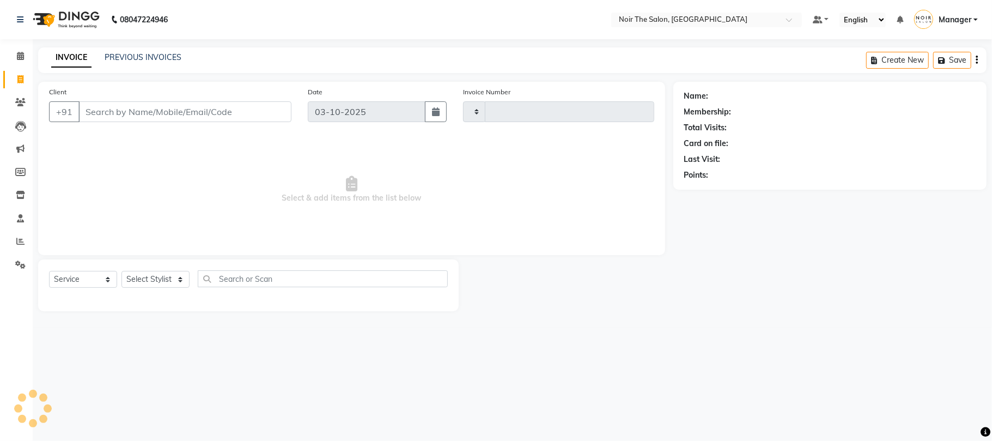
type input "3684"
select select "8026"
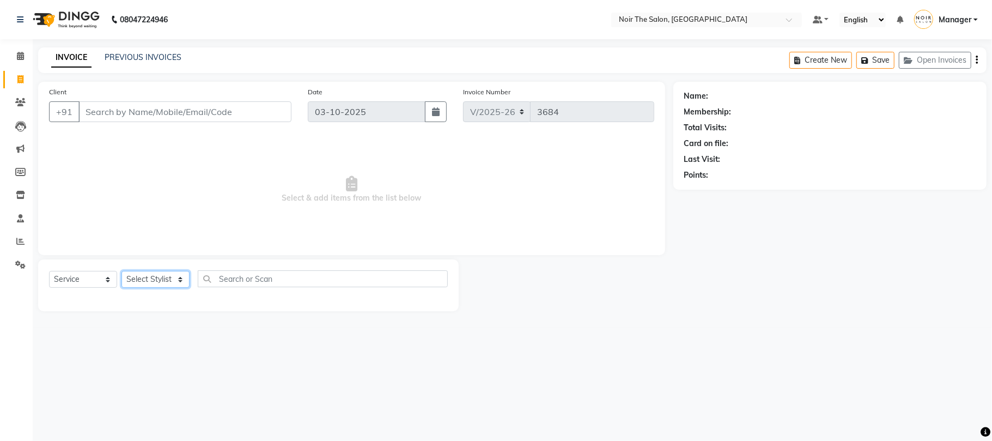
click at [136, 279] on select "Select Stylist" at bounding box center [156, 279] width 68 height 17
select select "72628"
click at [122, 271] on select "Select Stylist Aalam Abhishek_Mgr Abhishek_Pdct [PERSON_NAME] Counter_Sales Man…" at bounding box center [156, 279] width 68 height 17
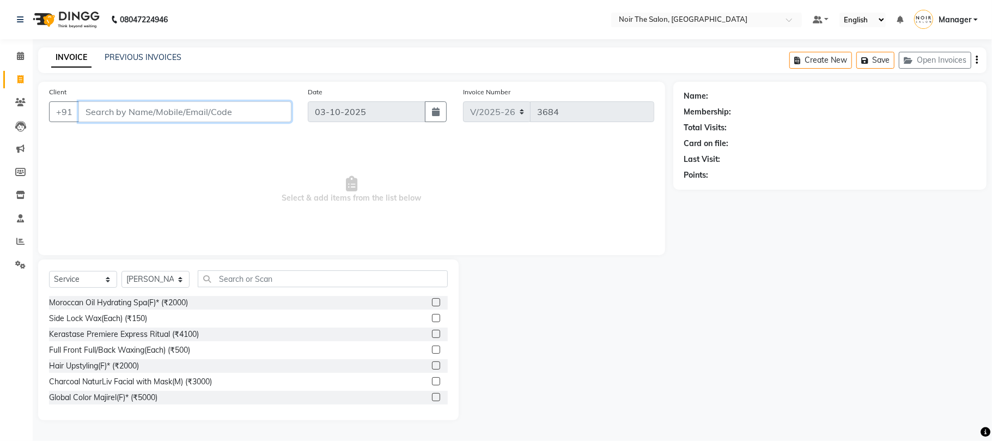
click at [149, 117] on input "Client" at bounding box center [184, 111] width 213 height 21
type input "9821559704"
click at [271, 110] on span "Add Client" at bounding box center [263, 111] width 43 height 11
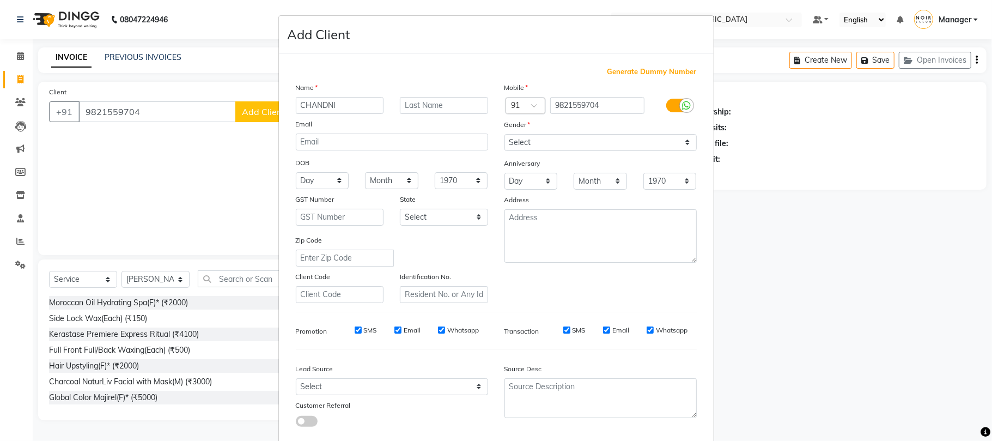
type input "CHANDNI"
click at [416, 104] on input "text" at bounding box center [444, 105] width 88 height 17
type input "MAAM"
click at [513, 141] on select "Select [DEMOGRAPHIC_DATA] [DEMOGRAPHIC_DATA] Other Prefer Not To Say" at bounding box center [601, 142] width 192 height 17
select select "[DEMOGRAPHIC_DATA]"
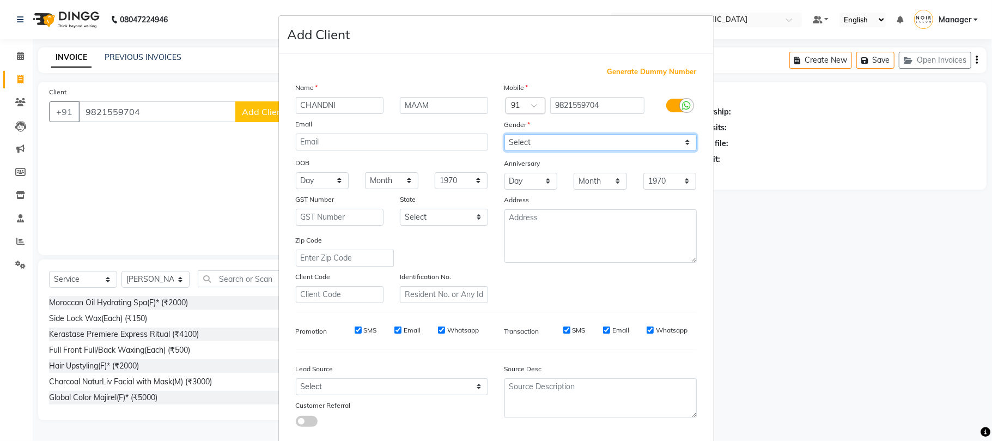
click at [505, 134] on select "Select [DEMOGRAPHIC_DATA] [DEMOGRAPHIC_DATA] Other Prefer Not To Say" at bounding box center [601, 142] width 192 height 17
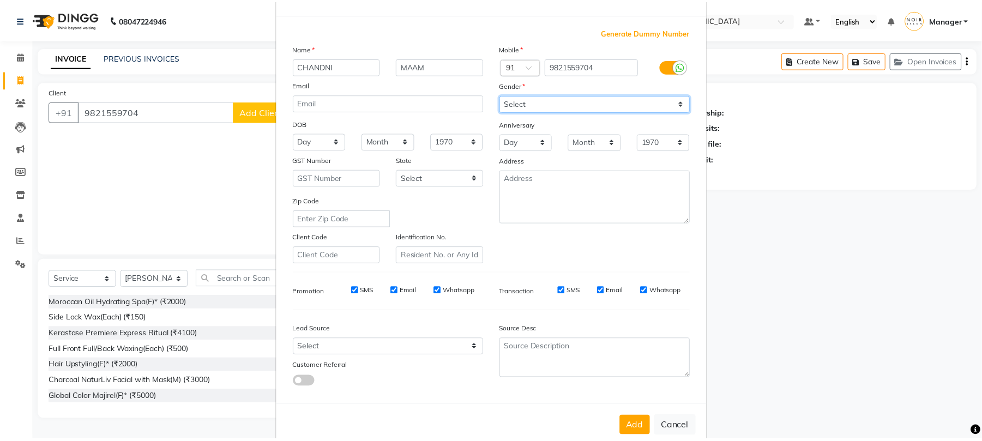
scroll to position [59, 0]
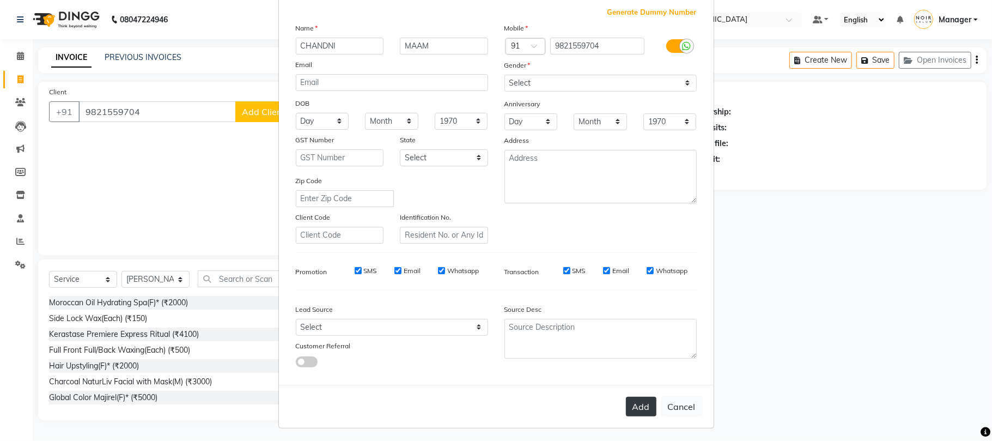
click at [635, 408] on button "Add" at bounding box center [641, 407] width 31 height 20
select select
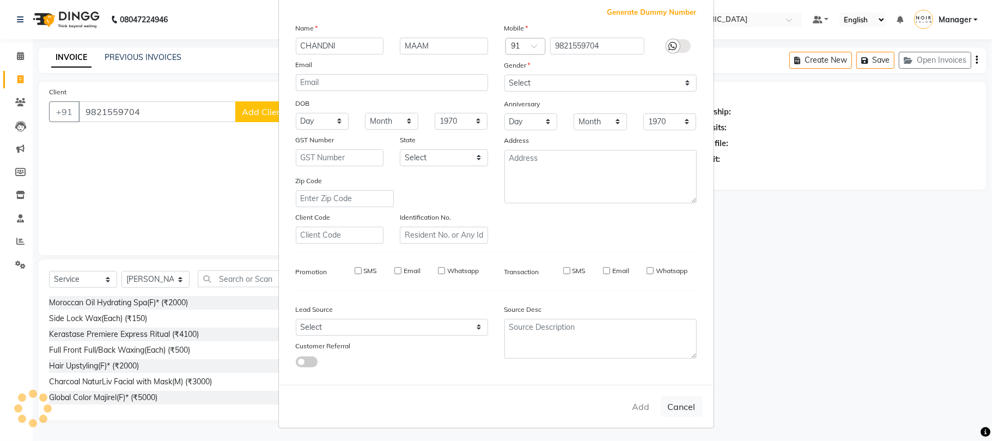
select select
checkbox input "false"
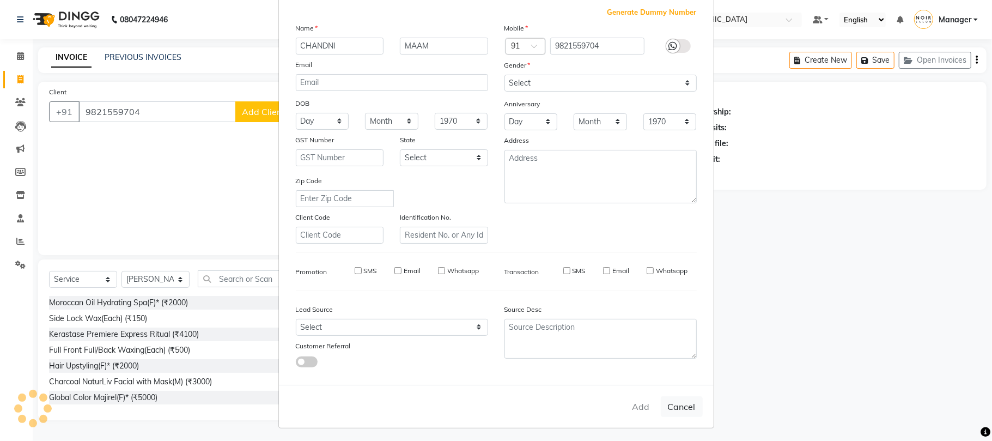
checkbox input "false"
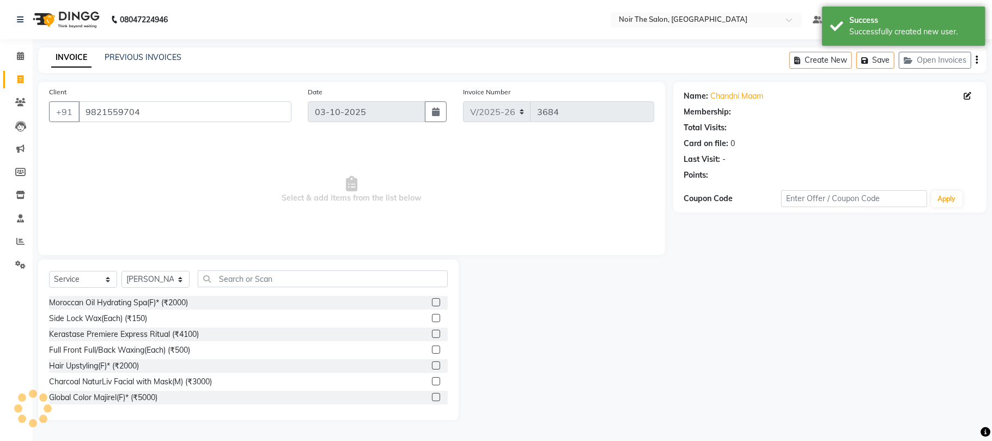
select select "1: Object"
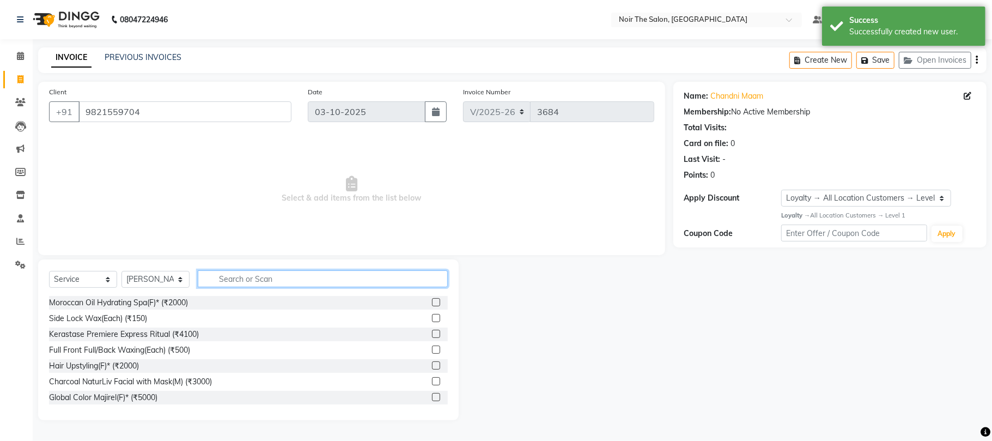
click at [234, 283] on input "text" at bounding box center [323, 278] width 250 height 17
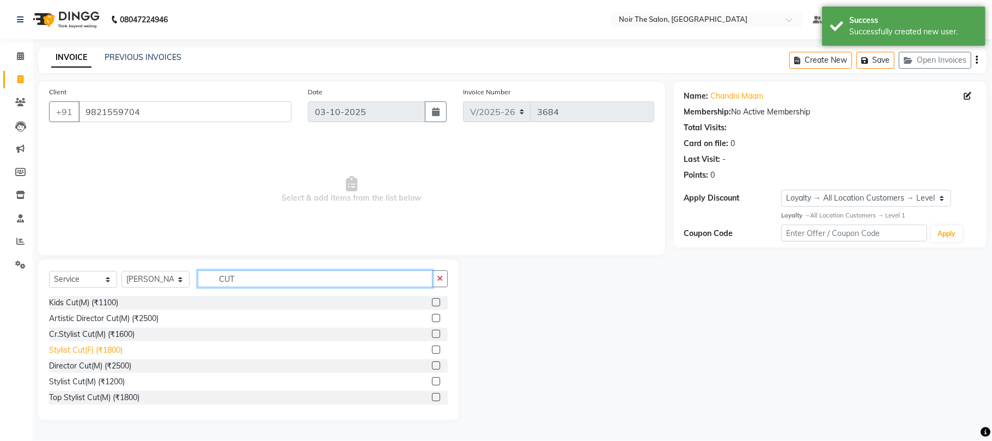
type input "CUT"
click at [122, 348] on div "Stylist Cut(F) (₹1800)" at bounding box center [86, 349] width 74 height 11
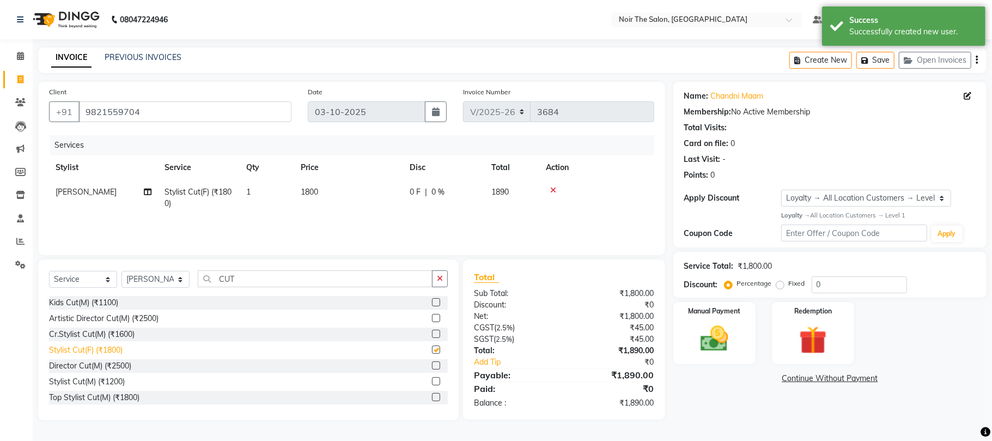
checkbox input "false"
click at [305, 193] on span "1800" at bounding box center [309, 192] width 17 height 10
select select "72628"
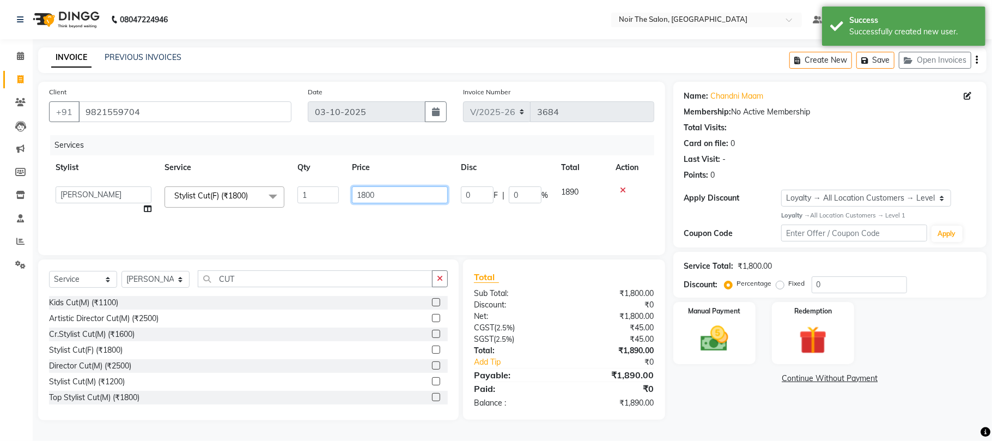
drag, startPoint x: 381, startPoint y: 196, endPoint x: 335, endPoint y: 205, distance: 47.8
click at [335, 205] on tr "Aalam Abhishek_Mgr Abhishek_Pdct [PERSON_NAME] Counter_Sales Manager [PERSON_NA…" at bounding box center [351, 200] width 605 height 41
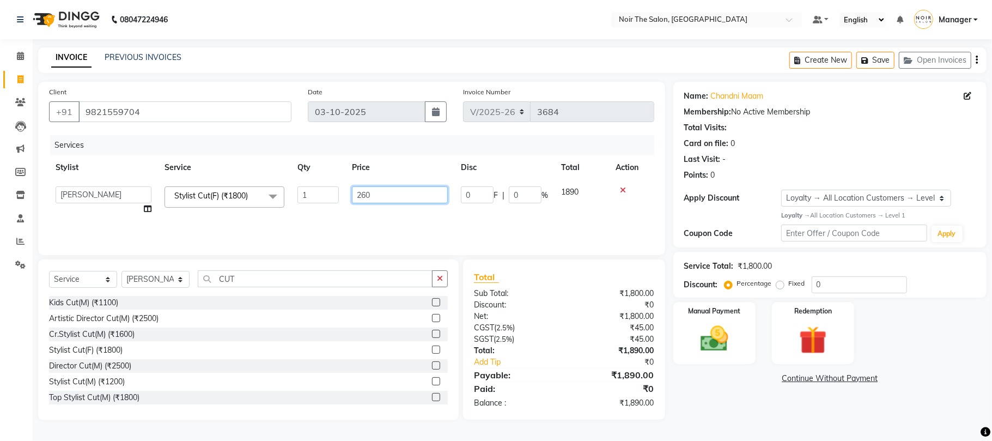
type input "2600"
click at [328, 208] on tr "Aalam Abhishek_Mgr Abhishek_Pdct [PERSON_NAME] Counter_Sales Manager [PERSON_NA…" at bounding box center [351, 200] width 605 height 41
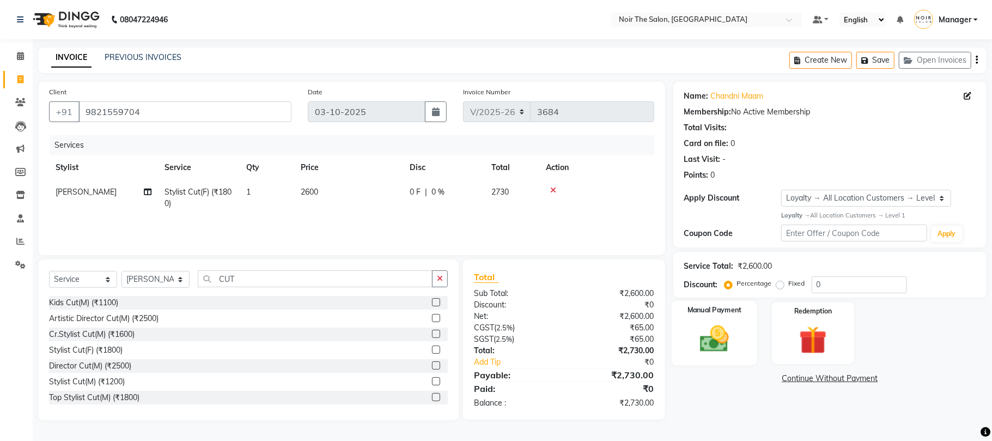
click at [707, 332] on img at bounding box center [714, 339] width 47 height 34
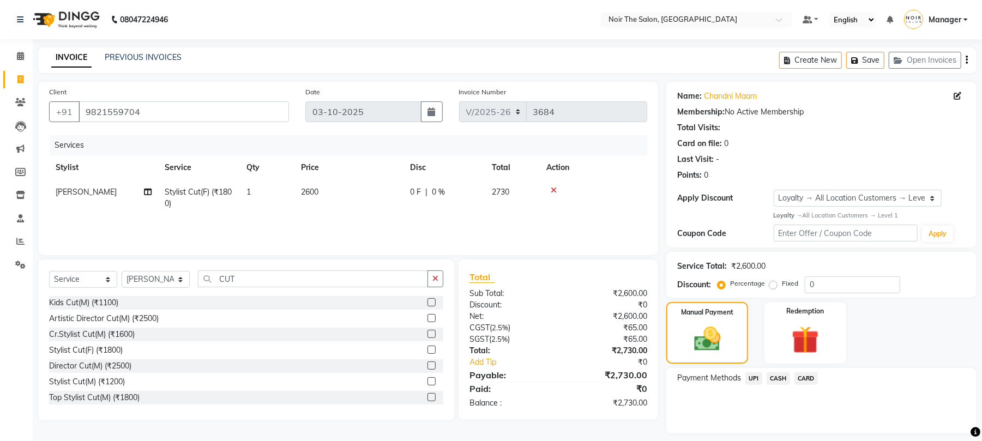
click at [749, 378] on span "UPI" at bounding box center [753, 378] width 17 height 13
click at [797, 437] on button "Add Payment" at bounding box center [872, 436] width 186 height 17
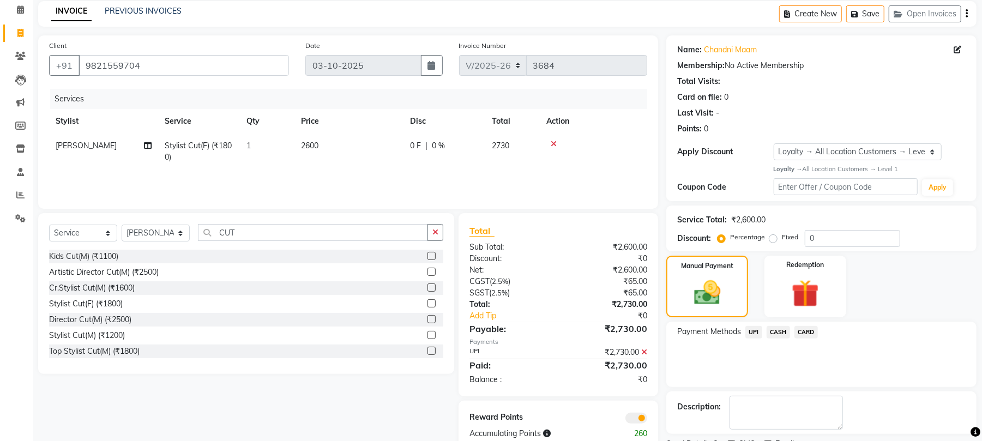
scroll to position [94, 0]
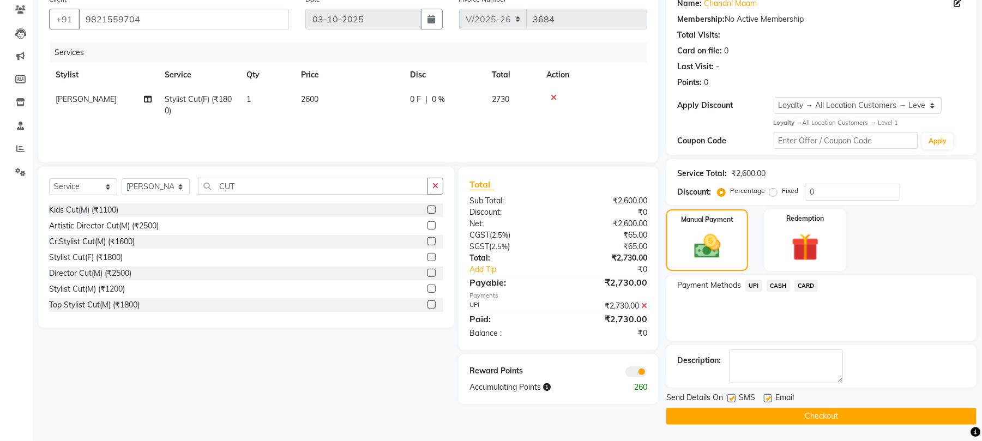
click at [637, 367] on span at bounding box center [636, 371] width 22 height 11
click at [647, 373] on input "checkbox" at bounding box center [647, 373] width 0 height 0
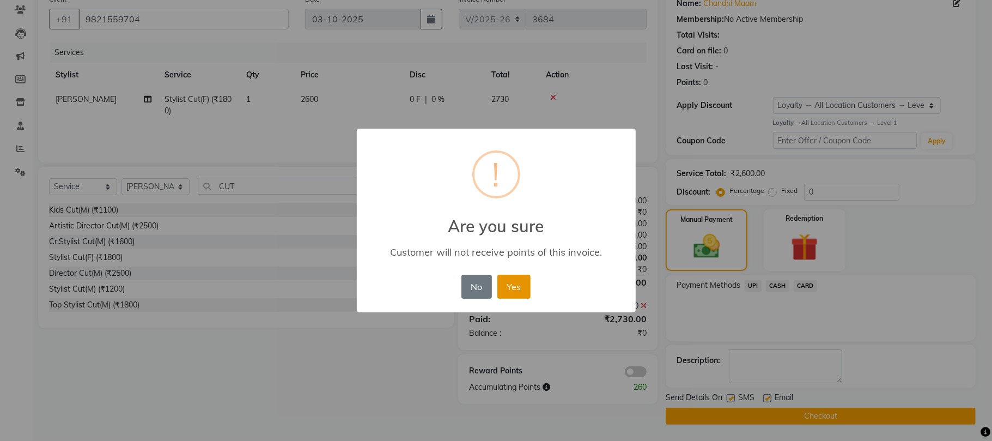
click at [519, 284] on button "Yes" at bounding box center [514, 287] width 33 height 24
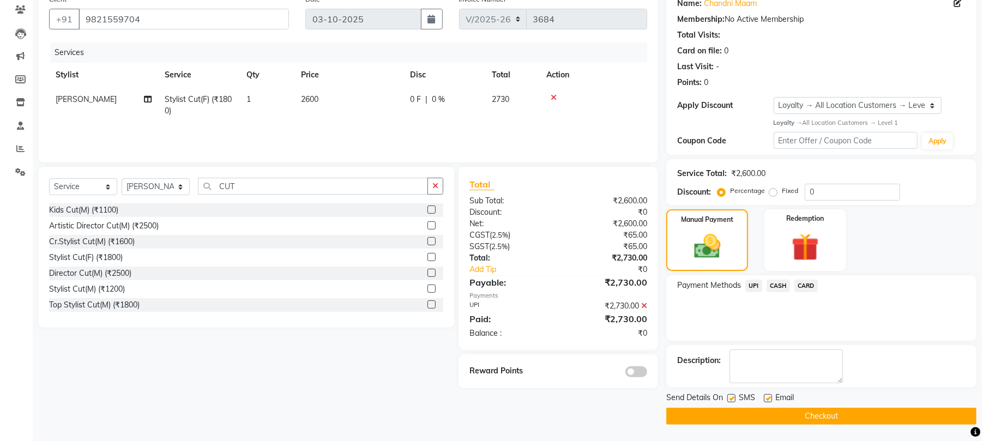
click at [768, 397] on label at bounding box center [768, 398] width 8 height 8
click at [768, 397] on input "checkbox" at bounding box center [767, 398] width 7 height 7
checkbox input "false"
drag, startPoint x: 759, startPoint y: 417, endPoint x: 750, endPoint y: 414, distance: 9.1
click at [757, 417] on button "Checkout" at bounding box center [821, 416] width 310 height 17
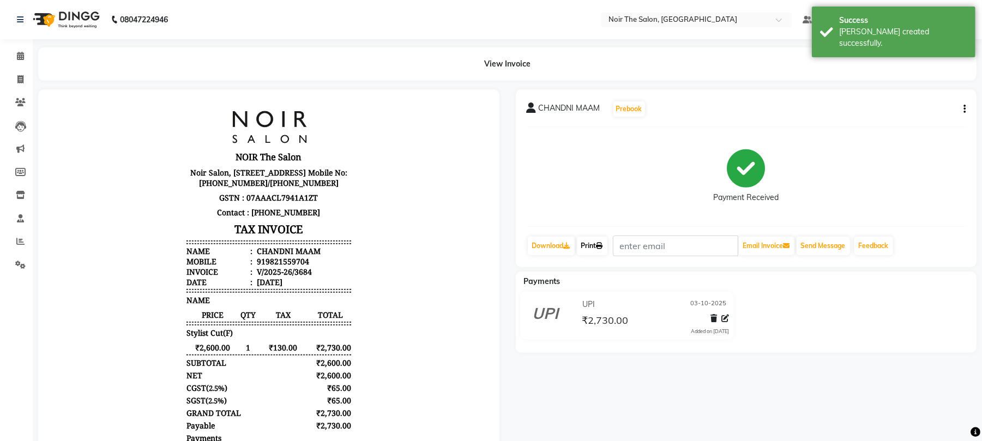
click at [593, 245] on link "Print" at bounding box center [592, 246] width 31 height 19
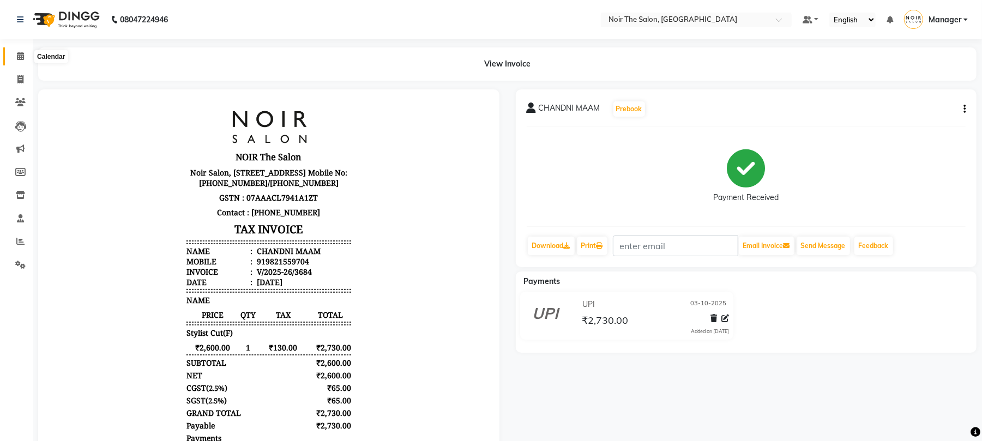
click at [20, 58] on icon at bounding box center [20, 56] width 7 height 8
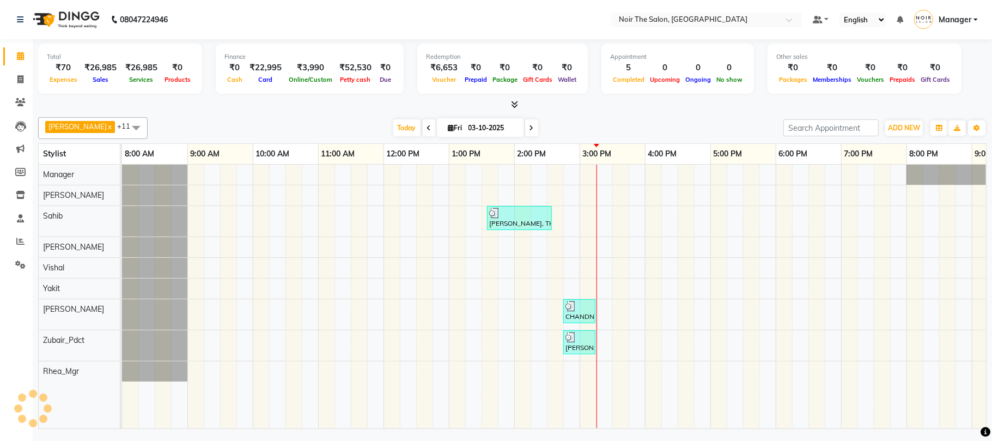
scroll to position [0, 117]
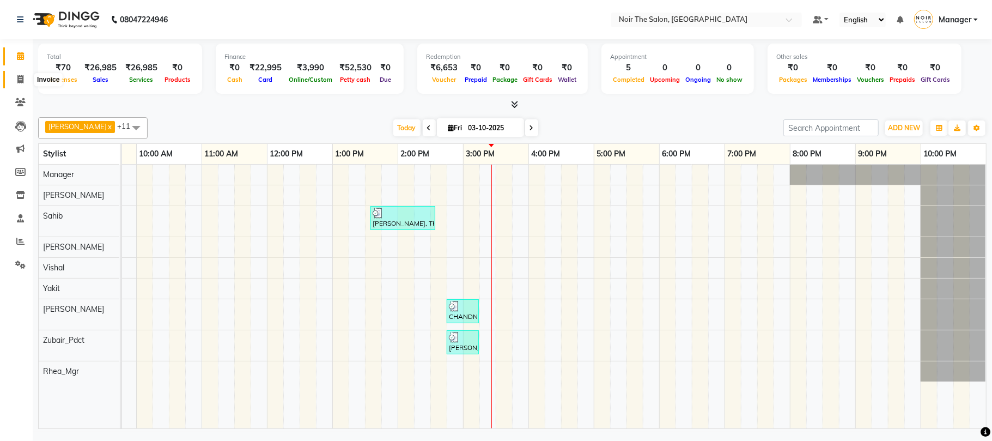
drag, startPoint x: 27, startPoint y: 72, endPoint x: 25, endPoint y: 83, distance: 10.5
click at [25, 75] on span at bounding box center [20, 80] width 19 height 13
select select "service"
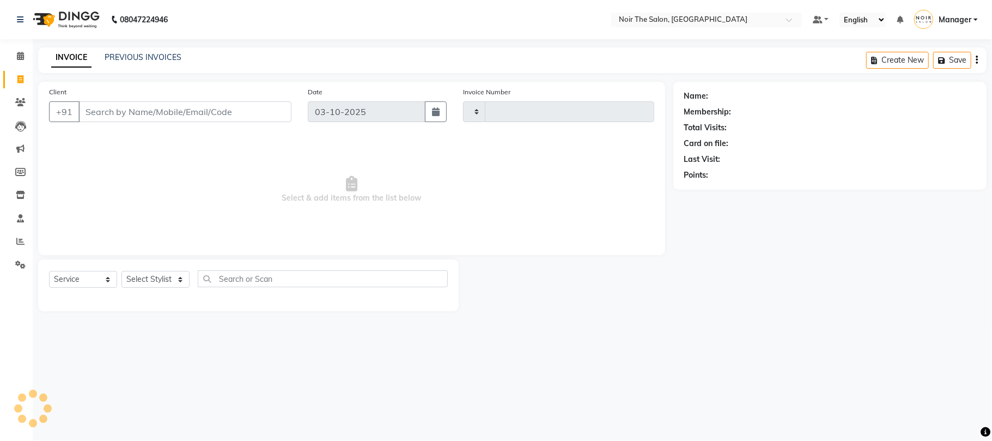
type input "3685"
select select "8026"
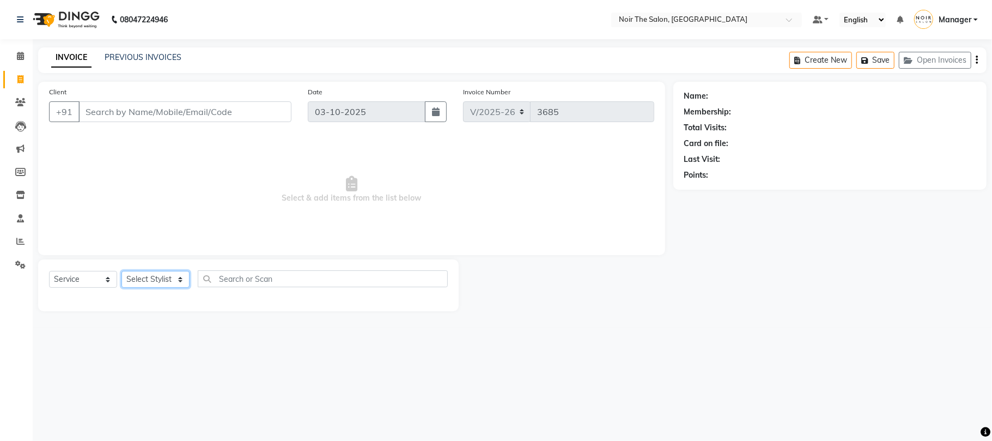
click at [173, 279] on select "Select Stylist" at bounding box center [156, 279] width 68 height 17
select select "82967"
click at [122, 271] on select "Select Stylist Aalam Abhishek_Mgr Abhishek_Pdct [PERSON_NAME] Counter_Sales Man…" at bounding box center [156, 279] width 68 height 17
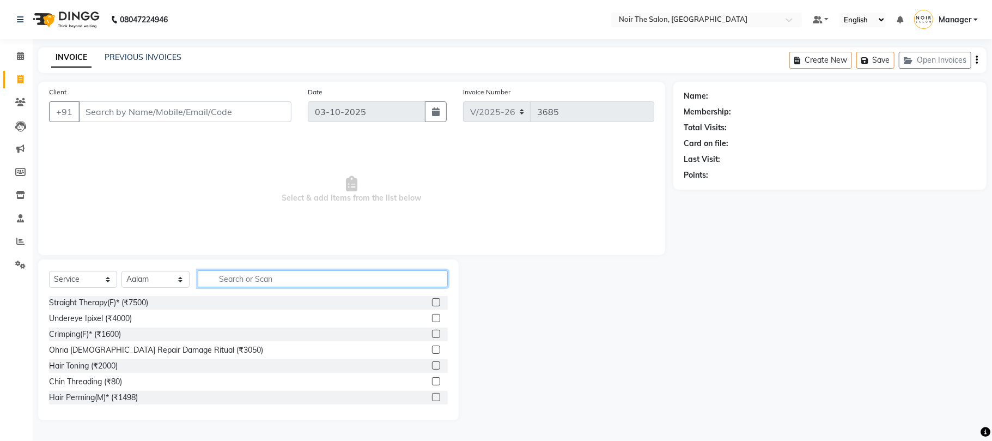
click at [232, 271] on input "text" at bounding box center [323, 278] width 250 height 17
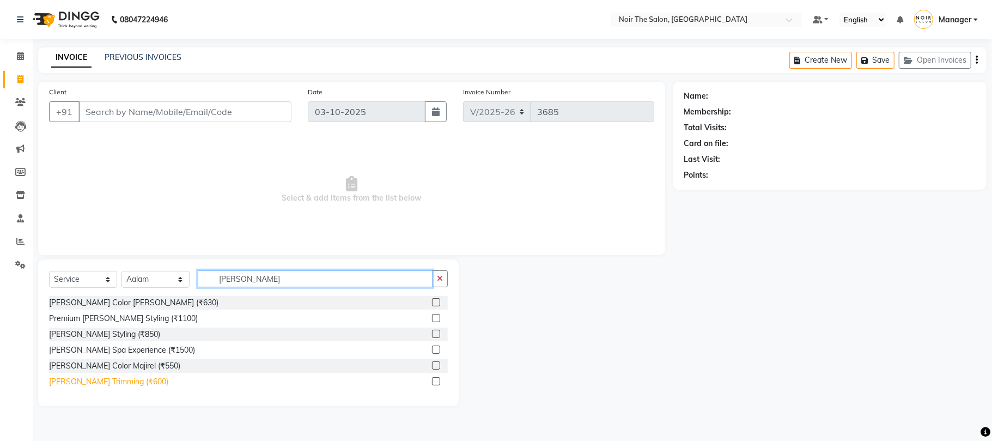
type input "[PERSON_NAME]"
click at [107, 387] on div "[PERSON_NAME] Trimming (₹600)" at bounding box center [108, 381] width 119 height 11
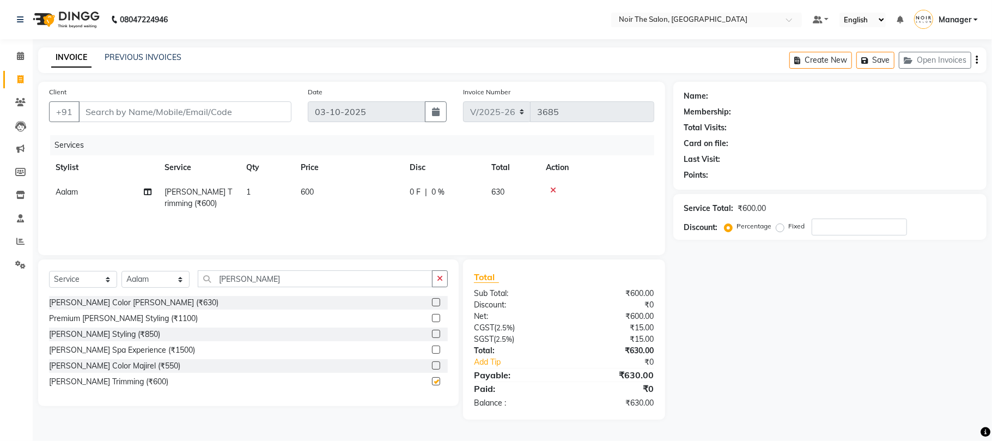
checkbox input "false"
drag, startPoint x: 328, startPoint y: 179, endPoint x: 322, endPoint y: 184, distance: 8.2
click at [325, 179] on th "Price" at bounding box center [348, 167] width 109 height 25
click at [310, 199] on td "600" at bounding box center [348, 198] width 109 height 36
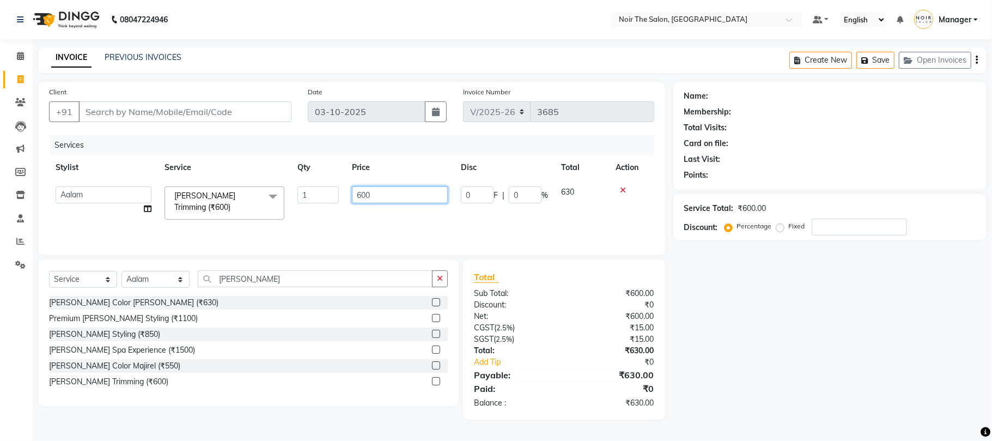
click at [367, 202] on input "600" at bounding box center [400, 194] width 96 height 17
type input "850"
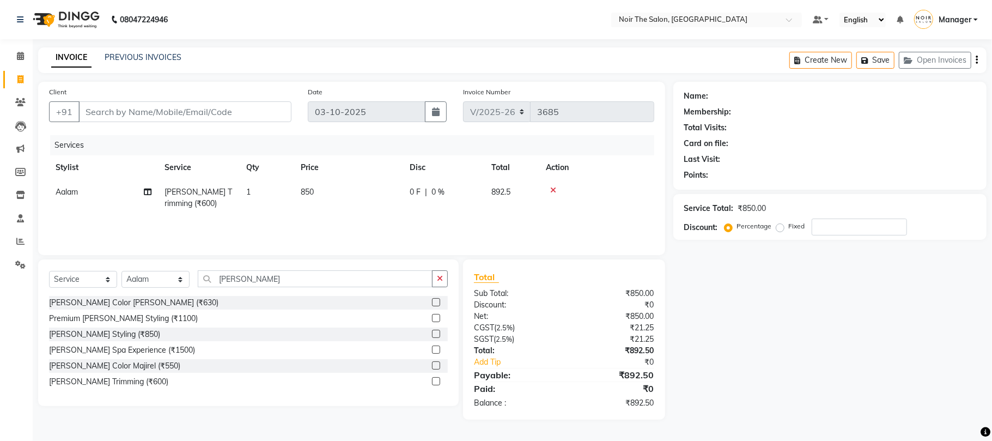
click at [383, 229] on div "Services Stylist Service Qty Price Disc Total Action Aalam [PERSON_NAME] Trimmi…" at bounding box center [351, 189] width 605 height 109
click at [283, 272] on input "[PERSON_NAME]" at bounding box center [315, 278] width 235 height 17
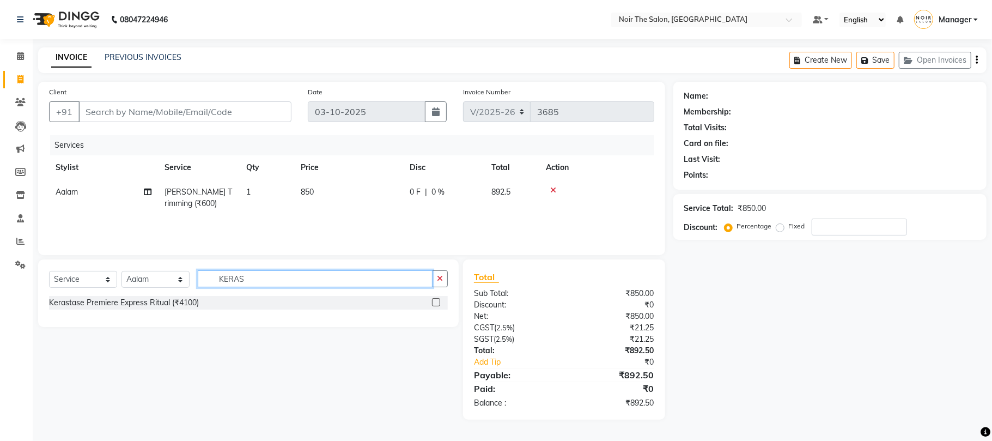
type input "KERAS"
click at [201, 299] on div "Kerastase Premiere Express Ritual (₹4100)" at bounding box center [248, 303] width 399 height 14
click at [218, 302] on div "Kerastase Premiere Express Ritual (₹4100)" at bounding box center [248, 303] width 399 height 14
click at [167, 306] on div "Kerastase Premiere Express Ritual (₹4100)" at bounding box center [124, 302] width 150 height 11
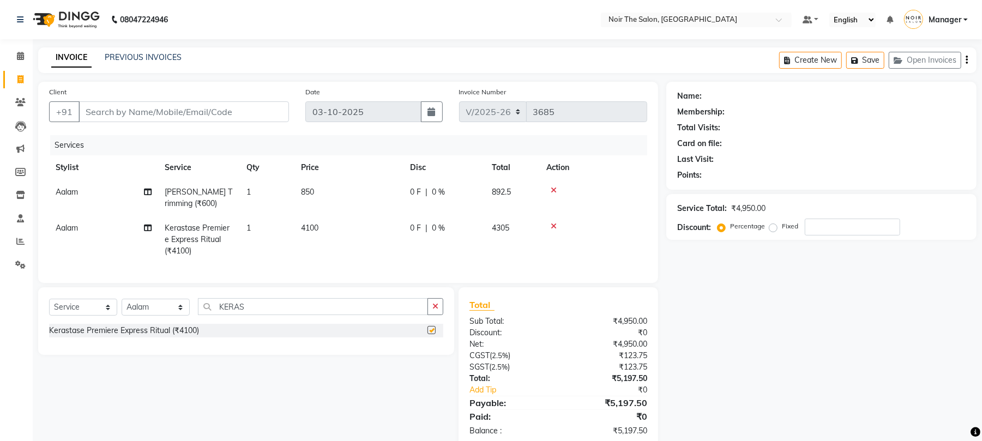
checkbox input "false"
click at [318, 229] on span "4100" at bounding box center [309, 228] width 17 height 10
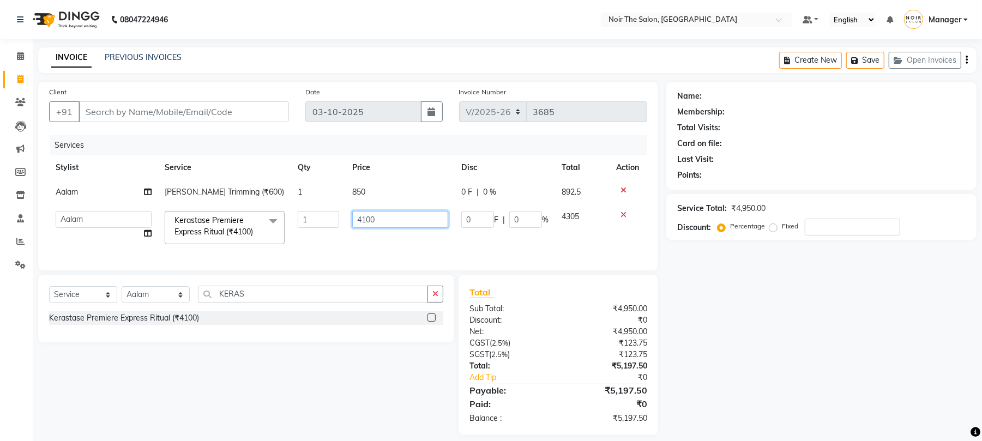
click at [387, 214] on input "4100" at bounding box center [400, 219] width 96 height 17
type input "4600"
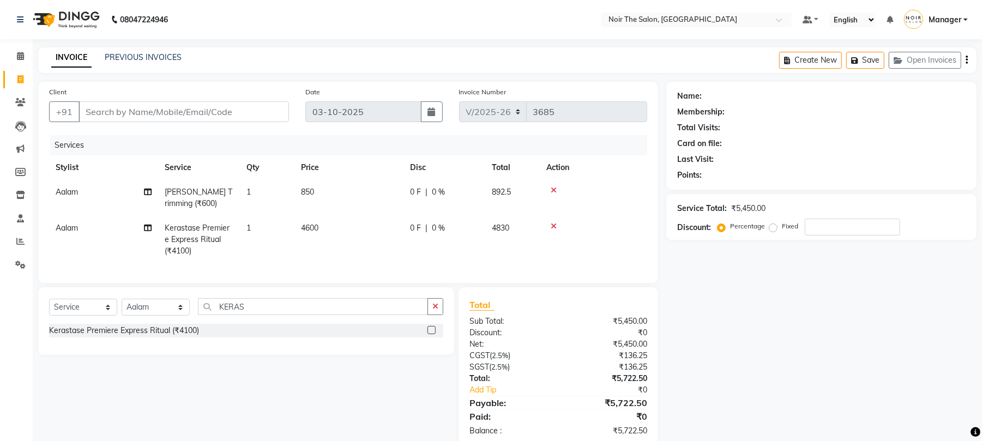
click at [358, 239] on td "4600" at bounding box center [348, 239] width 109 height 47
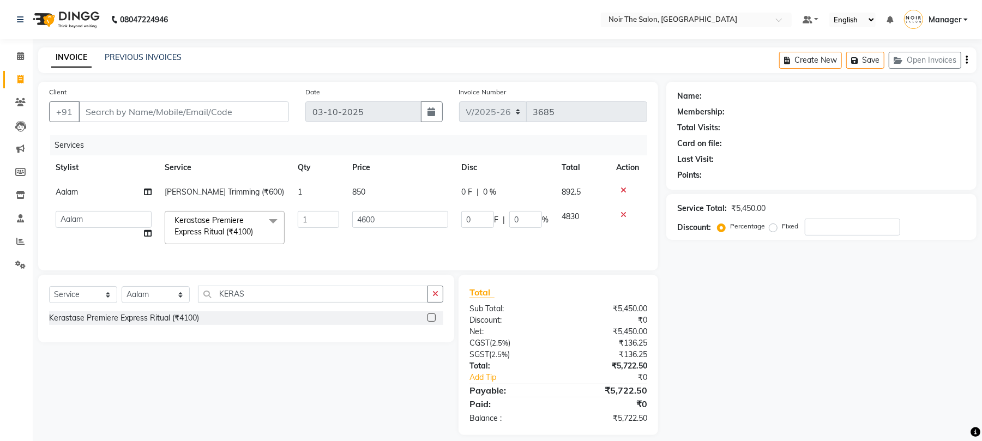
click at [844, 354] on div "Name: Membership: Total Visits: Card on file: Last Visit: Points: Service Total…" at bounding box center [825, 258] width 318 height 353
click at [147, 119] on input "Client" at bounding box center [183, 111] width 210 height 21
type input "9"
type input "0"
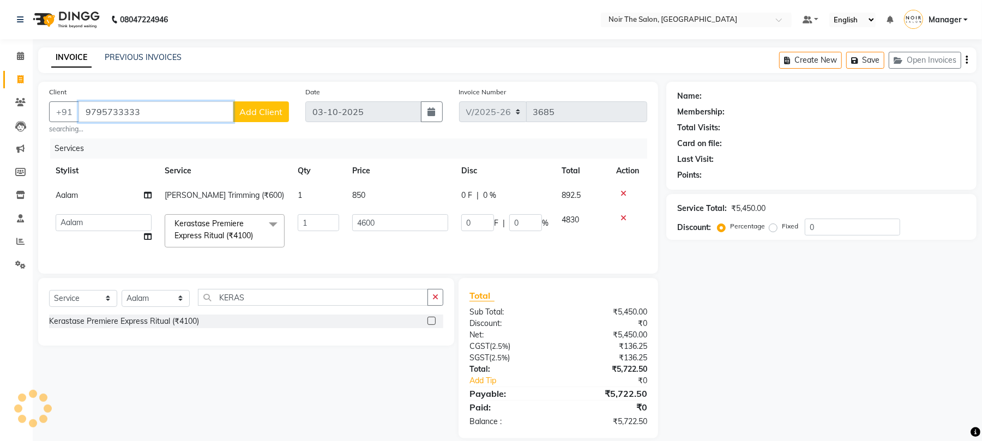
type input "9795733333"
click at [288, 101] on div "Client [PHONE_NUMBER] Add Client searching..." at bounding box center [169, 110] width 256 height 48
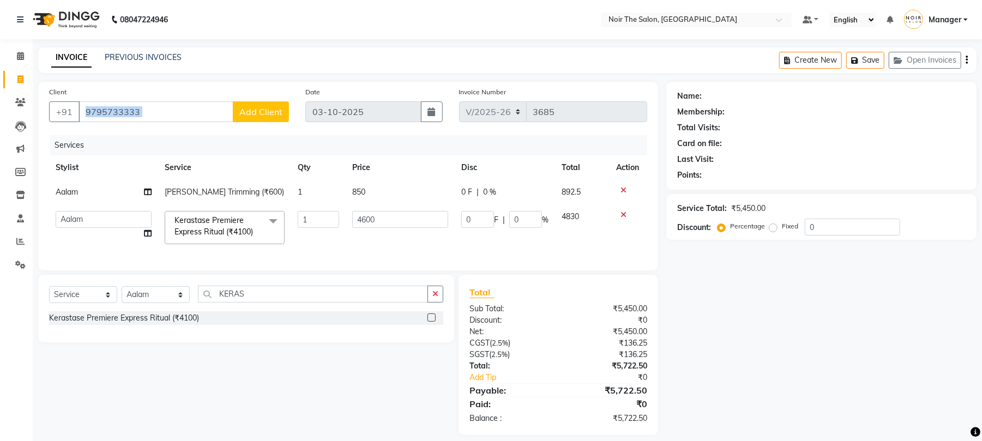
click at [275, 109] on span "Add Client" at bounding box center [260, 111] width 43 height 11
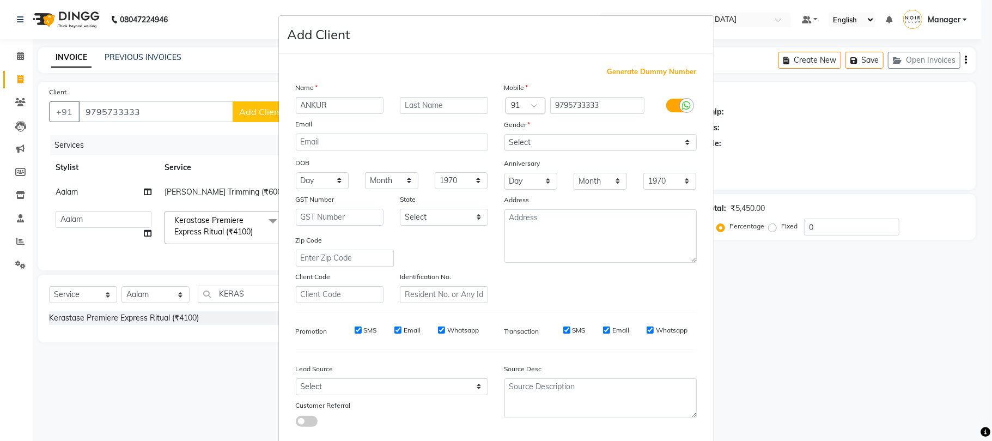
type input "ANKUR"
type input "SIR"
click at [498, 130] on div "Gender" at bounding box center [513, 126] width 35 height 15
click at [512, 144] on select "Select [DEMOGRAPHIC_DATA] [DEMOGRAPHIC_DATA] Other Prefer Not To Say" at bounding box center [601, 142] width 192 height 17
select select "[DEMOGRAPHIC_DATA]"
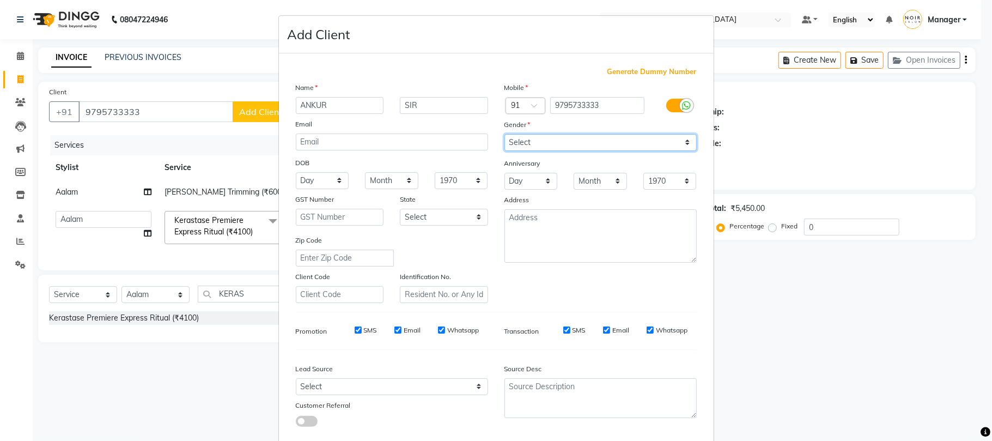
click at [505, 134] on select "Select [DEMOGRAPHIC_DATA] [DEMOGRAPHIC_DATA] Other Prefer Not To Say" at bounding box center [601, 142] width 192 height 17
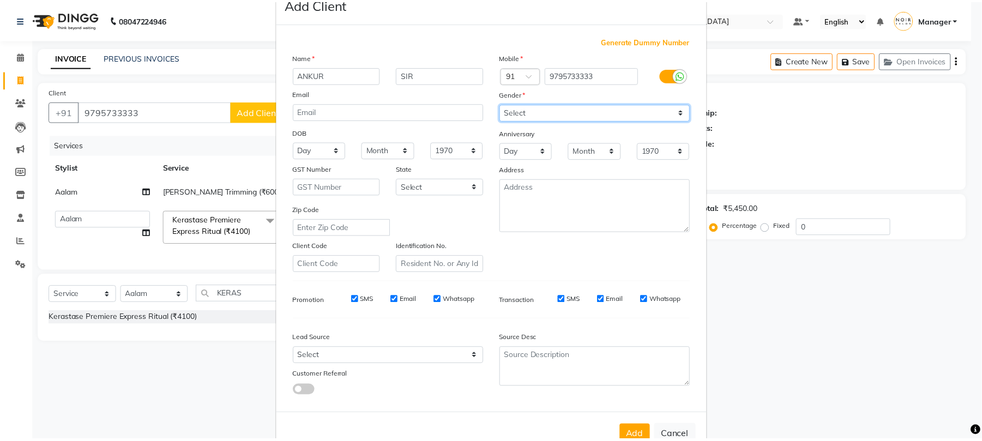
scroll to position [59, 0]
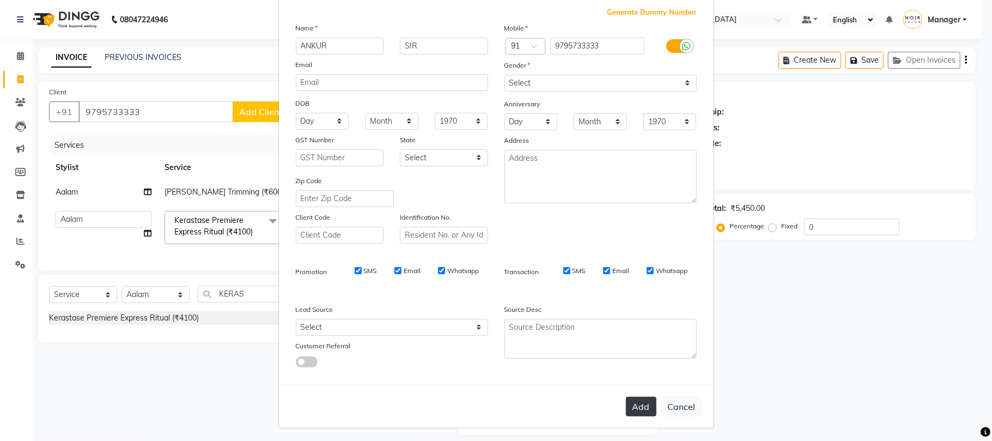
click at [643, 401] on button "Add" at bounding box center [641, 407] width 31 height 20
select select
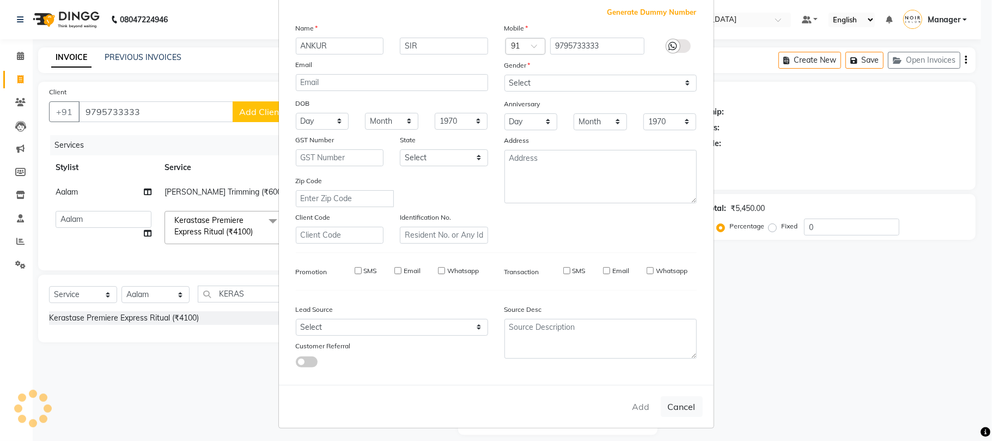
select select
checkbox input "false"
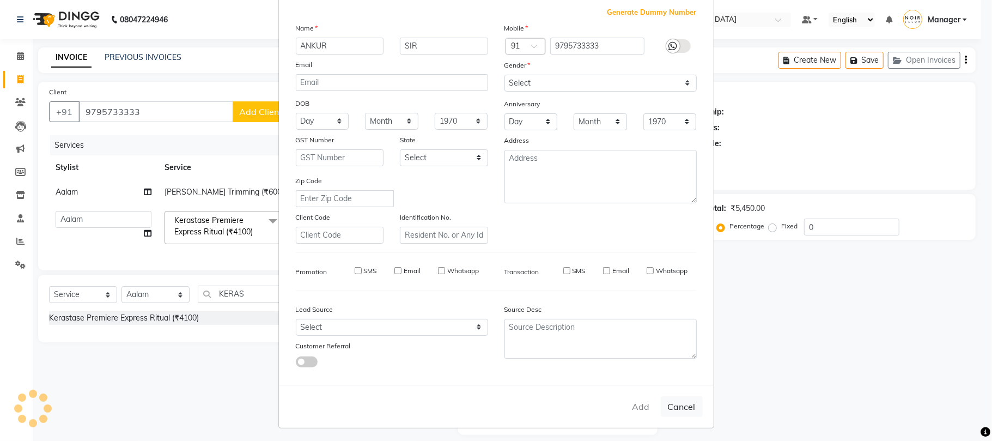
checkbox input "false"
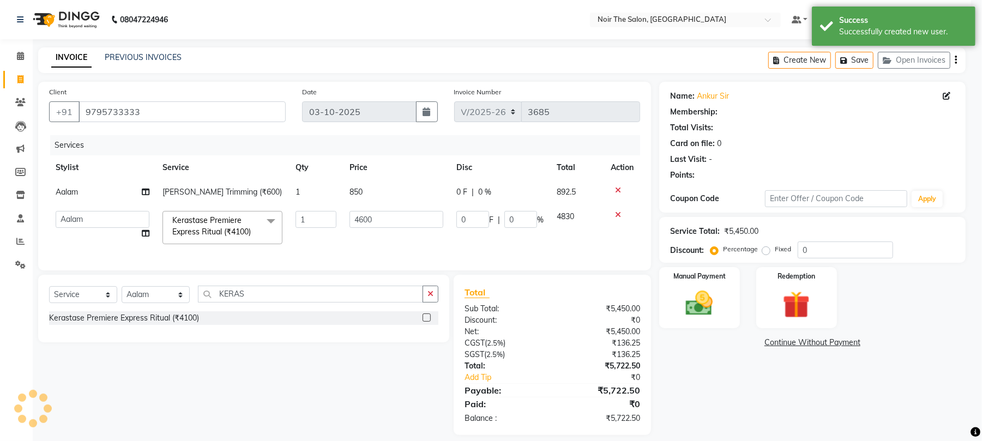
select select "1: Object"
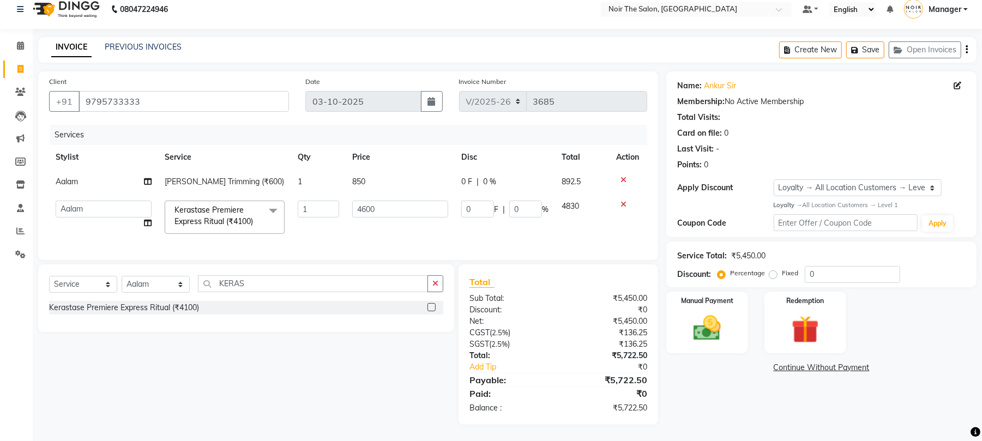
scroll to position [22, 0]
click at [716, 312] on img at bounding box center [706, 328] width 47 height 33
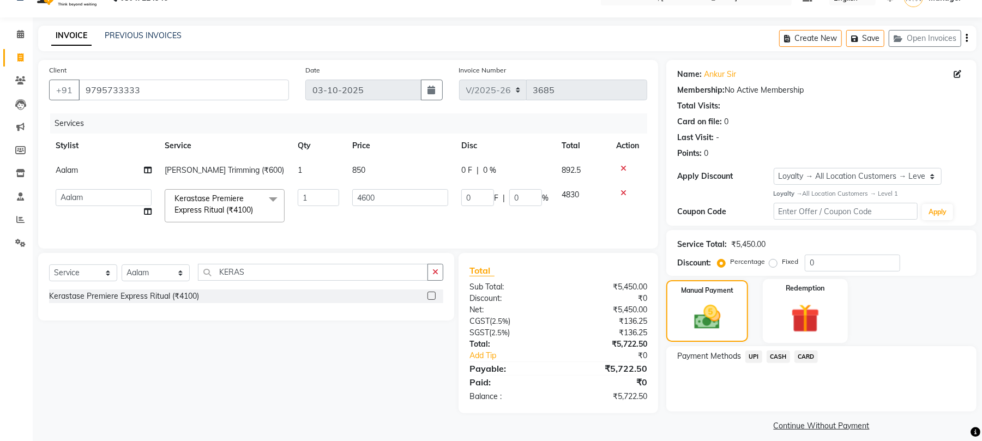
drag, startPoint x: 755, startPoint y: 358, endPoint x: 792, endPoint y: 326, distance: 48.7
click at [754, 356] on span "UPI" at bounding box center [753, 356] width 17 height 13
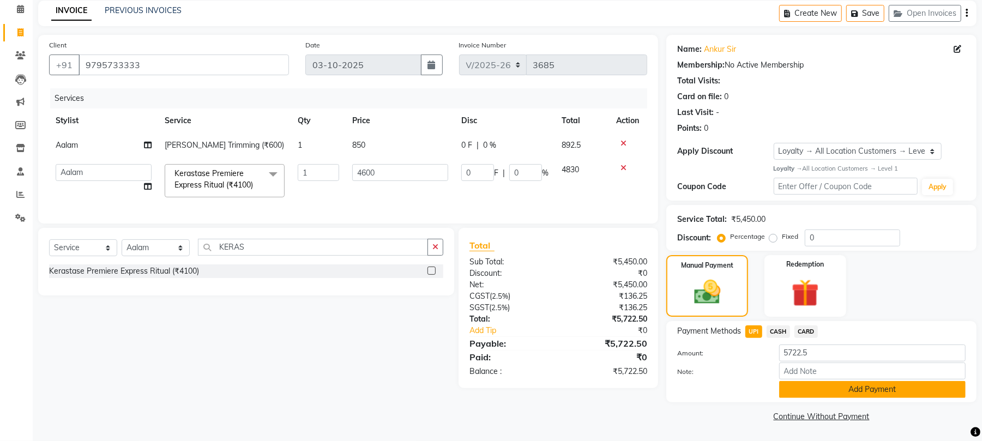
click at [858, 389] on button "Add Payment" at bounding box center [872, 389] width 186 height 17
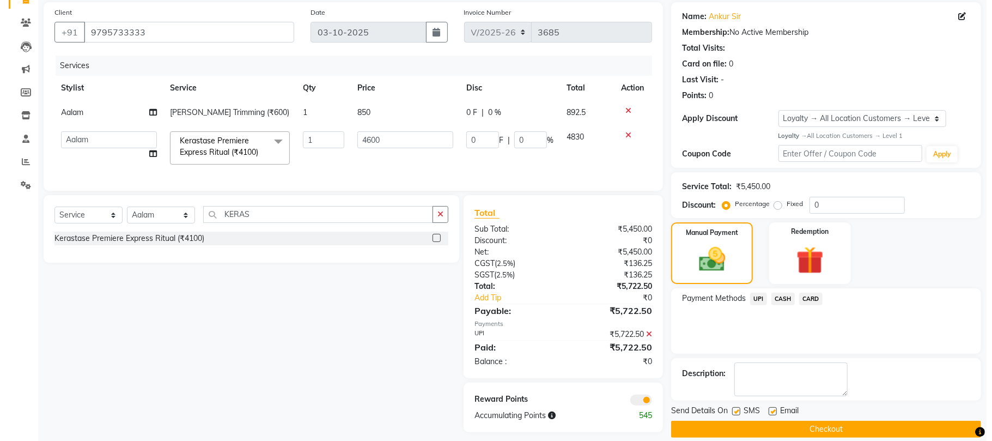
scroll to position [98, 0]
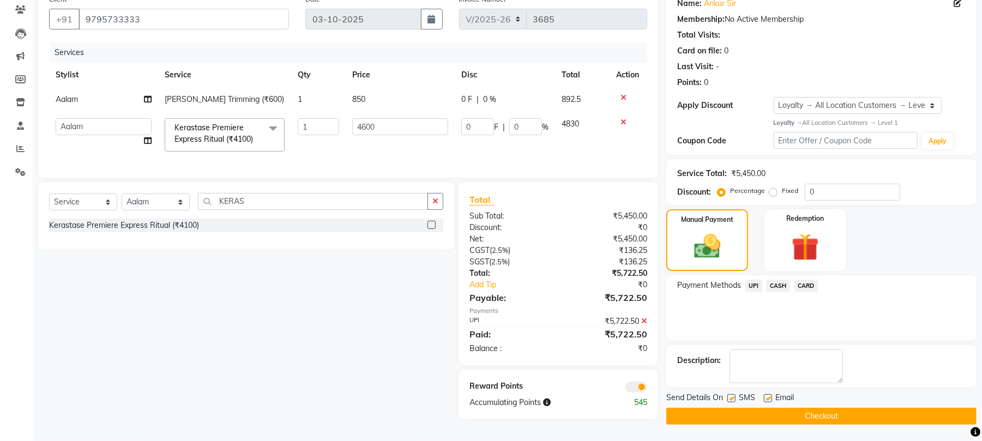
click at [639, 392] on span at bounding box center [636, 386] width 22 height 11
click at [647, 389] on input "checkbox" at bounding box center [647, 389] width 0 height 0
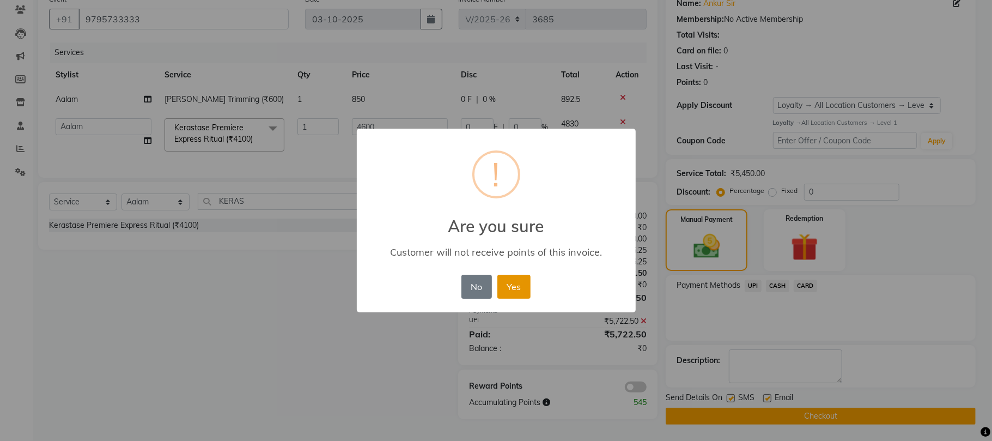
click at [526, 295] on button "Yes" at bounding box center [514, 287] width 33 height 24
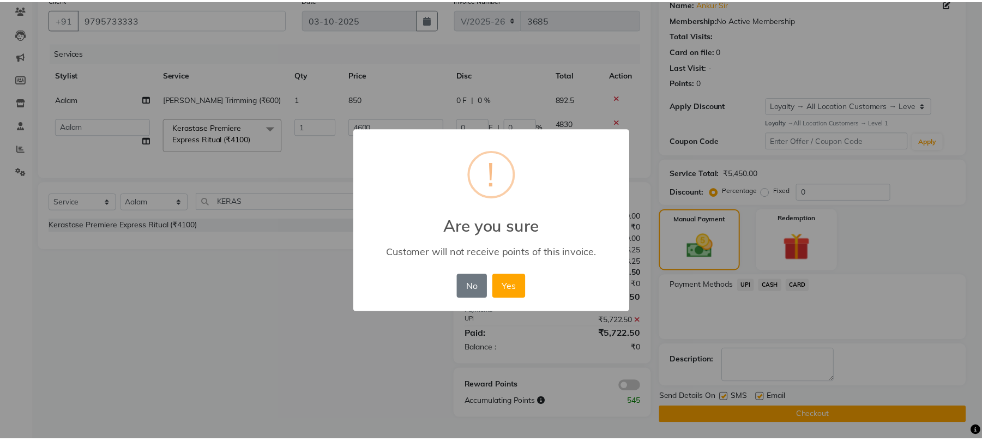
scroll to position [94, 0]
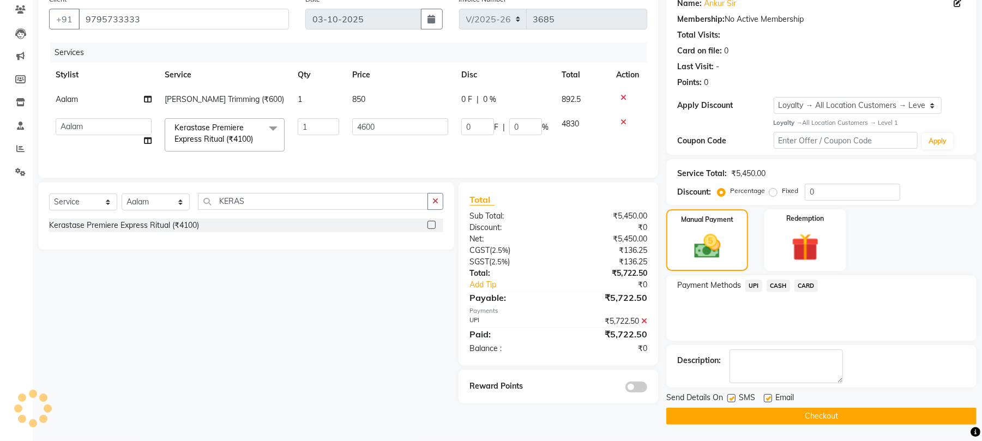
click at [729, 397] on label at bounding box center [731, 398] width 8 height 8
click at [729, 397] on input "checkbox" at bounding box center [730, 398] width 7 height 7
checkbox input "false"
click at [770, 397] on label at bounding box center [768, 398] width 8 height 8
click at [770, 397] on input "checkbox" at bounding box center [767, 398] width 7 height 7
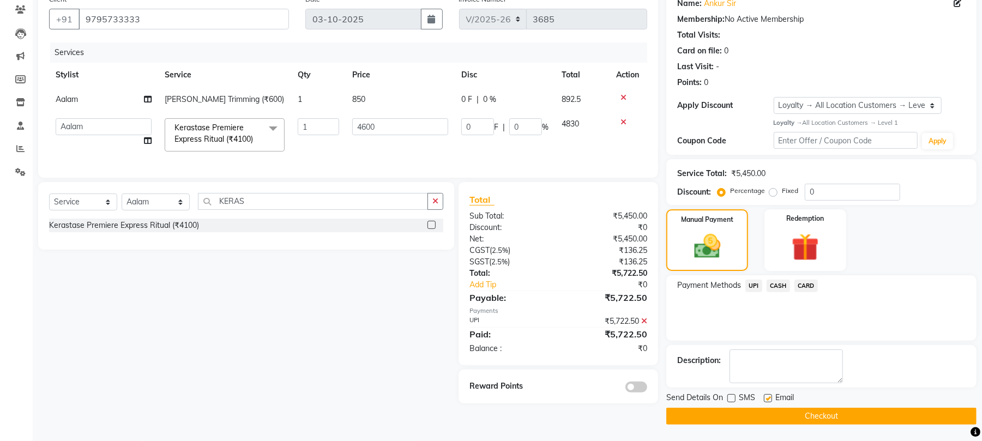
checkbox input "false"
click at [750, 416] on button "Checkout" at bounding box center [821, 416] width 310 height 17
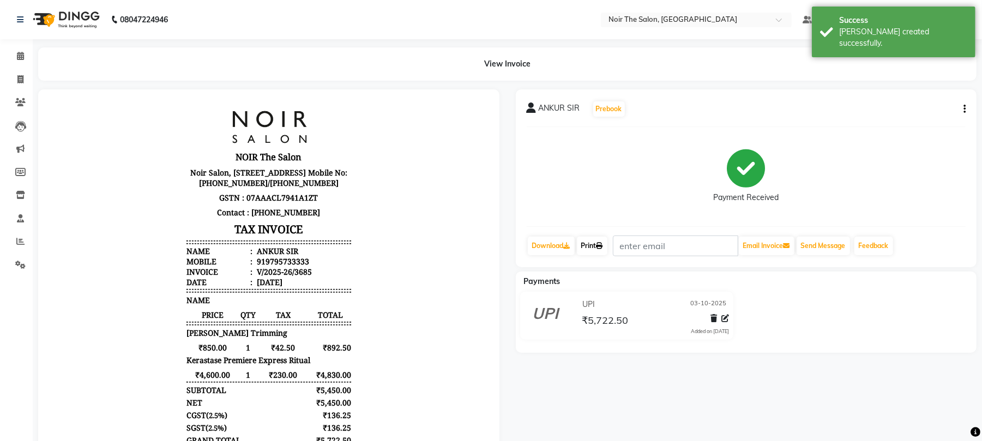
click at [599, 238] on link "Print" at bounding box center [592, 246] width 31 height 19
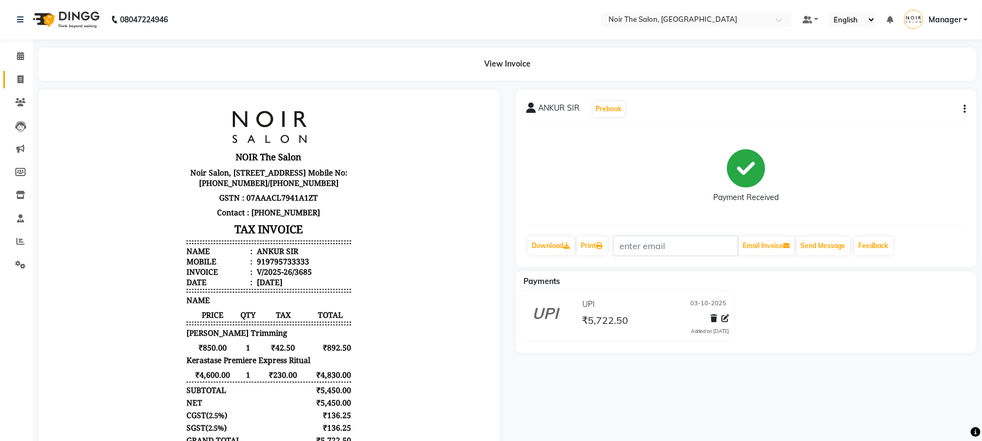
click at [17, 72] on link "Invoice" at bounding box center [16, 80] width 26 height 18
select select "service"
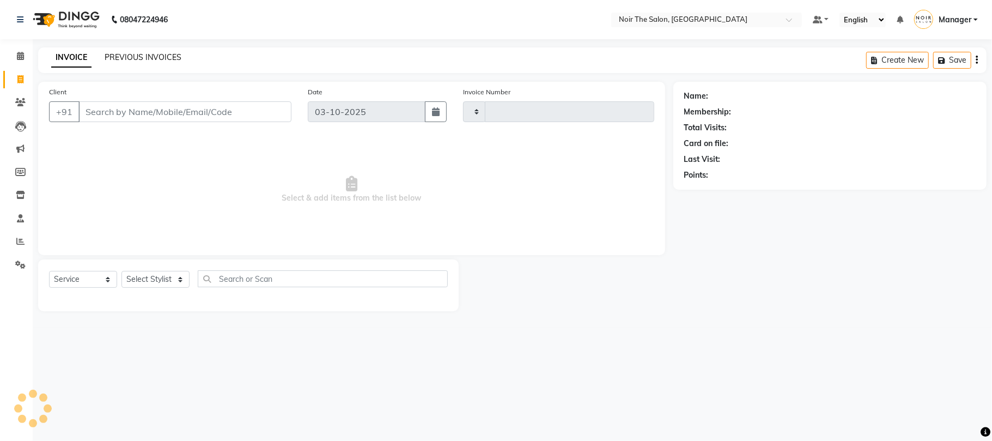
click at [118, 52] on link "PREVIOUS INVOICES" at bounding box center [143, 57] width 77 height 10
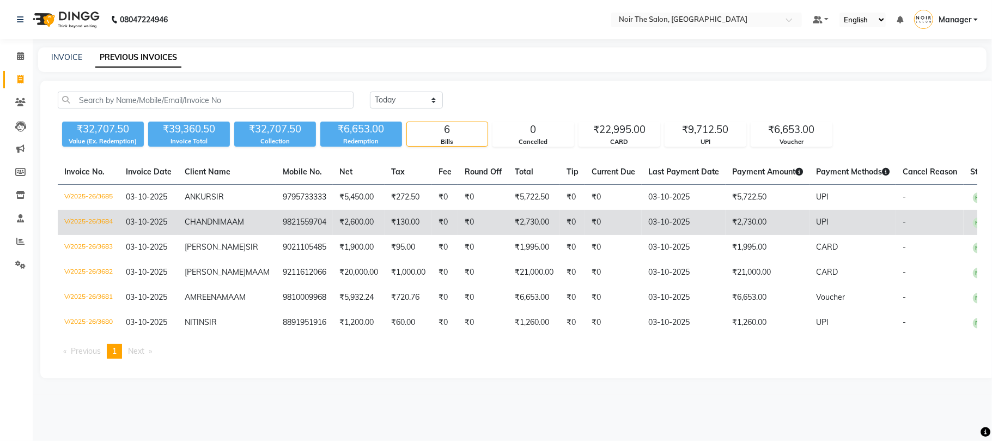
click at [88, 233] on td "V/2025-26/3684" at bounding box center [89, 222] width 62 height 25
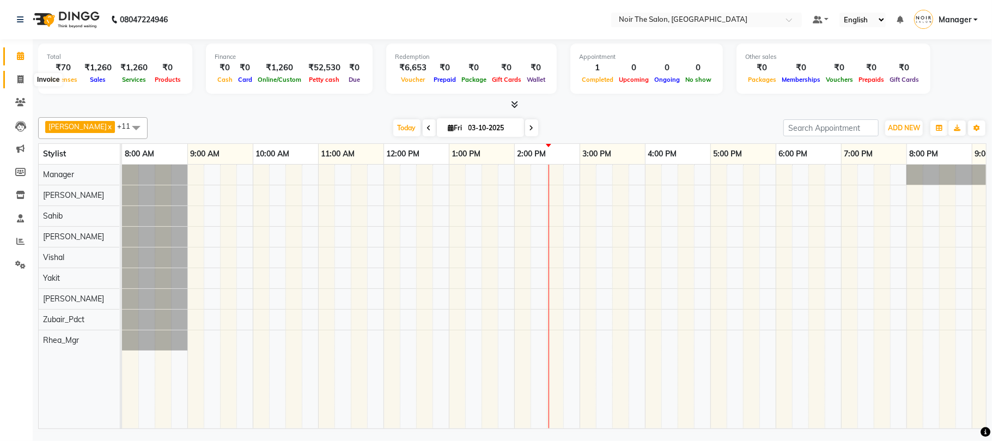
click at [20, 77] on icon at bounding box center [20, 79] width 6 height 8
select select "8026"
select select "service"
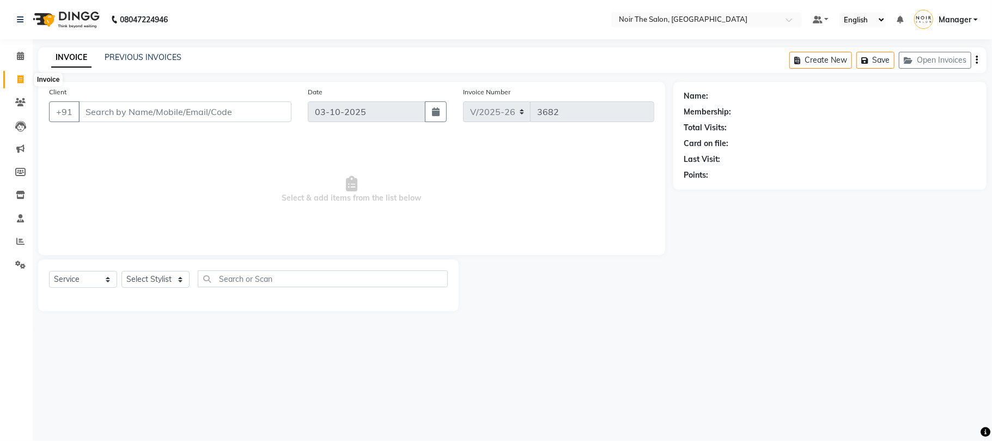
click at [18, 74] on span at bounding box center [20, 80] width 19 height 13
select select "service"
type input "3682"
select select "8026"
click at [19, 98] on icon at bounding box center [20, 102] width 10 height 8
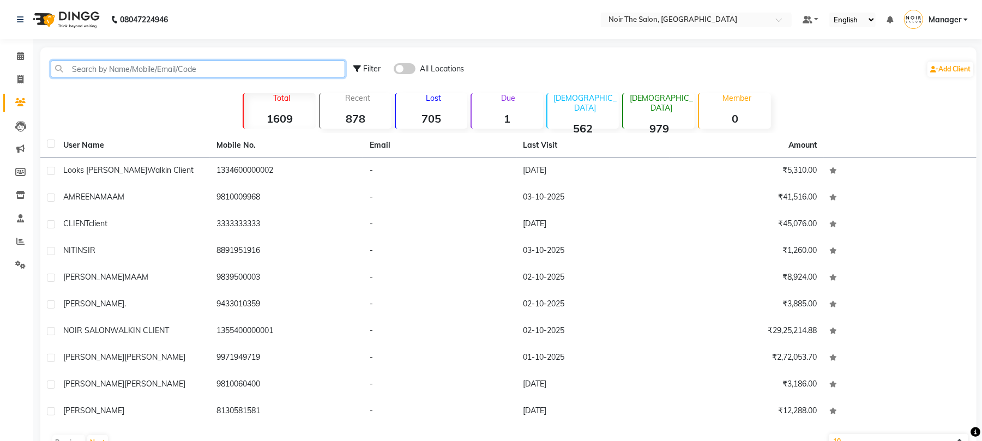
click at [134, 68] on input "text" at bounding box center [198, 68] width 294 height 17
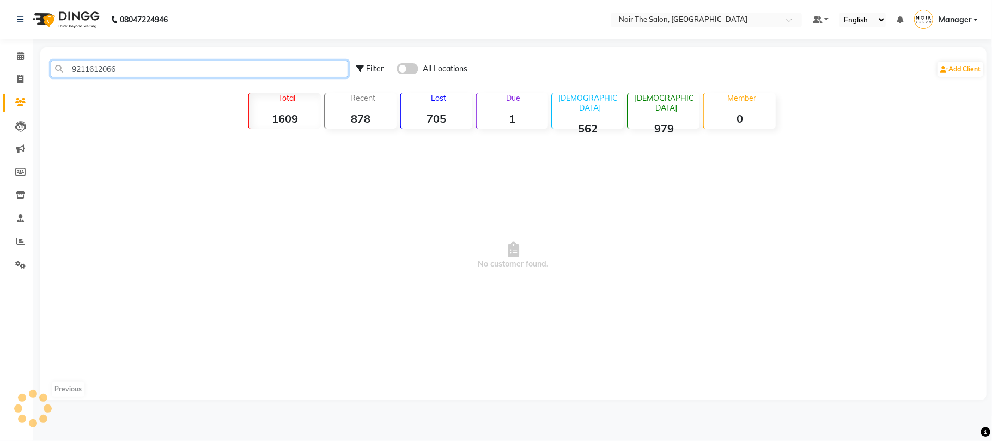
drag, startPoint x: 129, startPoint y: 68, endPoint x: 66, endPoint y: 68, distance: 63.2
click at [66, 68] on input "9211612066" at bounding box center [200, 68] width 298 height 17
type input "9211612066"
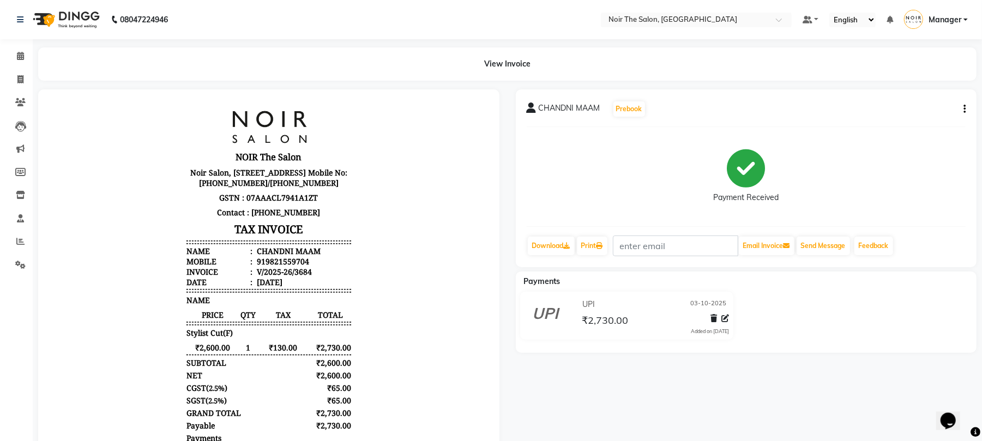
click at [964, 110] on icon "button" at bounding box center [964, 109] width 2 height 1
click at [893, 116] on div "Edit Item Staff" at bounding box center [909, 115] width 75 height 14
select select "72628"
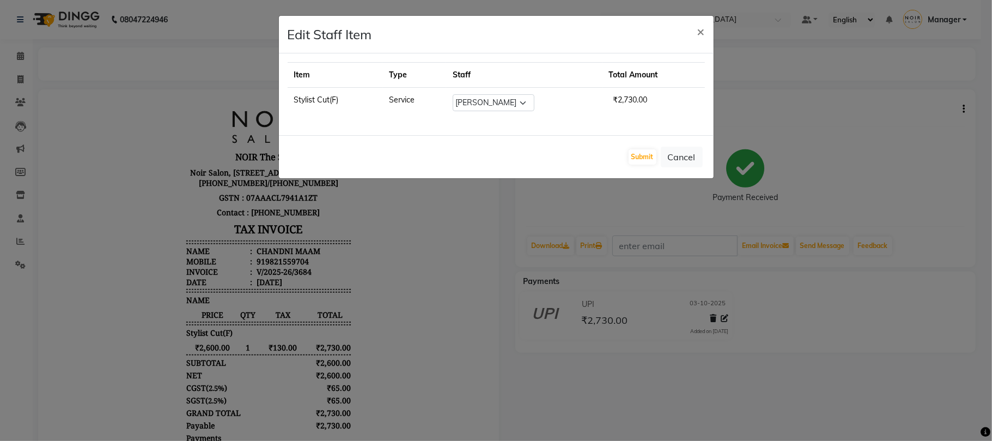
click at [813, 189] on ngb-modal-window "Edit Staff Item × Item Type Staff Total Amount Stylist Cut(F) Service Select Aa…" at bounding box center [496, 220] width 992 height 441
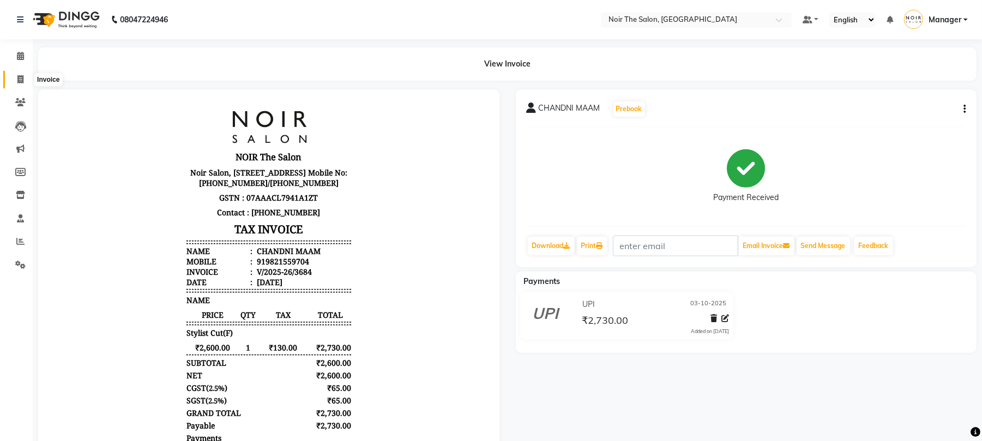
click at [18, 74] on span at bounding box center [20, 80] width 19 height 13
select select "service"
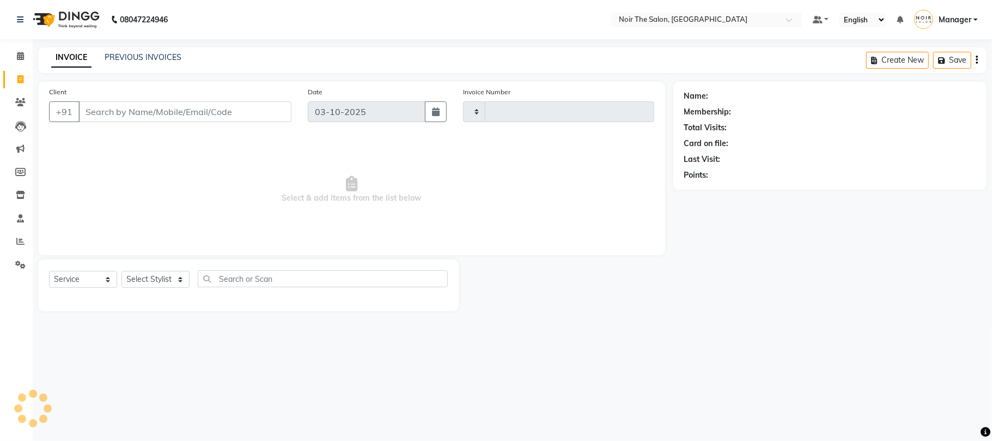
type input "3686"
select select "8026"
